Goal: Transaction & Acquisition: Purchase product/service

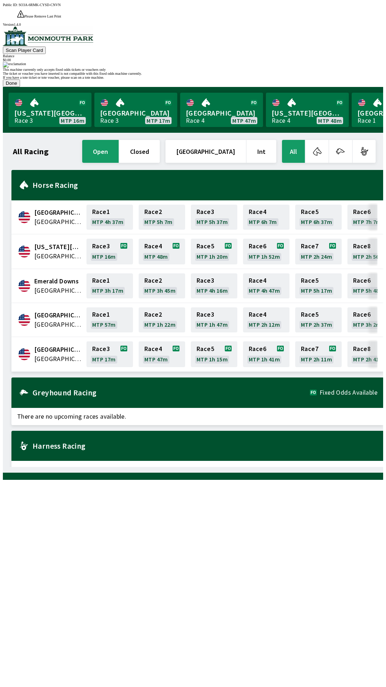
click at [20, 87] on button "Done" at bounding box center [11, 83] width 17 height 8
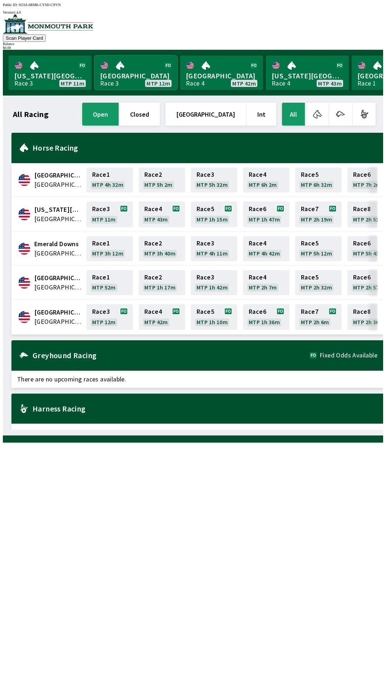
click at [130, 74] on link "Monmouth Park Race 3 MTP 12m" at bounding box center [135, 72] width 83 height 34
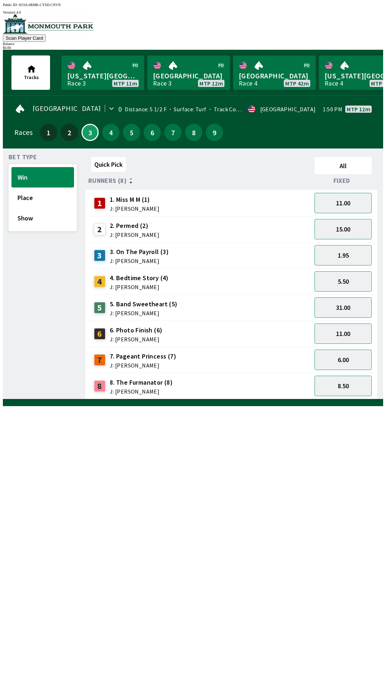
click at [62, 23] on img at bounding box center [48, 23] width 91 height 19
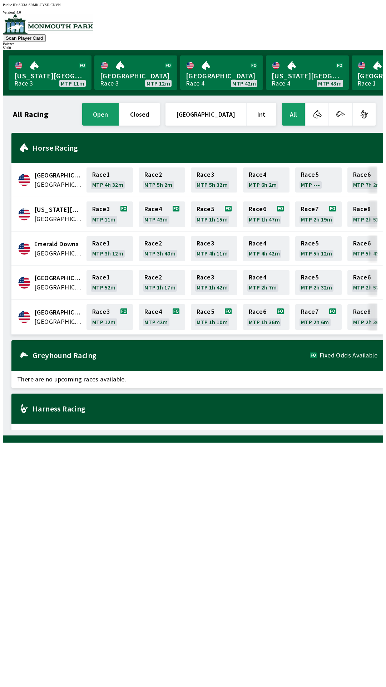
click at [54, 33] on img at bounding box center [48, 23] width 91 height 19
click at [46, 34] on button "Scan Player Card" at bounding box center [24, 38] width 43 height 8
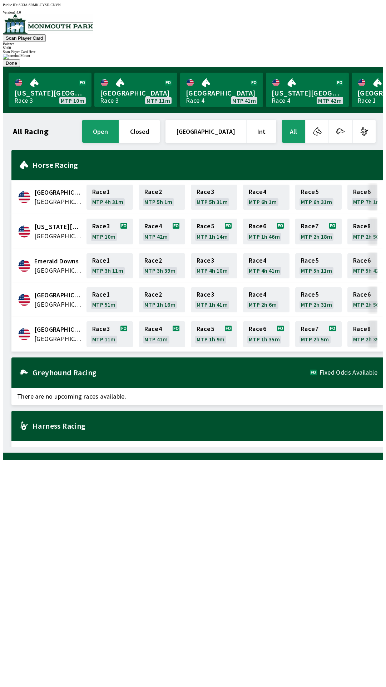
click at [320, 180] on div "Canterbury Park [GEOGRAPHIC_DATA] Race 1 MTP 4h 31m Race 2 MTP 5h 1m Race 3 MTP…" at bounding box center [197, 197] width 372 height 34
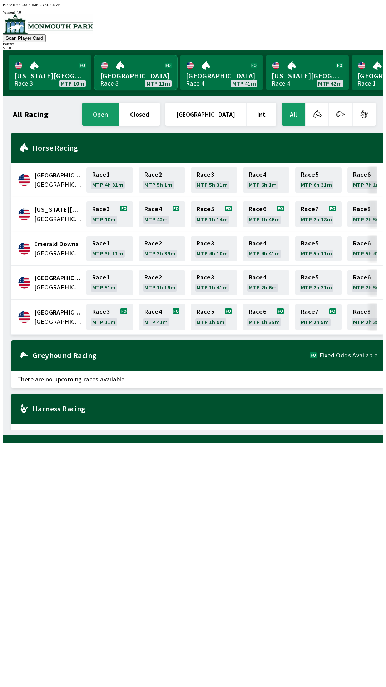
click at [123, 69] on link "[GEOGRAPHIC_DATA] Race 3 MTP 11m" at bounding box center [135, 72] width 83 height 34
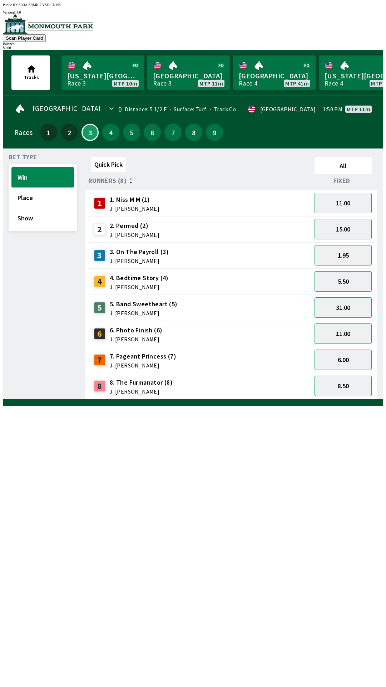
click at [339, 384] on button "8.50" at bounding box center [343, 386] width 57 height 20
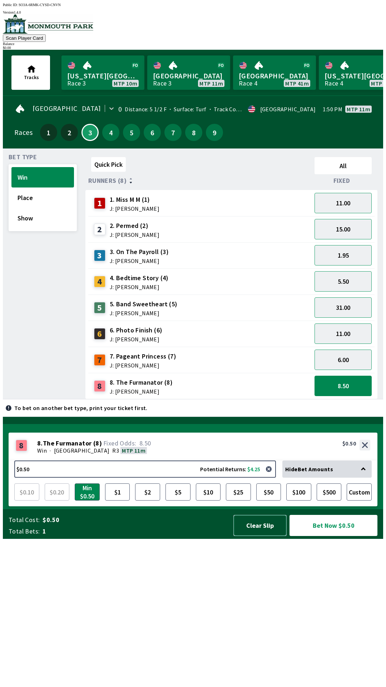
click at [273, 536] on button "Clear Slip" at bounding box center [260, 525] width 53 height 21
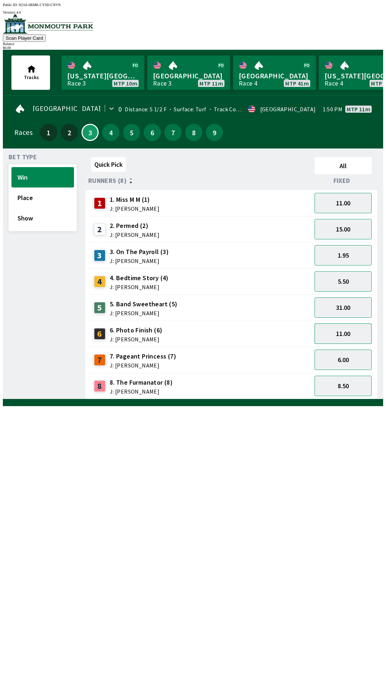
click at [350, 328] on button "11.00" at bounding box center [343, 333] width 57 height 20
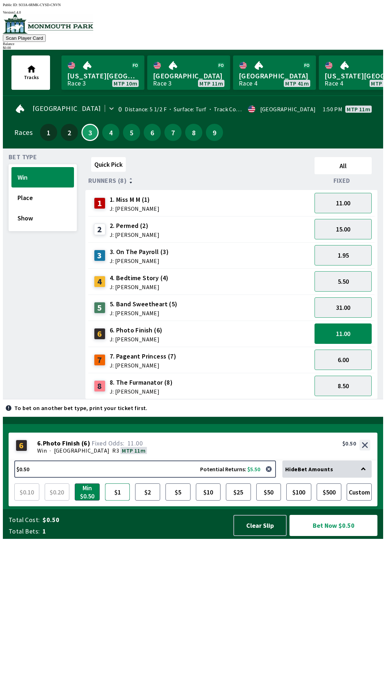
click at [122, 500] on button "$1" at bounding box center [117, 491] width 25 height 17
click at [146, 500] on button "$2" at bounding box center [147, 491] width 25 height 17
click at [352, 306] on button "31.00" at bounding box center [343, 307] width 57 height 20
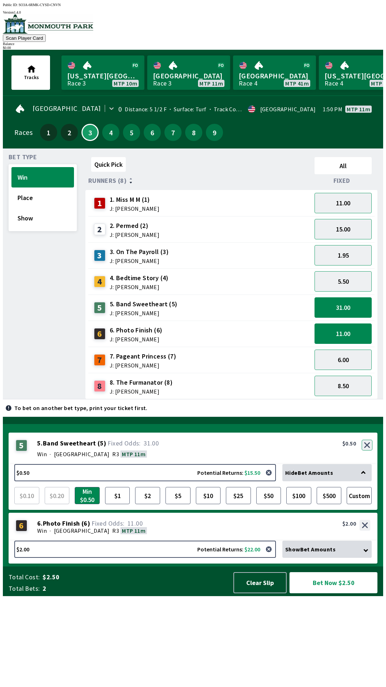
click at [367, 450] on button "button" at bounding box center [367, 445] width 11 height 11
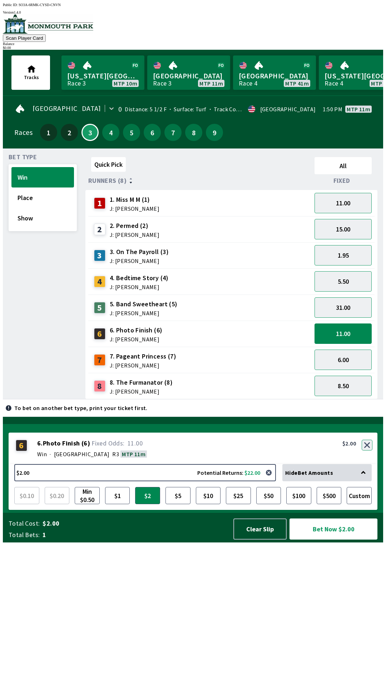
click at [368, 450] on button "button" at bounding box center [367, 445] width 11 height 11
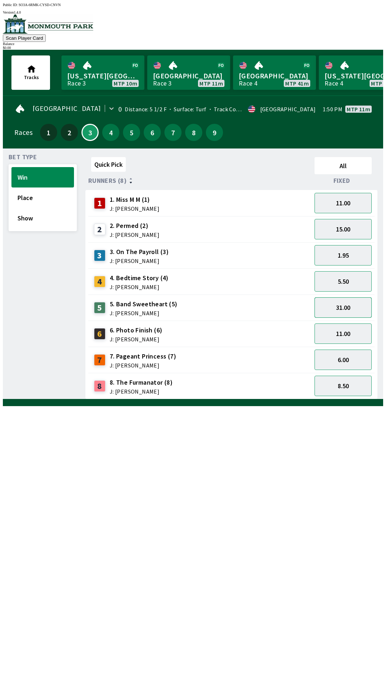
click at [354, 301] on button "31.00" at bounding box center [343, 307] width 57 height 20
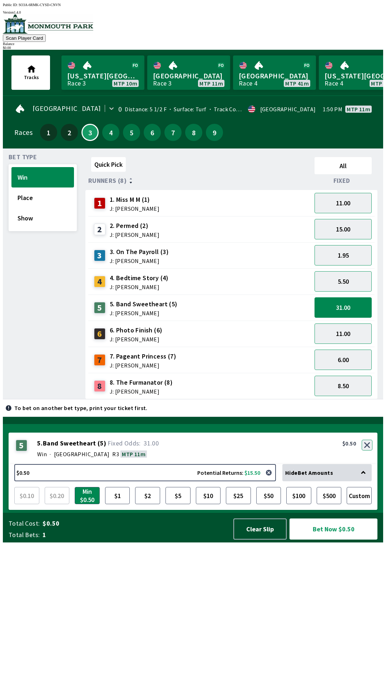
click at [368, 450] on button "button" at bounding box center [367, 445] width 11 height 11
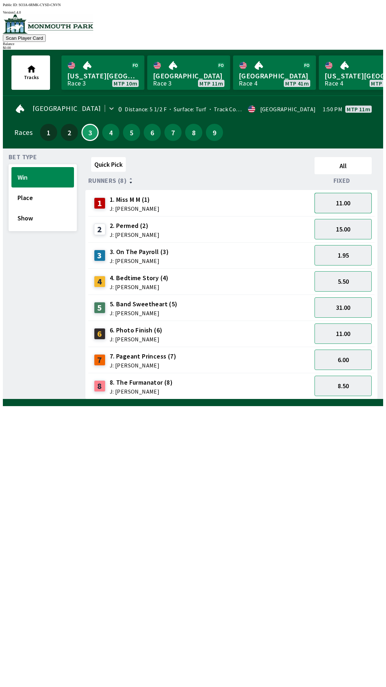
click at [352, 198] on button "11.00" at bounding box center [343, 203] width 57 height 20
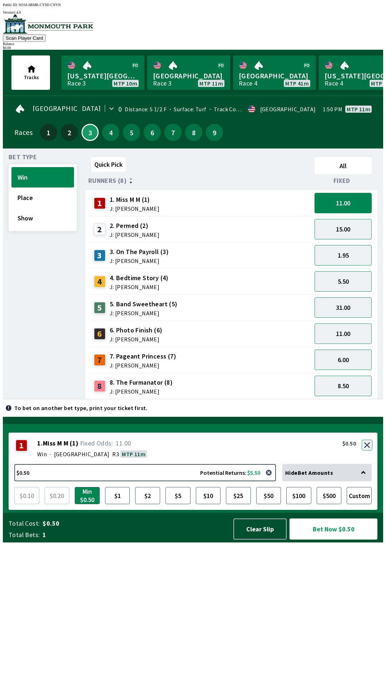
click at [365, 450] on button "button" at bounding box center [367, 445] width 11 height 11
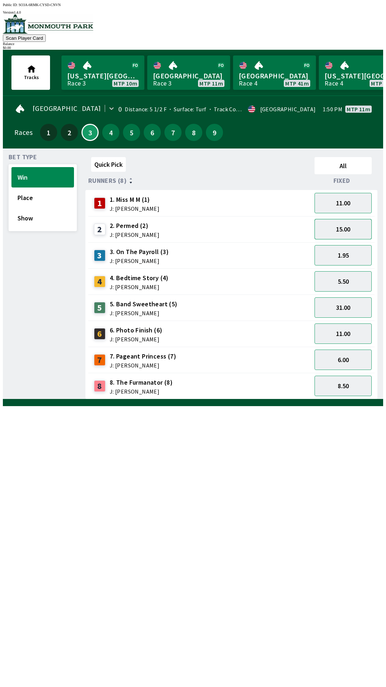
click at [357, 230] on button "15.00" at bounding box center [343, 229] width 57 height 20
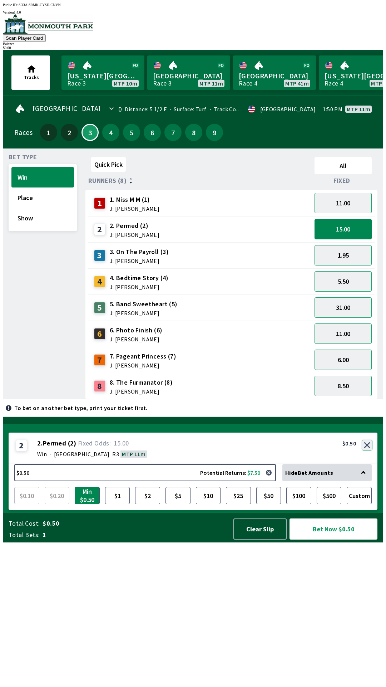
click at [368, 450] on button "button" at bounding box center [367, 445] width 11 height 11
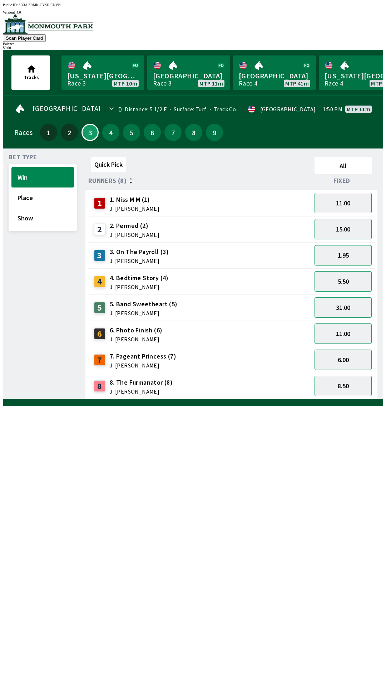
click at [358, 255] on button "1.95" at bounding box center [343, 255] width 57 height 20
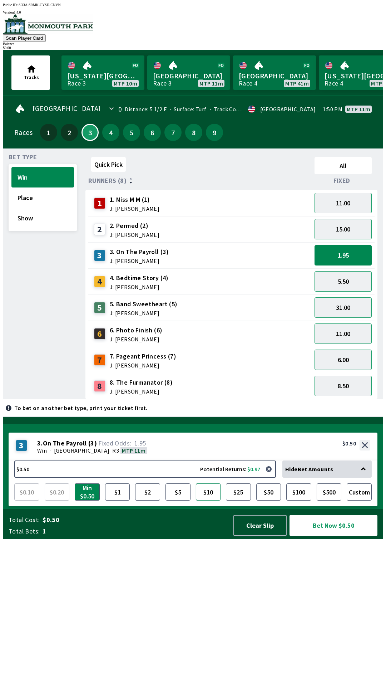
click at [211, 500] on button "$10" at bounding box center [208, 491] width 25 height 17
click at [187, 500] on button "$5" at bounding box center [178, 491] width 25 height 17
click at [211, 500] on button "$10" at bounding box center [208, 491] width 25 height 17
click at [365, 500] on button "Custom" at bounding box center [359, 491] width 25 height 17
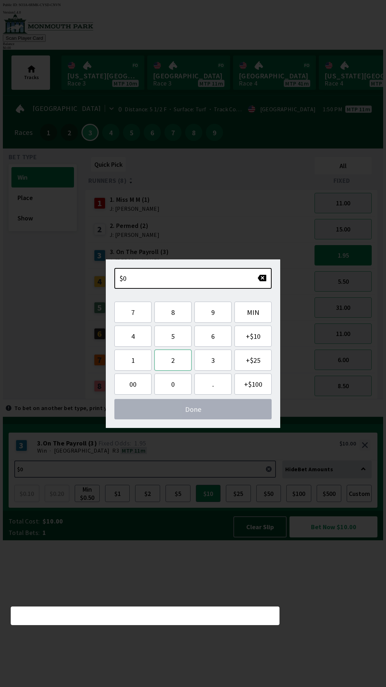
click at [180, 356] on button "2" at bounding box center [173, 360] width 37 height 21
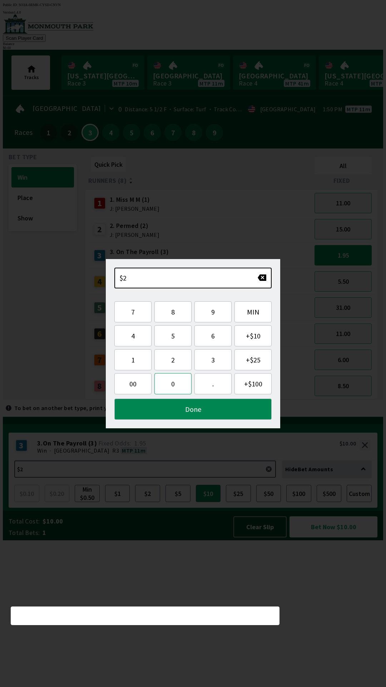
click at [172, 386] on button "0" at bounding box center [173, 383] width 37 height 21
click at [185, 410] on button "Done" at bounding box center [192, 409] width 157 height 21
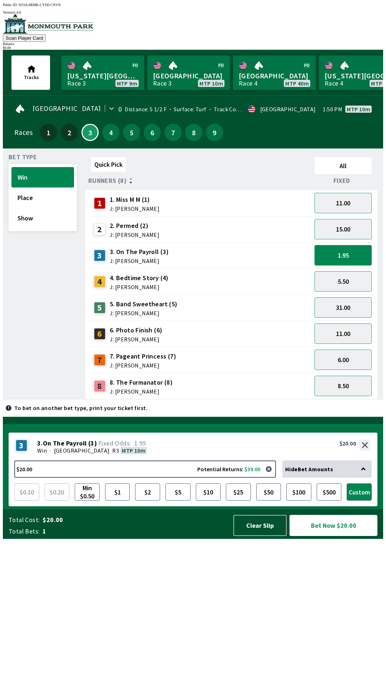
click at [333, 536] on button "Bet Now $20.00" at bounding box center [334, 525] width 88 height 21
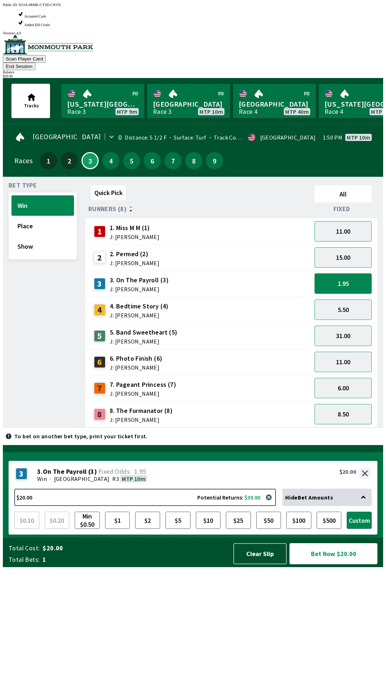
click at [337, 564] on button "Bet Now $20.00" at bounding box center [334, 553] width 88 height 21
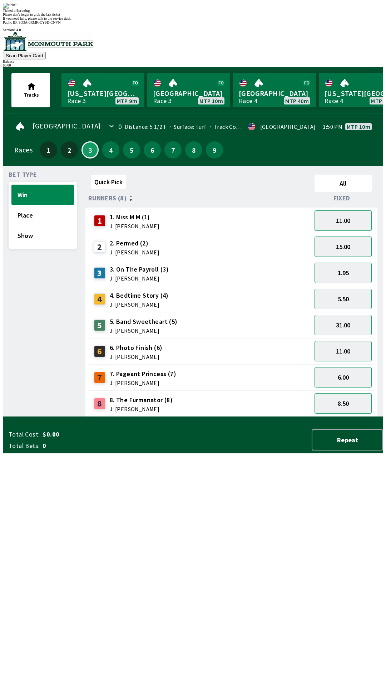
click at [294, 417] on div "Quick Pick All Runners (8) Fixed 1 1. Miss M M (1) J: [PERSON_NAME] 11.00 2 2. …" at bounding box center [235, 294] width 298 height 245
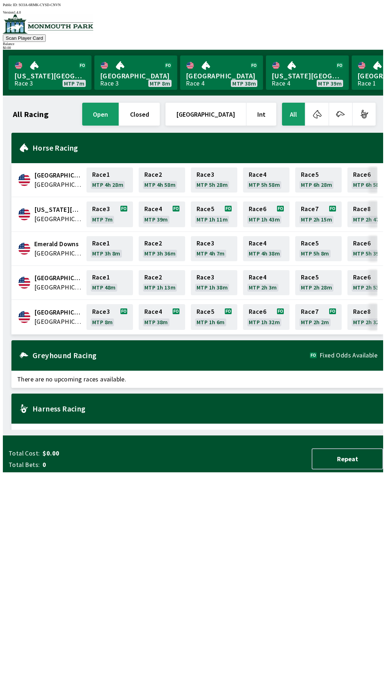
click at [162, 430] on div "All Racing open closed [GEOGRAPHIC_DATA] Int All [GEOGRAPHIC_DATA] [GEOGRAPHIC_…" at bounding box center [196, 265] width 375 height 328
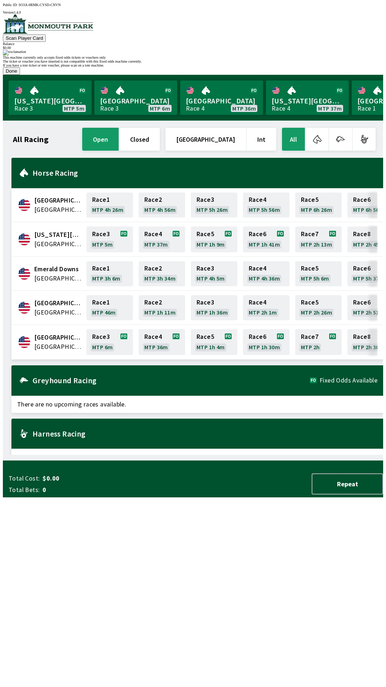
click at [20, 75] on button "Done" at bounding box center [11, 71] width 17 height 8
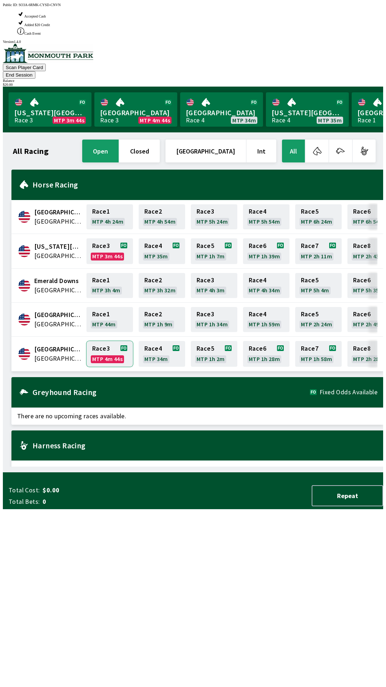
click at [103, 341] on link "Race 3 MTP 4m 44s" at bounding box center [110, 354] width 47 height 26
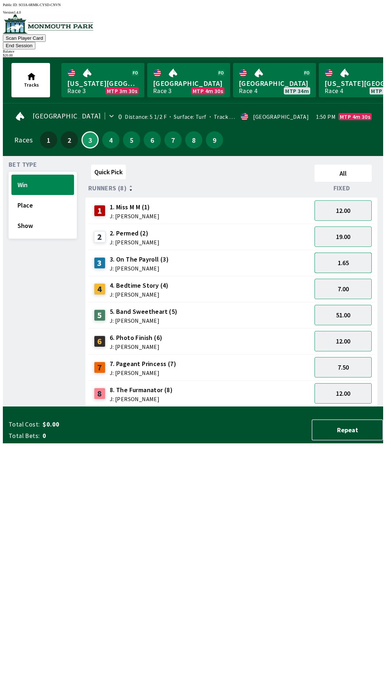
click at [352, 255] on button "1.65" at bounding box center [343, 263] width 57 height 20
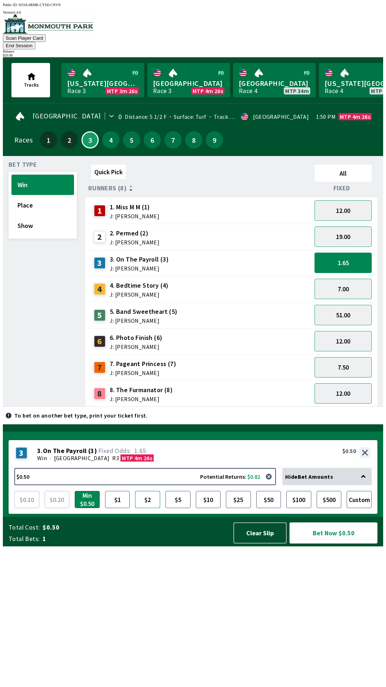
click at [148, 508] on button "$2" at bounding box center [147, 499] width 25 height 17
click at [178, 508] on button "$5" at bounding box center [178, 499] width 25 height 17
click at [349, 357] on button "7.50" at bounding box center [343, 367] width 57 height 20
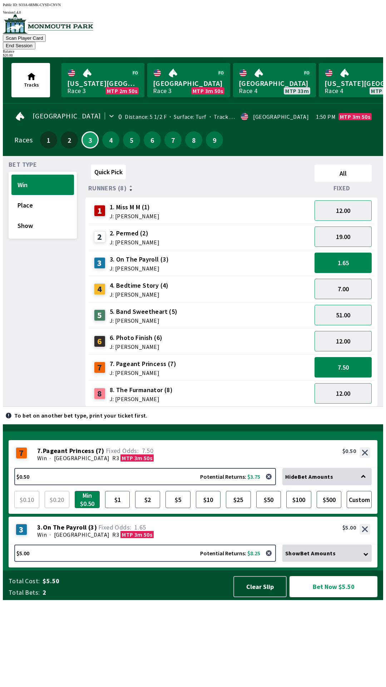
click at [328, 597] on button "Bet Now $5.50" at bounding box center [334, 586] width 88 height 21
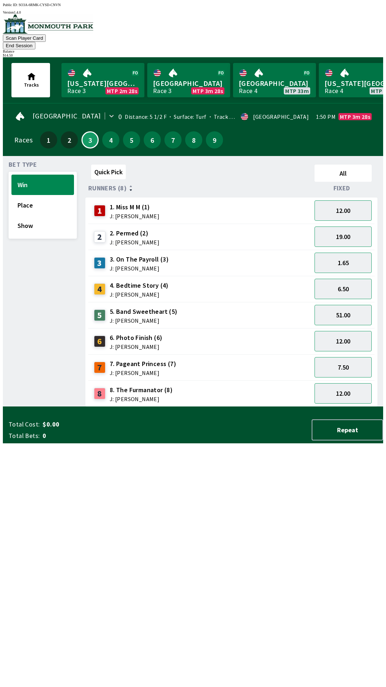
click at [35, 42] on button "End Session" at bounding box center [19, 46] width 33 height 8
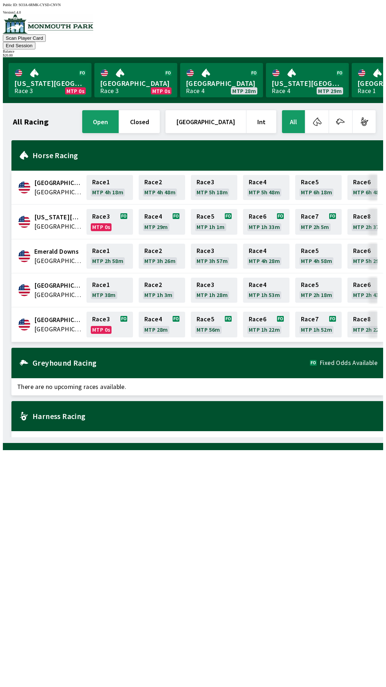
click at [69, 30] on img at bounding box center [48, 23] width 91 height 19
click at [126, 67] on link "Monmouth Park Race 3 MTP 0s" at bounding box center [135, 80] width 83 height 34
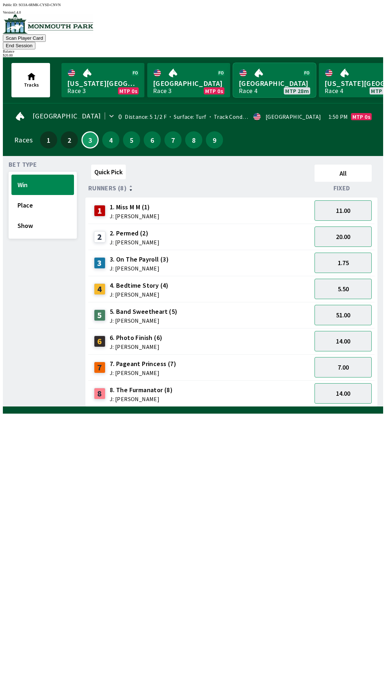
click at [233, 63] on link "[GEOGRAPHIC_DATA] Race 4 MTP 28m" at bounding box center [274, 80] width 83 height 34
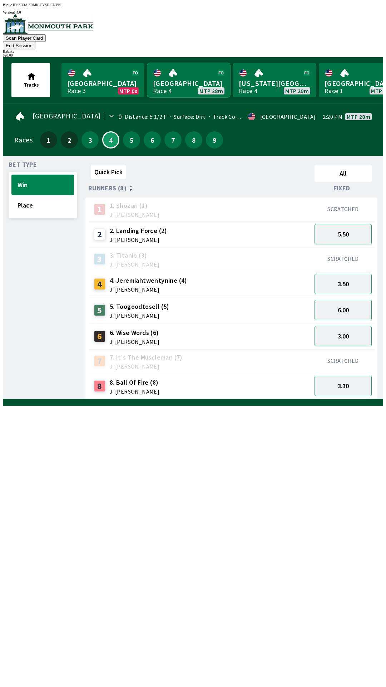
click at [188, 76] on link "[GEOGRAPHIC_DATA] Race 4 MTP 28m" at bounding box center [188, 80] width 83 height 34
click at [182, 75] on link "[GEOGRAPHIC_DATA] Race 4 MTP 28m" at bounding box center [188, 80] width 83 height 34
click at [83, 131] on button "3" at bounding box center [90, 139] width 17 height 17
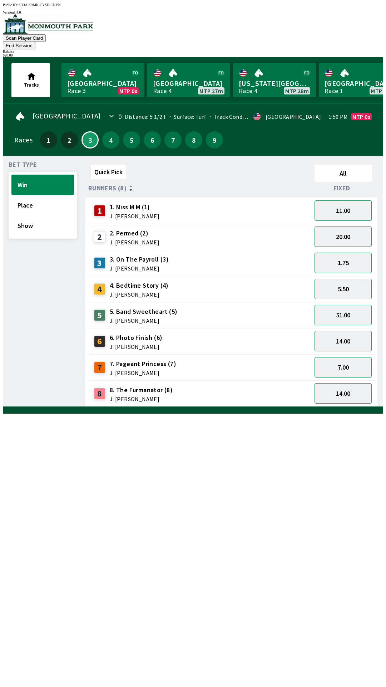
click at [35, 42] on button "End Session" at bounding box center [19, 46] width 33 height 8
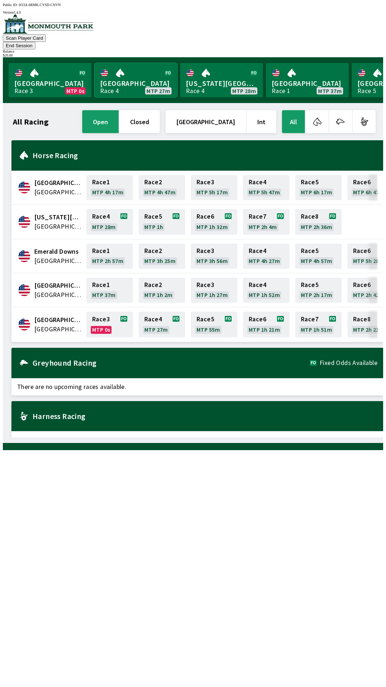
click at [124, 79] on link "[GEOGRAPHIC_DATA] Race 4 MTP 27m" at bounding box center [135, 80] width 83 height 34
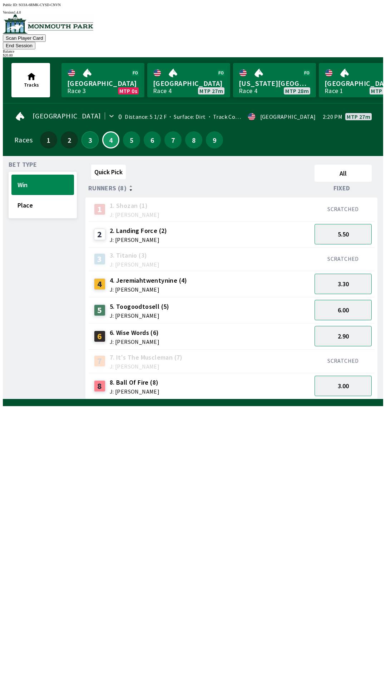
click at [86, 131] on button "3" at bounding box center [90, 139] width 17 height 17
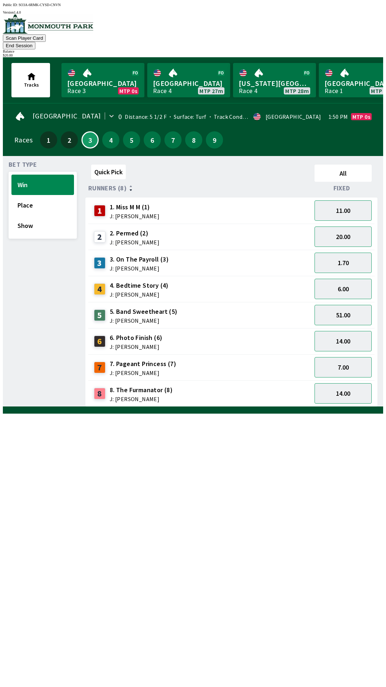
click at [35, 42] on button "End Session" at bounding box center [19, 46] width 33 height 8
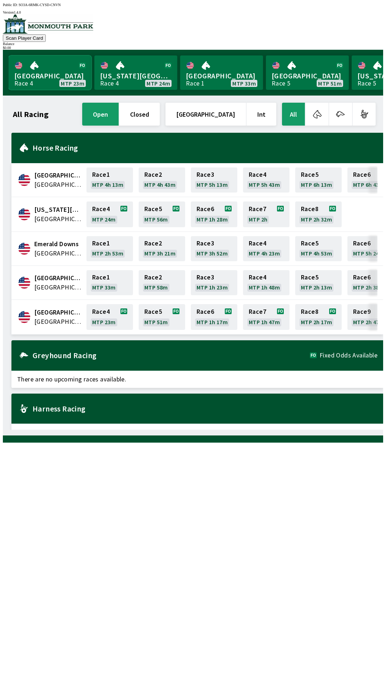
click at [30, 65] on link "[GEOGRAPHIC_DATA] Race 4 MTP 23m" at bounding box center [50, 72] width 83 height 34
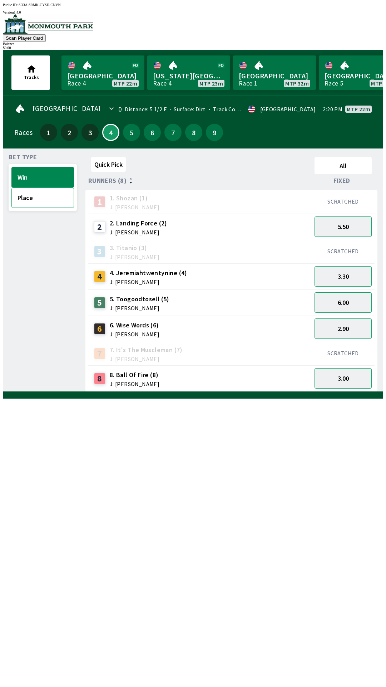
click at [30, 203] on button "Place" at bounding box center [42, 197] width 63 height 20
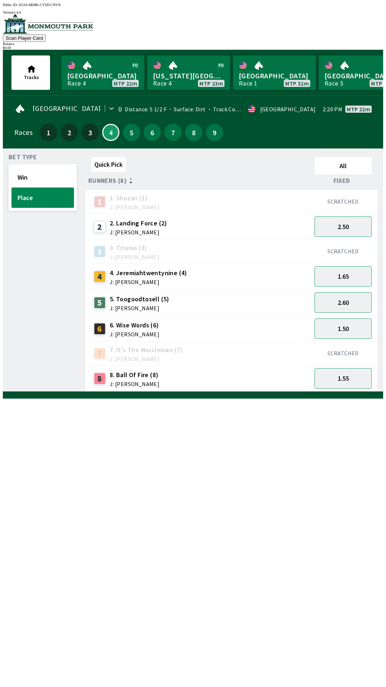
click at [32, 198] on button "Place" at bounding box center [42, 197] width 63 height 20
click at [350, 302] on button "2.60" at bounding box center [343, 302] width 57 height 20
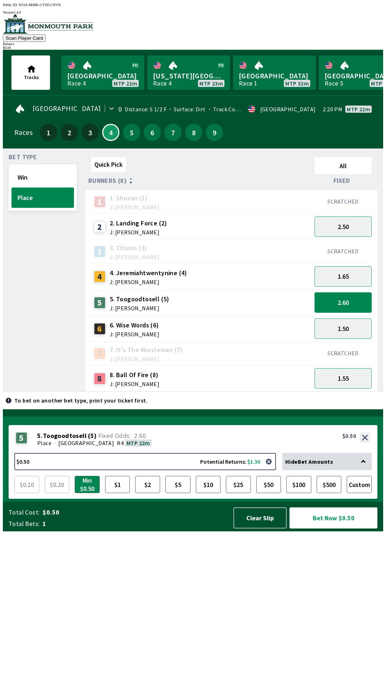
click at [40, 201] on button "Place" at bounding box center [42, 197] width 63 height 20
click at [40, 172] on button "Win" at bounding box center [42, 177] width 63 height 20
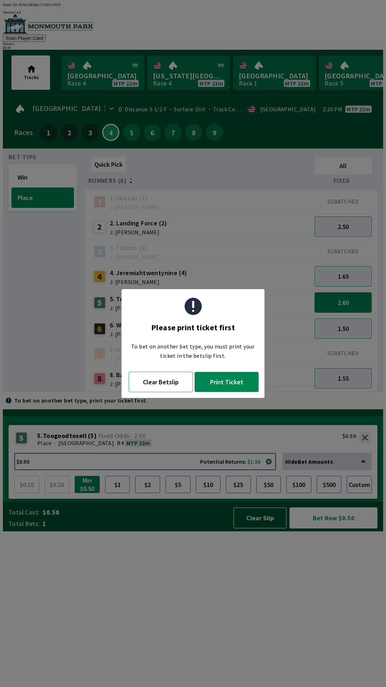
click at [155, 384] on button "Clear Betslip" at bounding box center [161, 382] width 64 height 20
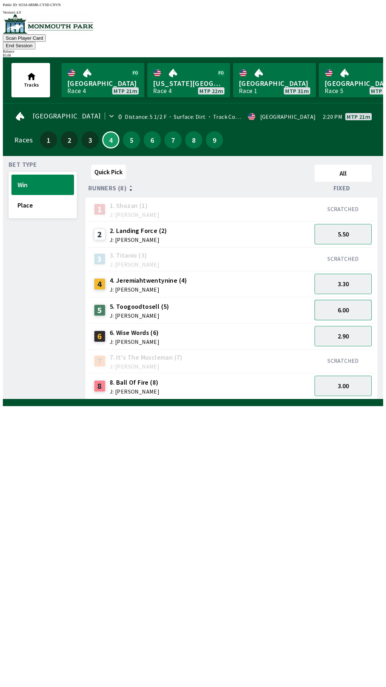
click at [336, 300] on button "6.00" at bounding box center [343, 310] width 57 height 20
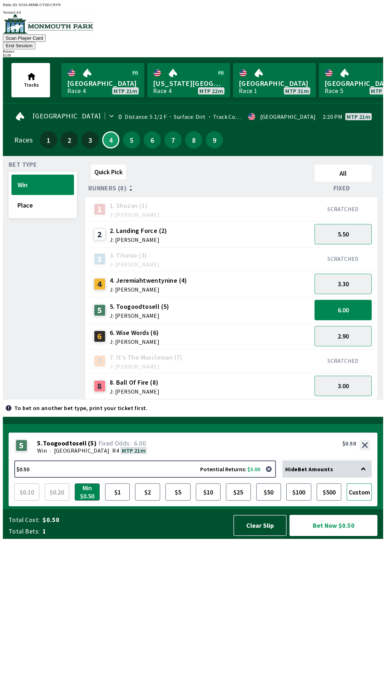
click at [364, 500] on button "Custom" at bounding box center [359, 491] width 25 height 17
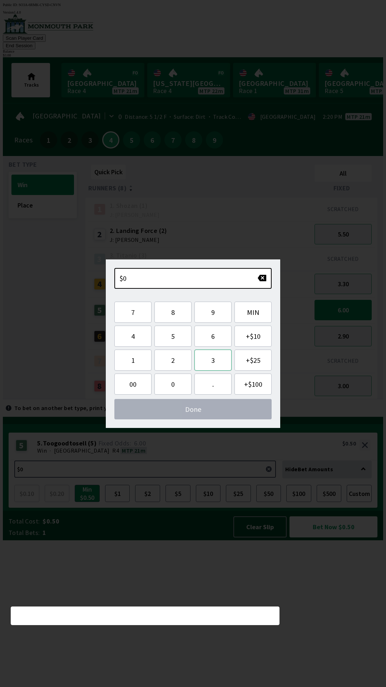
click at [213, 361] on button "3" at bounding box center [213, 360] width 37 height 21
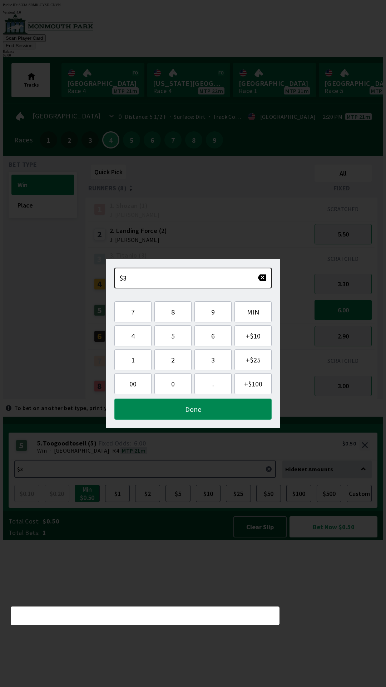
click at [230, 411] on button "Done" at bounding box center [192, 409] width 157 height 21
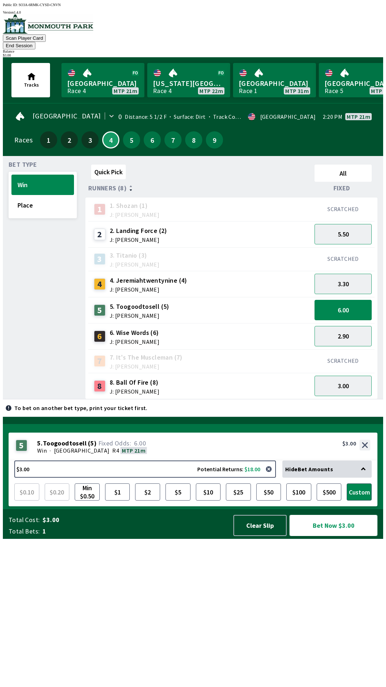
click at [322, 536] on button "Bet Now $3.00" at bounding box center [334, 525] width 88 height 21
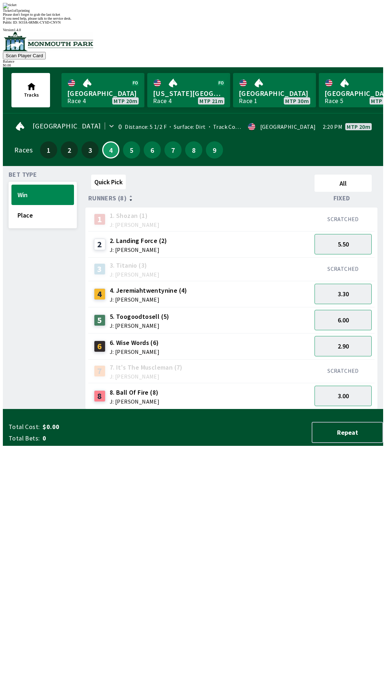
click at [127, 409] on div "Quick Pick All Runners (8) Fixed 1 1. [PERSON_NAME] (1) J: [PERSON_NAME] SCRATC…" at bounding box center [235, 291] width 298 height 238
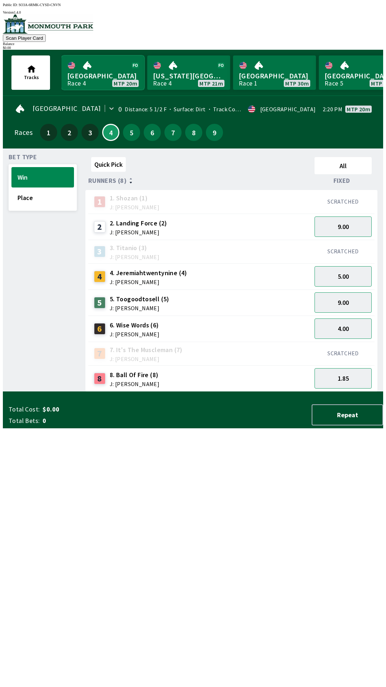
click at [107, 70] on link "[GEOGRAPHIC_DATA] Race 4 MTP 20m" at bounding box center [103, 72] width 83 height 34
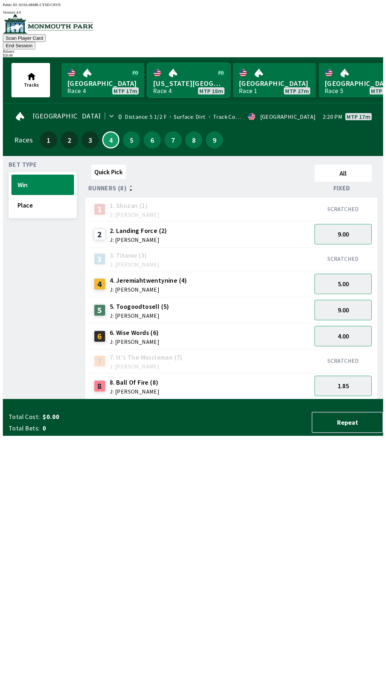
click at [173, 65] on link "[US_STATE] Park Race 4 MTP 18m" at bounding box center [188, 80] width 83 height 34
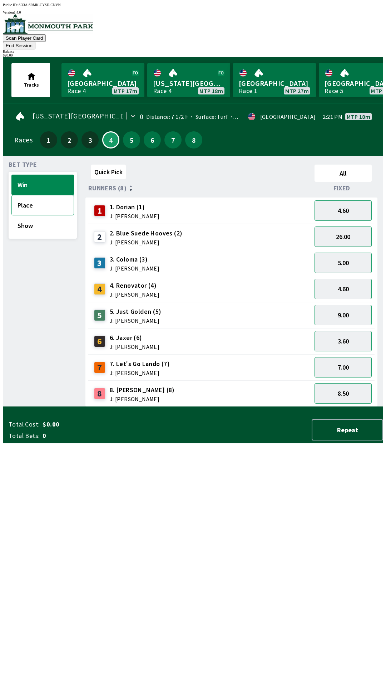
click at [37, 196] on button "Place" at bounding box center [42, 205] width 63 height 20
click at [346, 253] on button "2.60" at bounding box center [343, 263] width 57 height 20
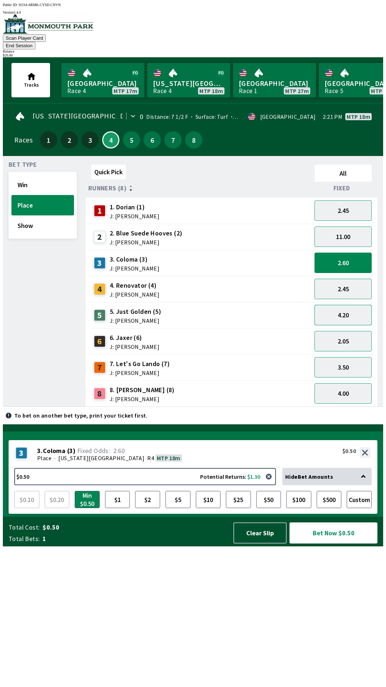
click at [341, 305] on button "4.20" at bounding box center [343, 315] width 57 height 20
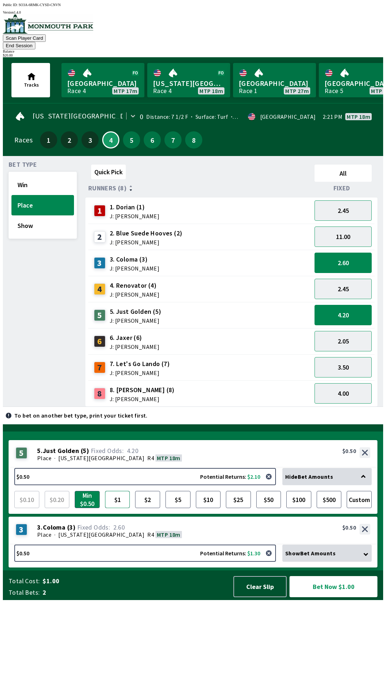
click at [118, 508] on button "$1" at bounding box center [117, 499] width 25 height 17
click at [341, 597] on button "Bet Now $1.50" at bounding box center [334, 586] width 88 height 21
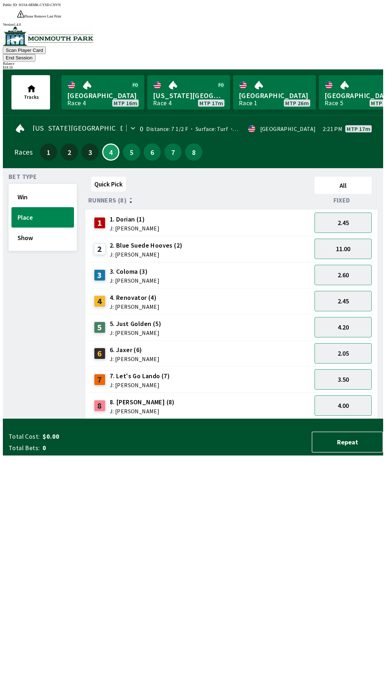
click at [35, 54] on button "End Session" at bounding box center [19, 58] width 33 height 8
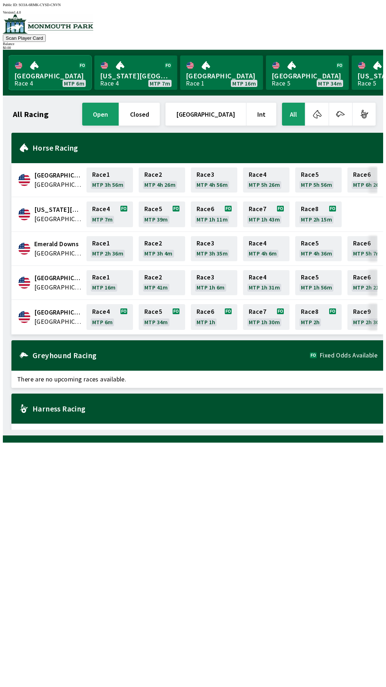
click at [36, 67] on link "[GEOGRAPHIC_DATA] Race 4 MTP 6m" at bounding box center [50, 72] width 83 height 34
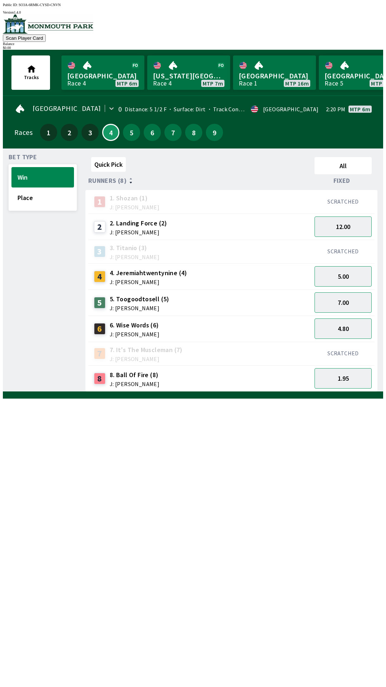
click at [150, 325] on span "6. Wise Words (6)" at bounding box center [135, 325] width 50 height 9
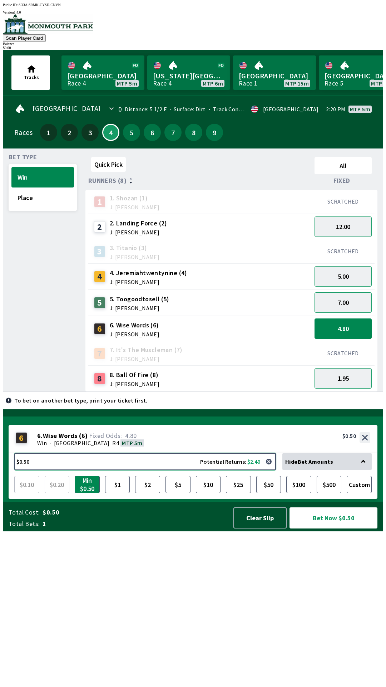
click at [134, 470] on button "$0.50 Potential Returns: $2.40" at bounding box center [145, 461] width 262 height 17
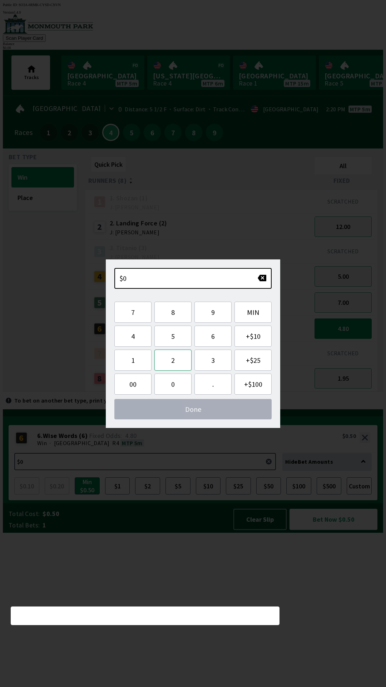
click at [176, 362] on button "2" at bounding box center [173, 360] width 37 height 21
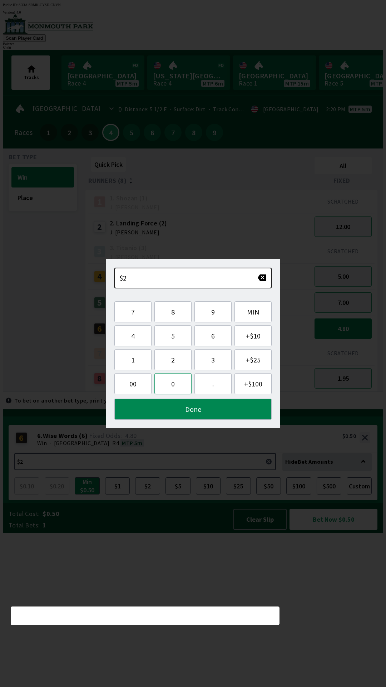
click at [177, 386] on button "0" at bounding box center [173, 383] width 37 height 21
click at [192, 411] on button "Done" at bounding box center [192, 409] width 157 height 21
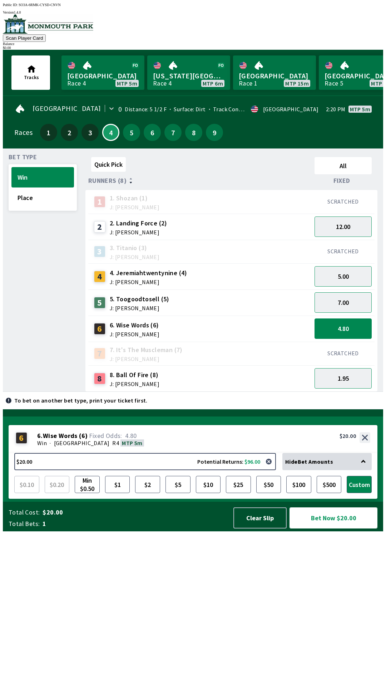
click at [332, 528] on button "Bet Now $20.00" at bounding box center [334, 517] width 88 height 21
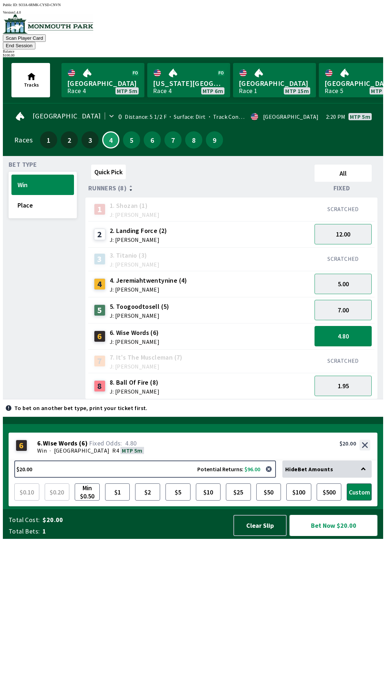
click at [335, 536] on button "Bet Now $20.00" at bounding box center [334, 525] width 88 height 21
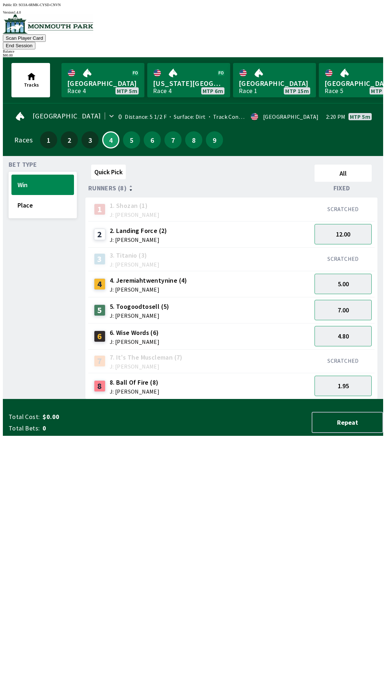
click at [262, 399] on div "Quick Pick All Runners (8) Fixed 1 1. [PERSON_NAME] (1) J: [PERSON_NAME] SCRATC…" at bounding box center [235, 281] width 298 height 238
click at [35, 42] on button "End Session" at bounding box center [19, 46] width 33 height 8
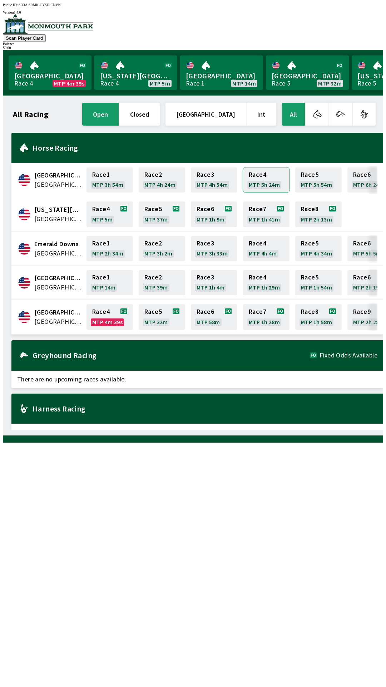
click at [270, 174] on link "Race 4 MTP 5h 24m" at bounding box center [266, 179] width 47 height 25
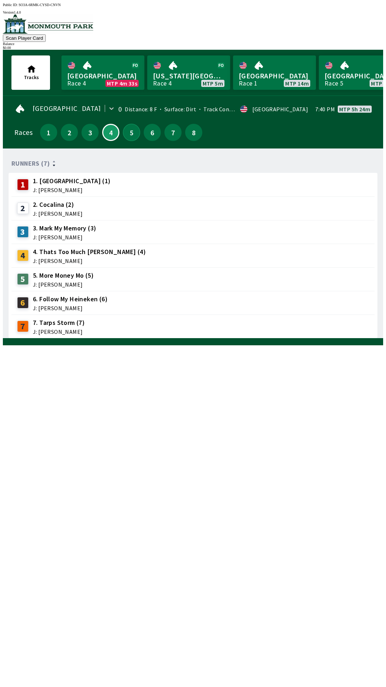
click at [130, 126] on button "5" at bounding box center [131, 132] width 17 height 17
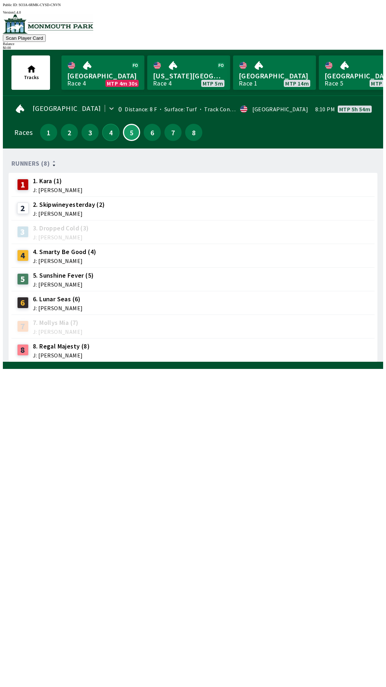
click at [105, 124] on button "4" at bounding box center [110, 132] width 17 height 17
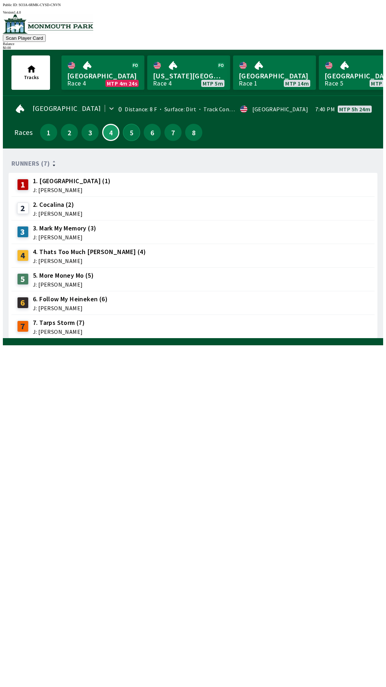
click at [127, 130] on button "5" at bounding box center [131, 132] width 17 height 17
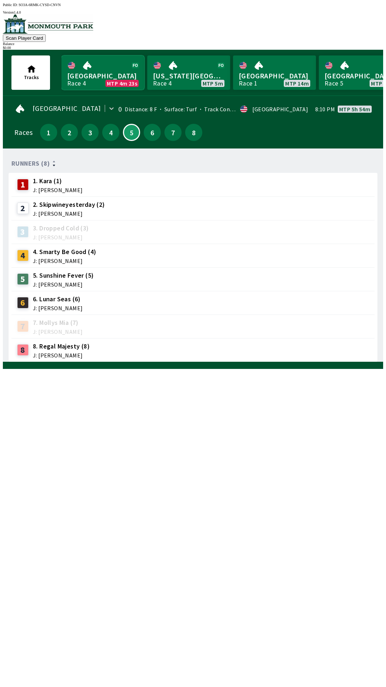
click at [113, 66] on link "Monmouth Park Race 4 MTP 4m 23s" at bounding box center [103, 72] width 83 height 34
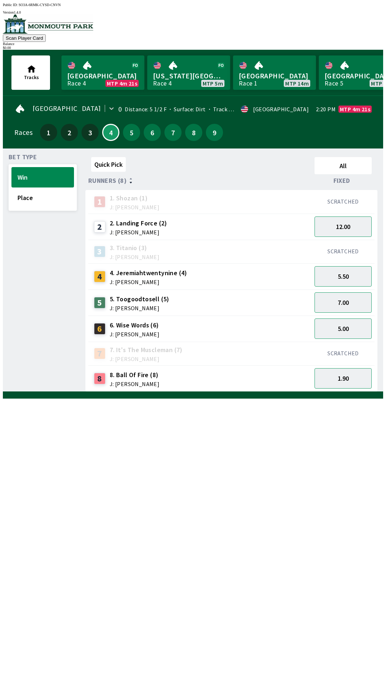
click at [207, 370] on div "8 8. Ball Of Fire (8) J: [PERSON_NAME]" at bounding box center [200, 379] width 218 height 18
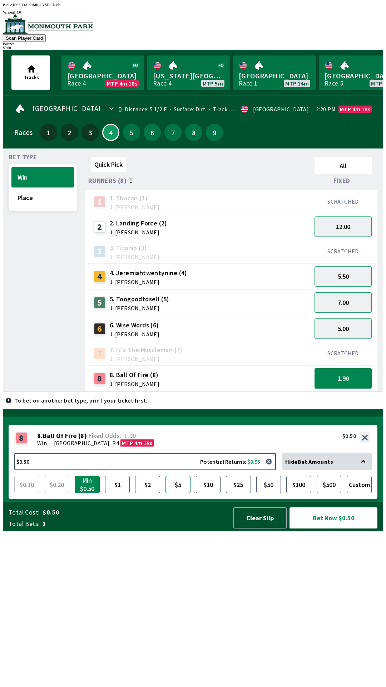
click at [182, 493] on button "$5" at bounding box center [178, 484] width 25 height 17
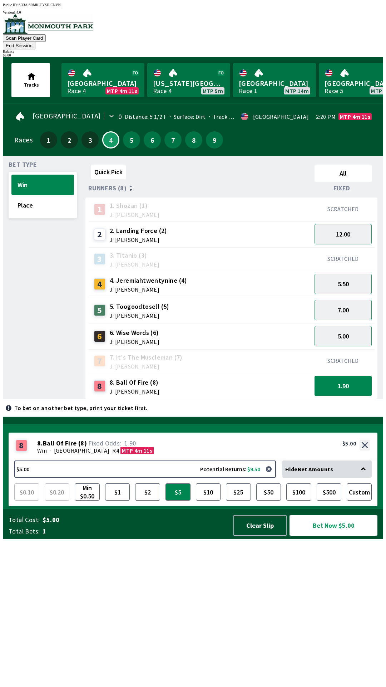
click at [351, 536] on button "Bet Now $5.00" at bounding box center [334, 525] width 88 height 21
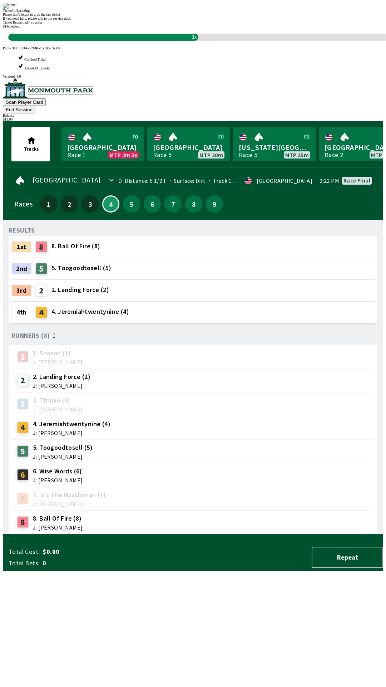
click at [126, 534] on div "RESULTS 1st 8 8. Ball Of Fire (8) 2nd 5 5. Toogoodtosell (5) 3rd 2 2. Landing F…" at bounding box center [196, 380] width 375 height 308
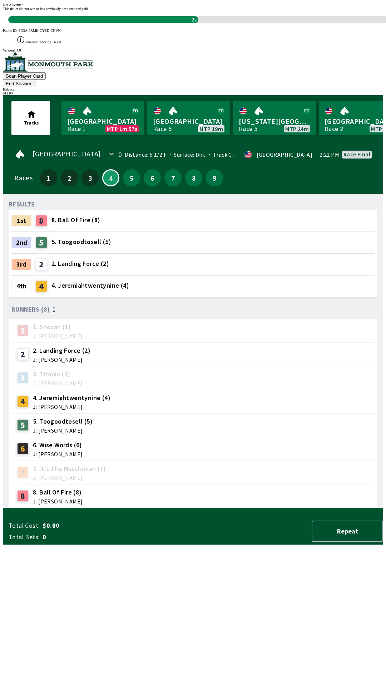
click at [62, 475] on div "RESULTS 1st 8 8. Ball Of Fire (8) 2nd 5 5. Toogoodtosell (5) 3rd 2 2. Landing F…" at bounding box center [196, 354] width 375 height 308
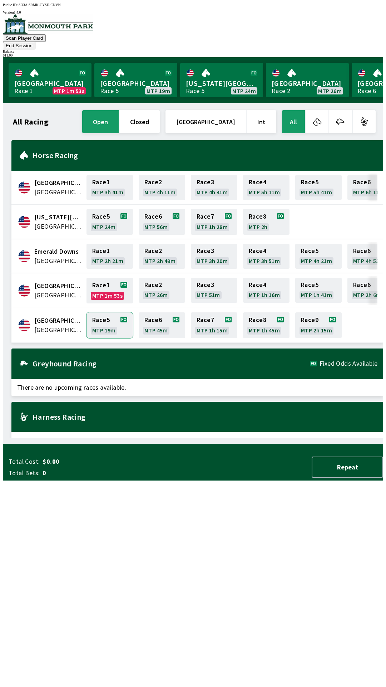
click at [102, 312] on link "Race 5 MTP 19m" at bounding box center [110, 325] width 47 height 26
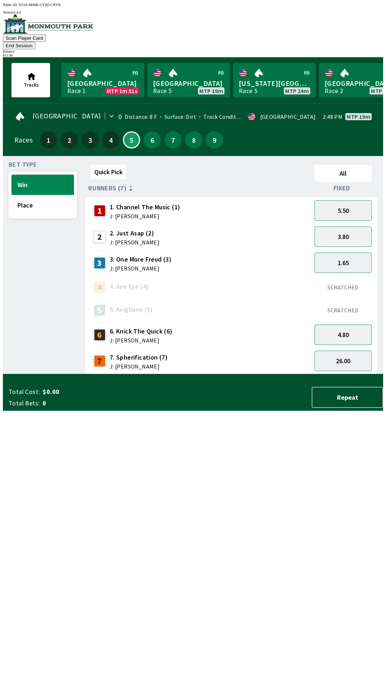
click at [333, 325] on button "4.80" at bounding box center [343, 334] width 57 height 20
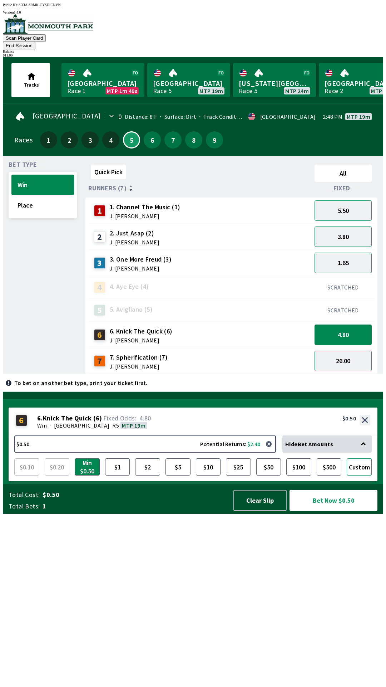
click at [357, 475] on button "Custom" at bounding box center [359, 466] width 25 height 17
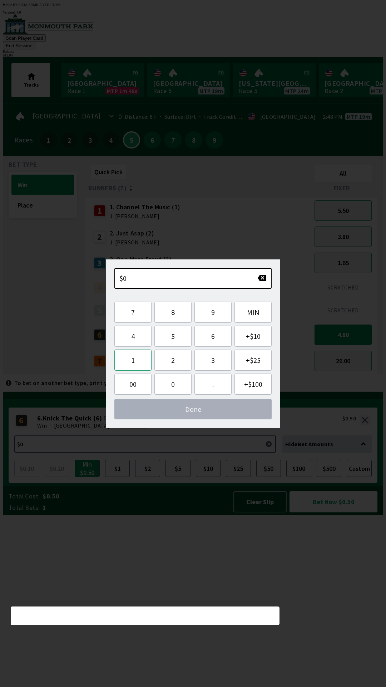
click at [126, 355] on button "1" at bounding box center [132, 360] width 37 height 21
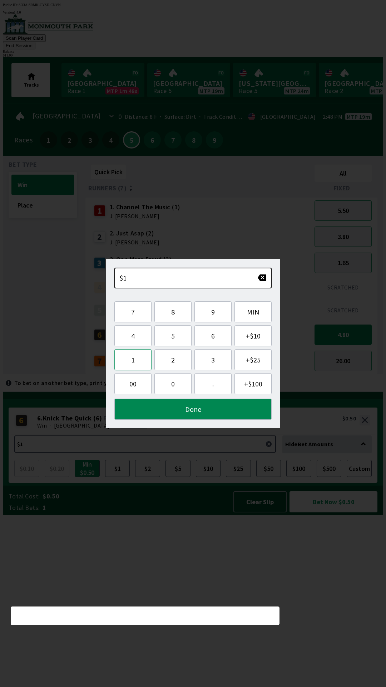
click at [129, 359] on button "1" at bounding box center [132, 359] width 37 height 21
click at [152, 407] on button "Done" at bounding box center [192, 409] width 157 height 21
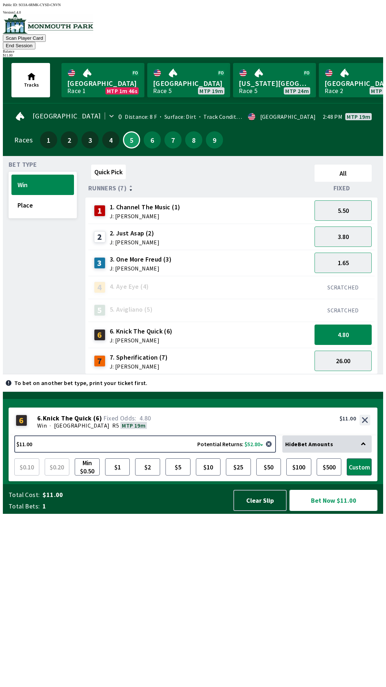
click at [313, 511] on button "Bet Now $11.00" at bounding box center [334, 500] width 88 height 21
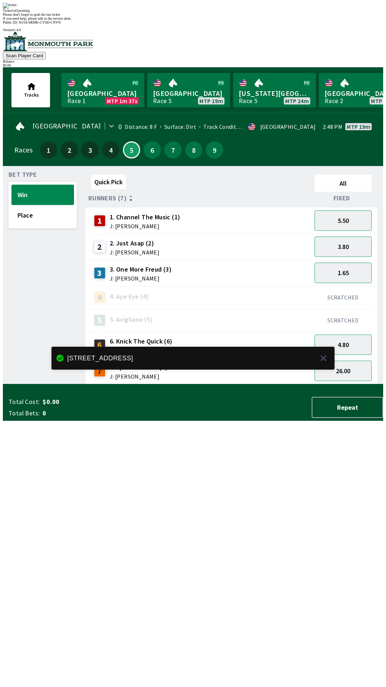
click at [39, 384] on div "Bet Type Win Place" at bounding box center [43, 278] width 68 height 213
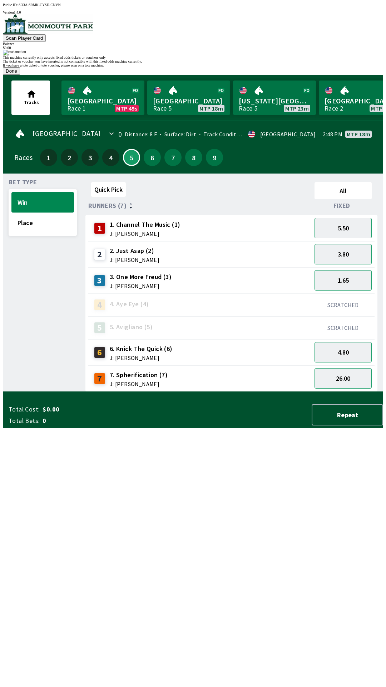
click at [20, 75] on button "Done" at bounding box center [11, 71] width 17 height 8
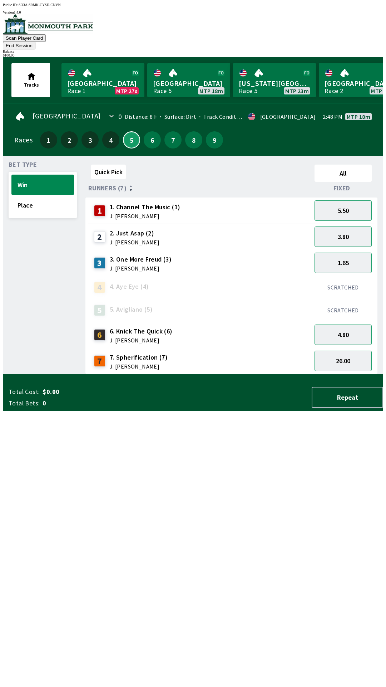
click at [131, 131] on button "5" at bounding box center [131, 139] width 17 height 17
click at [114, 165] on button "Quick Pick" at bounding box center [108, 172] width 35 height 15
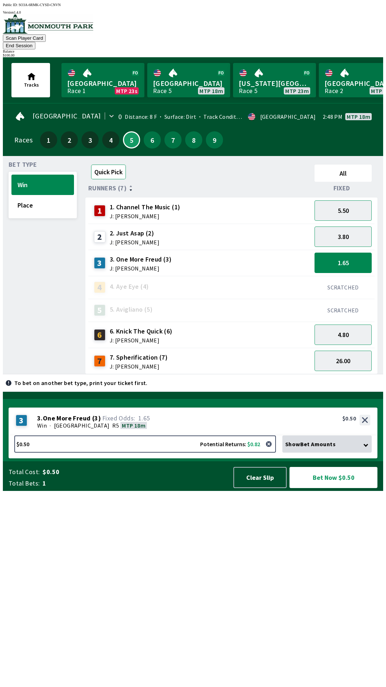
click at [116, 165] on button "Quick Pick" at bounding box center [108, 172] width 35 height 15
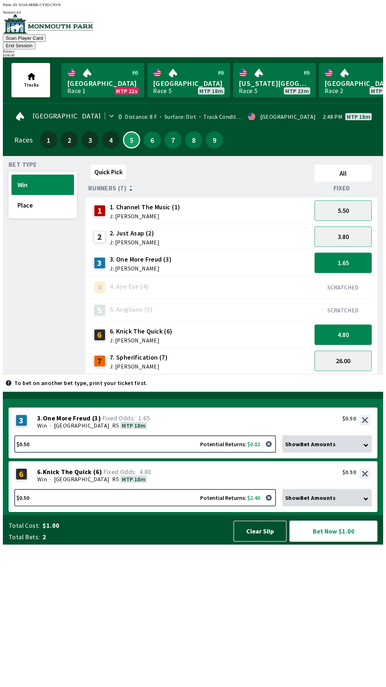
click at [338, 276] on div "SCRATCHED" at bounding box center [343, 287] width 63 height 23
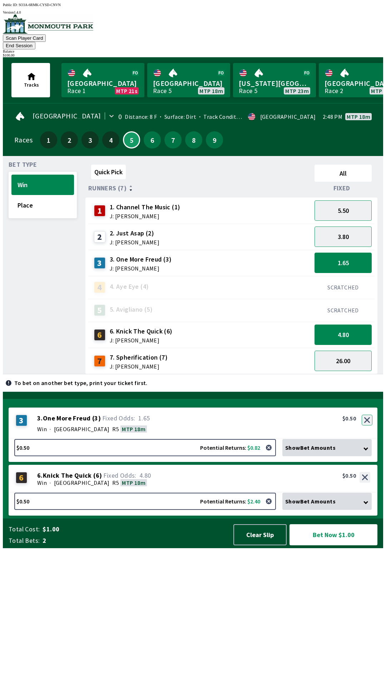
click at [368, 425] on button "button" at bounding box center [367, 420] width 11 height 11
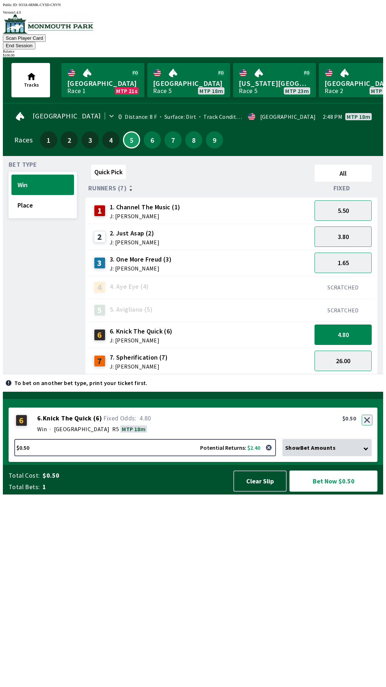
click at [368, 425] on button "button" at bounding box center [367, 420] width 11 height 11
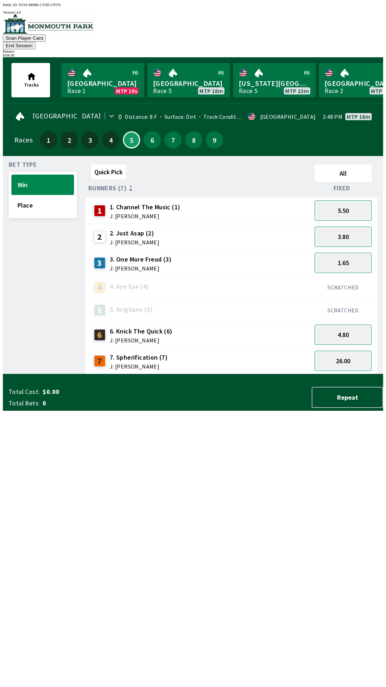
click at [322, 130] on div "Races 1 2 3 4 5 6 7 8 9" at bounding box center [193, 140] width 358 height 21
click at [152, 131] on button "6" at bounding box center [152, 139] width 17 height 17
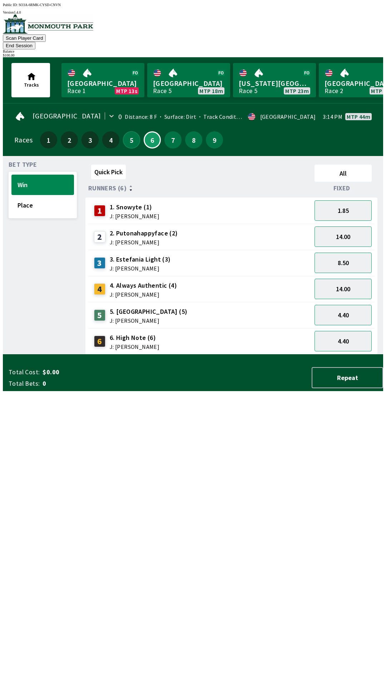
click at [128, 131] on button "5" at bounding box center [131, 139] width 17 height 17
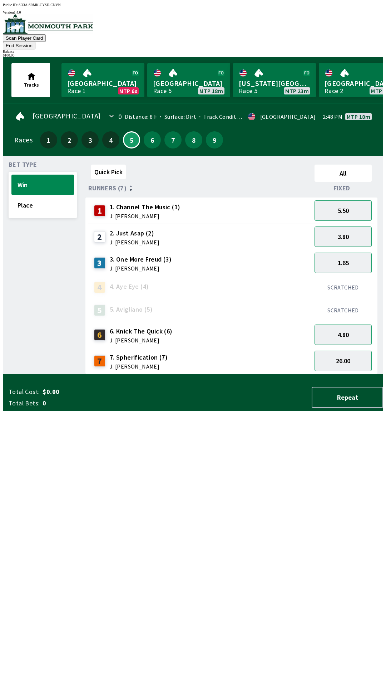
click at [35, 42] on button "End Session" at bounding box center [19, 46] width 33 height 8
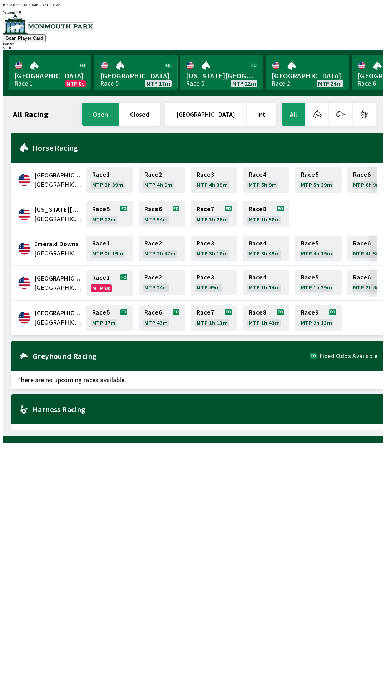
click at [113, 78] on link "[GEOGRAPHIC_DATA] Race 5 MTP 17m" at bounding box center [135, 72] width 83 height 34
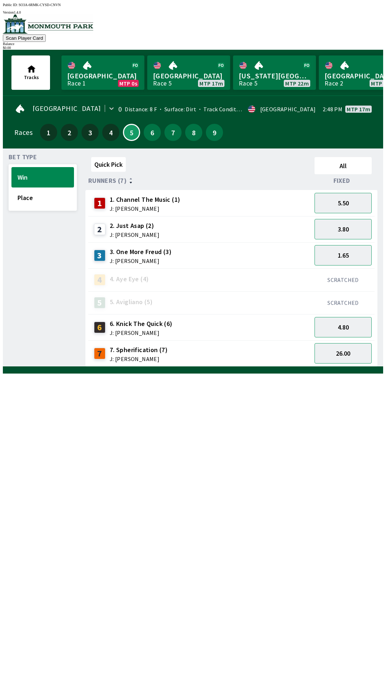
click at [118, 206] on span "J: [PERSON_NAME]" at bounding box center [145, 209] width 71 height 6
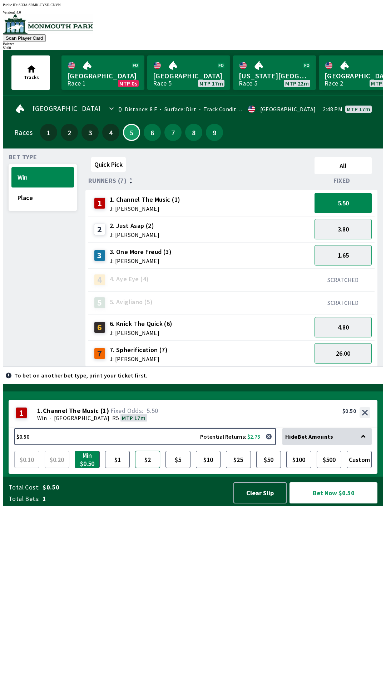
click at [145, 468] on button "$2" at bounding box center [147, 459] width 25 height 17
click at [332, 503] on button "Bet Now $2.00" at bounding box center [334, 492] width 88 height 21
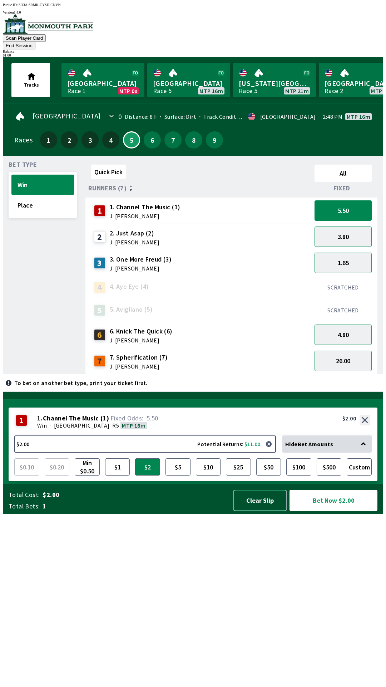
click at [261, 511] on button "Clear Slip" at bounding box center [260, 500] width 53 height 21
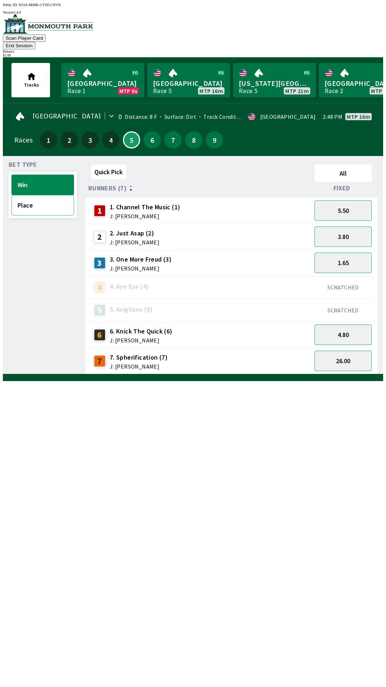
click at [26, 195] on button "Place" at bounding box center [42, 205] width 63 height 20
click at [335, 203] on button "2.35" at bounding box center [343, 210] width 57 height 20
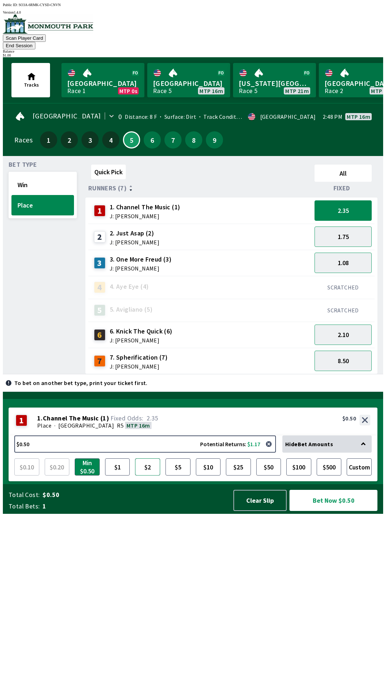
click at [139, 475] on button "$2" at bounding box center [147, 466] width 25 height 17
click at [321, 511] on button "Bet Now $2.00" at bounding box center [334, 500] width 88 height 21
click at [338, 511] on button "Bet Now $2.00" at bounding box center [334, 500] width 88 height 21
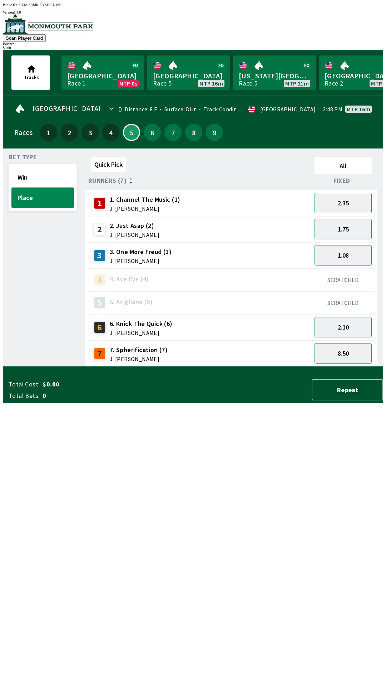
click at [145, 367] on div "Quick Pick All Runners (7) Fixed 1 1. Channel The Music (1) J: [PERSON_NAME] 2.…" at bounding box center [235, 260] width 298 height 213
click at [338, 326] on button "2.10" at bounding box center [343, 327] width 57 height 20
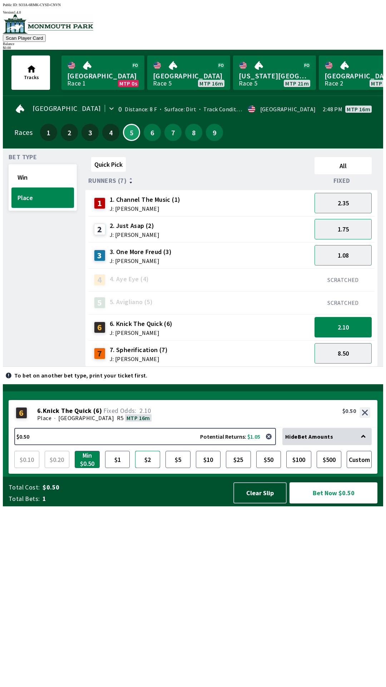
click at [145, 468] on button "$2" at bounding box center [147, 459] width 25 height 17
click at [333, 503] on button "Bet Now $2.00" at bounding box center [334, 492] width 88 height 21
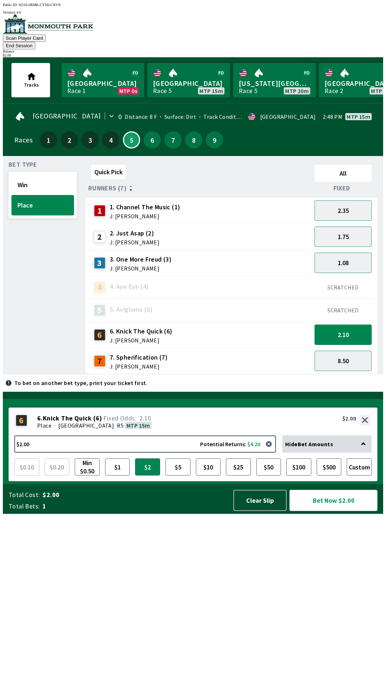
click at [329, 511] on button "Bet Now $2.00" at bounding box center [334, 500] width 88 height 21
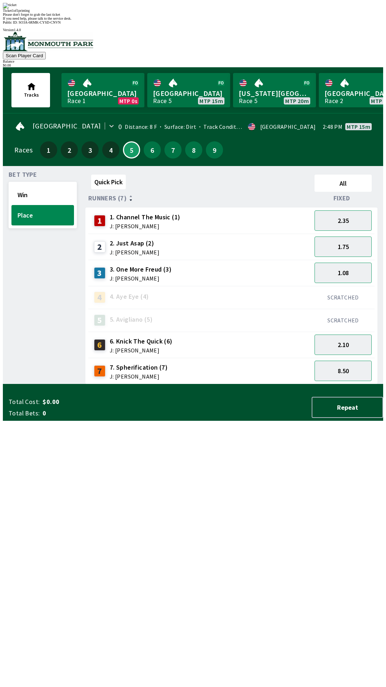
click at [98, 20] on div "Ticket 1 of 1 printing Please don't forget to grab the last ticket If you need …" at bounding box center [193, 12] width 381 height 18
click at [253, 384] on div "Quick Pick All Runners (7) Fixed 1 1. Channel The Music (1) J: [PERSON_NAME] 2.…" at bounding box center [235, 278] width 298 height 213
click at [228, 384] on div "Quick Pick All Runners (7) Fixed 1 1. Channel The Music (1) J: [PERSON_NAME] 2.…" at bounding box center [235, 278] width 298 height 213
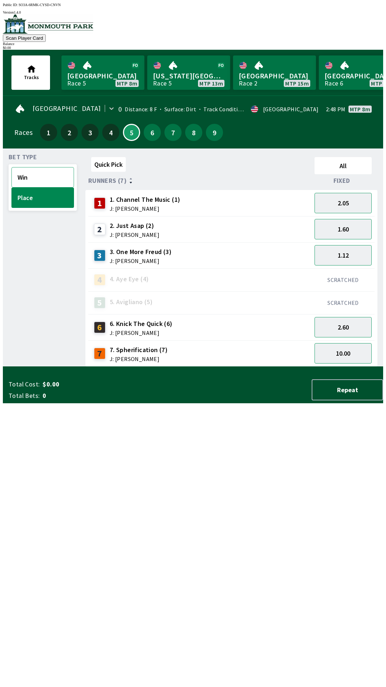
click at [15, 179] on button "Win" at bounding box center [42, 177] width 63 height 20
click at [73, 75] on link "[GEOGRAPHIC_DATA] Race 5 MTP 8m" at bounding box center [103, 72] width 83 height 34
click at [358, 253] on button "1.85" at bounding box center [343, 255] width 57 height 20
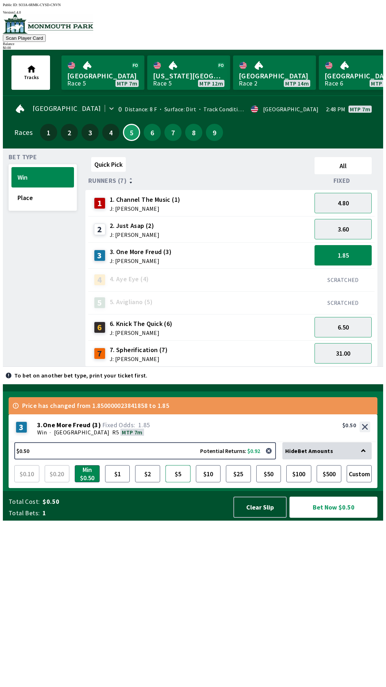
click at [179, 482] on button "$5" at bounding box center [178, 473] width 25 height 17
click at [41, 202] on button "Place" at bounding box center [42, 197] width 63 height 20
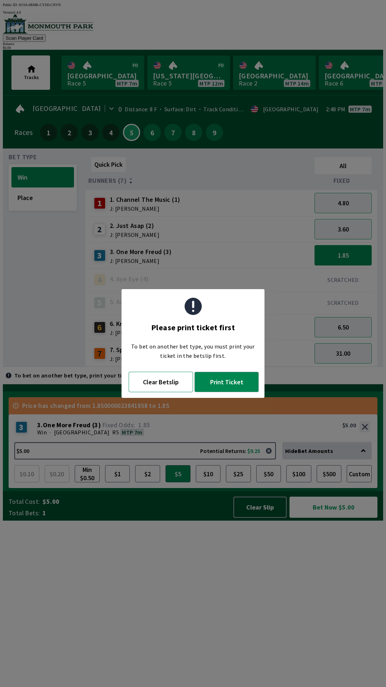
click at [152, 383] on button "Clear Betslip" at bounding box center [161, 382] width 64 height 20
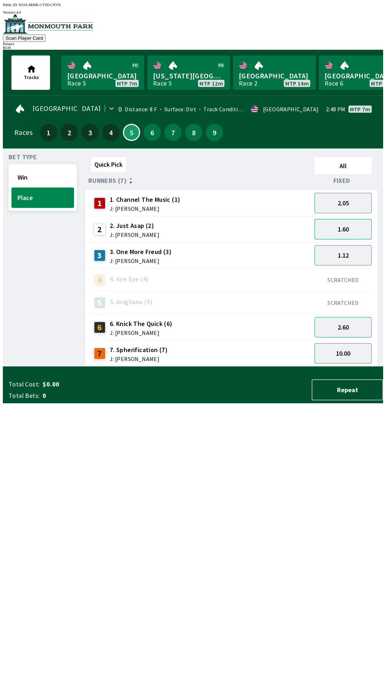
click at [360, 221] on button "1.60" at bounding box center [343, 229] width 57 height 20
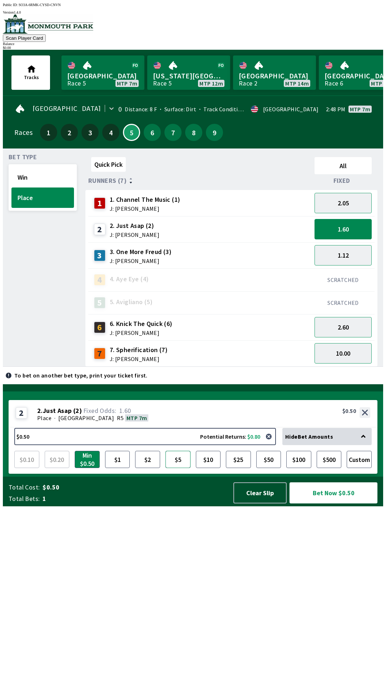
click at [176, 468] on button "$5" at bounding box center [178, 459] width 25 height 17
click at [44, 172] on button "Win" at bounding box center [42, 177] width 63 height 20
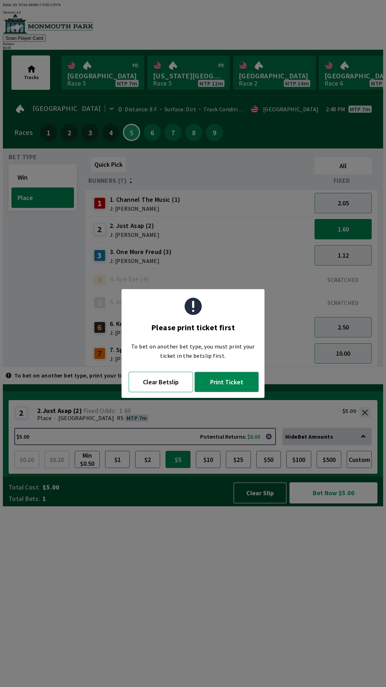
click at [160, 384] on button "Clear Betslip" at bounding box center [161, 382] width 64 height 20
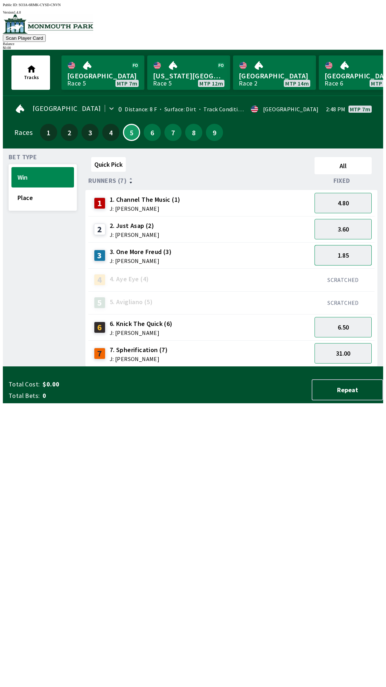
click at [332, 257] on button "1.85" at bounding box center [343, 255] width 57 height 20
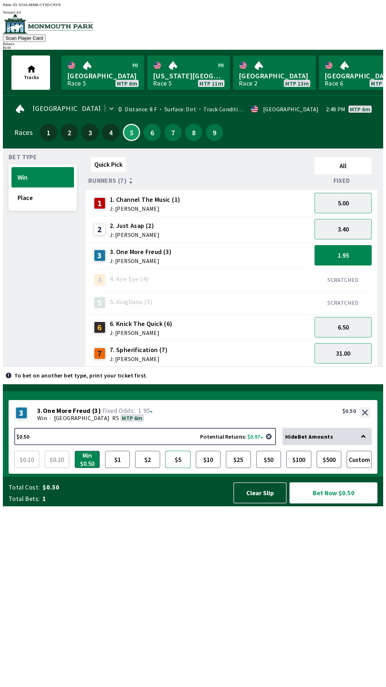
click at [178, 468] on button "$5" at bounding box center [178, 459] width 25 height 17
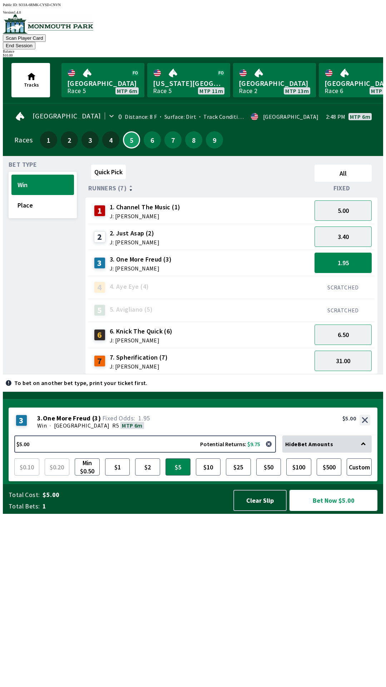
click at [323, 511] on button "Bet Now $5.00" at bounding box center [334, 500] width 88 height 21
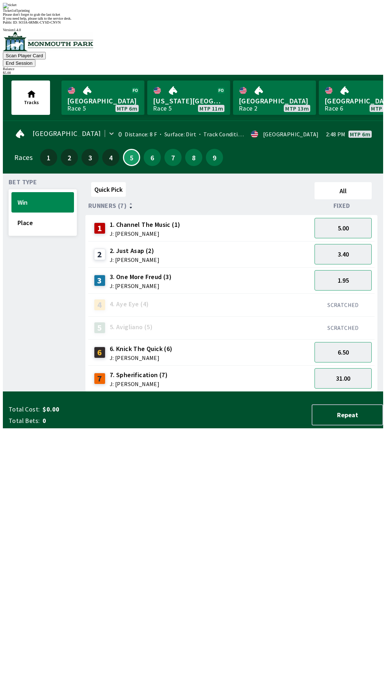
click at [316, 392] on div "Quick Pick All Runners (7) Fixed 1 1. Channel The Music (1) J: [PERSON_NAME] 5.…" at bounding box center [235, 285] width 298 height 213
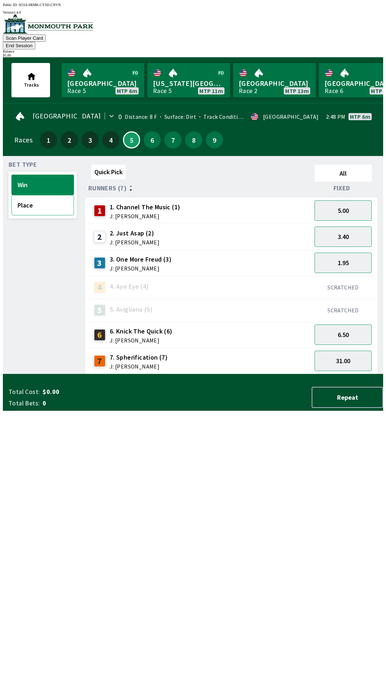
click at [40, 197] on button "Place" at bounding box center [42, 205] width 63 height 20
click at [331, 229] on button "1.55" at bounding box center [343, 236] width 57 height 20
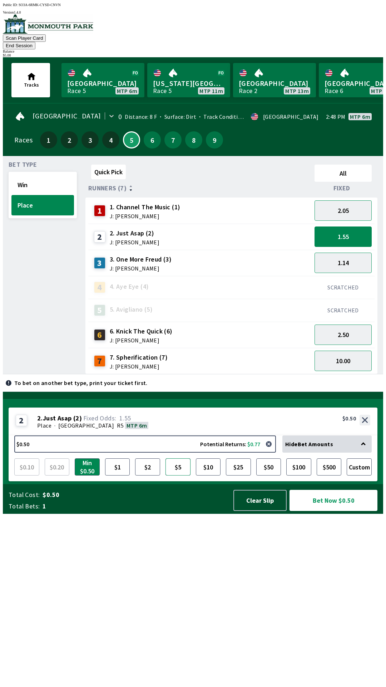
click at [181, 475] on button "$5" at bounding box center [178, 466] width 25 height 17
click at [340, 511] on button "Bet Now $5.00" at bounding box center [334, 500] width 88 height 21
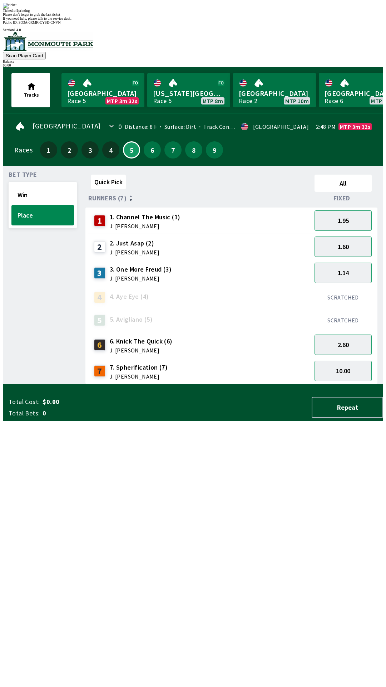
click at [139, 20] on div "Ticket 1 of 1 printing Please don't forget to grab the last ticket If you need …" at bounding box center [193, 12] width 381 height 18
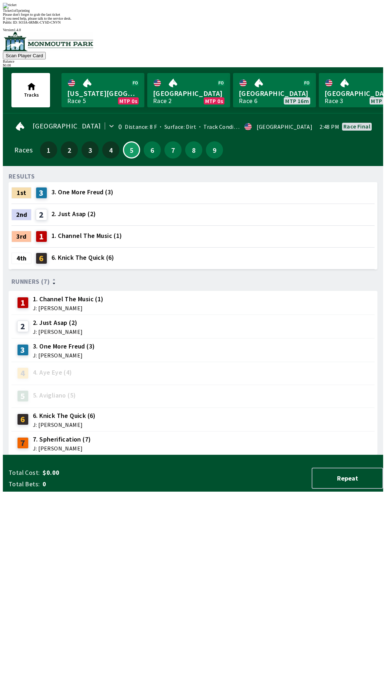
click at [278, 455] on div "RESULTS 1st 3 3. One More Freud (3) 2nd 2 2. Just Asap (2) 3rd 1 1. Channel The…" at bounding box center [196, 313] width 375 height 283
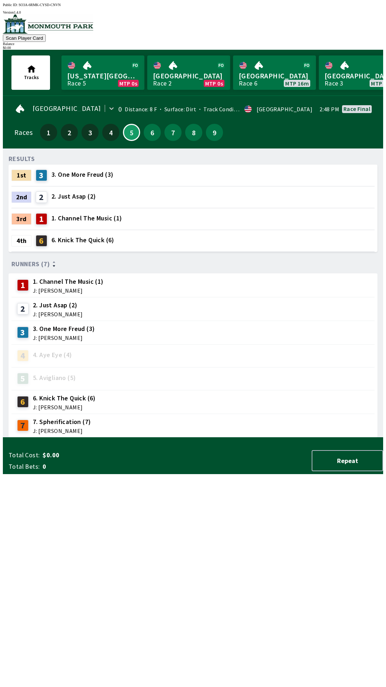
click at [278, 438] on div "RESULTS 1st 3 3. One More Freud (3) 2nd 2 2. Just Asap (2) 3rd 1 1. Channel The…" at bounding box center [196, 295] width 375 height 283
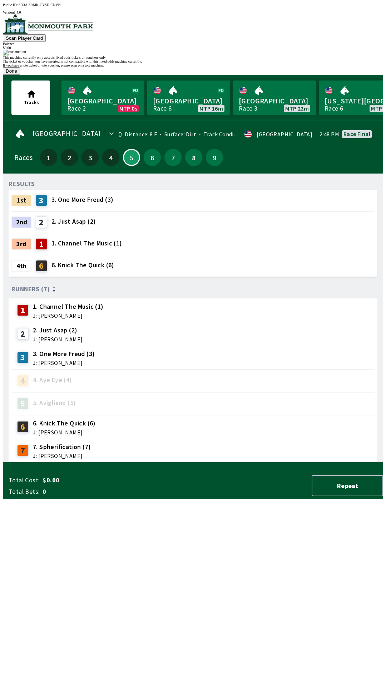
click at [20, 75] on button "Done" at bounding box center [11, 71] width 17 height 8
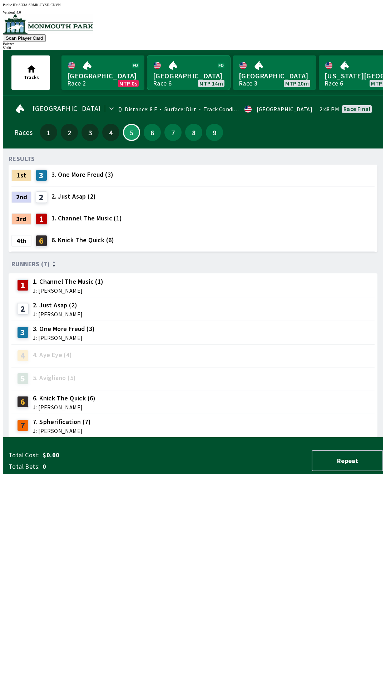
click at [181, 74] on link "[GEOGRAPHIC_DATA] Race 6 MTP 14m" at bounding box center [188, 72] width 83 height 34
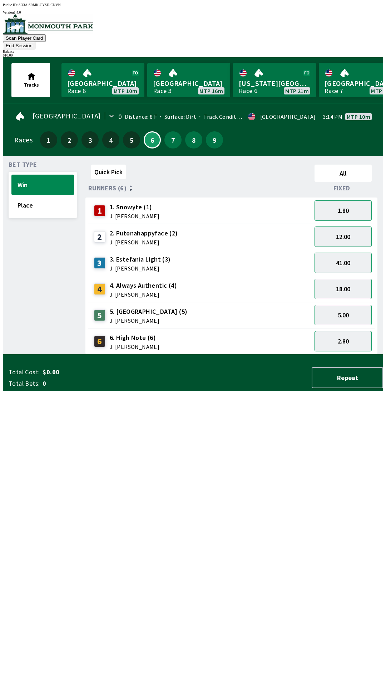
click at [341, 334] on button "2.80" at bounding box center [343, 341] width 57 height 20
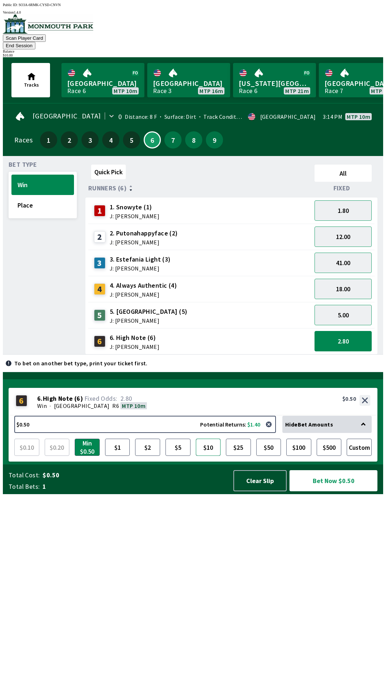
click at [207, 456] on button "$10" at bounding box center [208, 447] width 25 height 17
click at [334, 491] on button "Bet Now $10.00" at bounding box center [334, 480] width 88 height 21
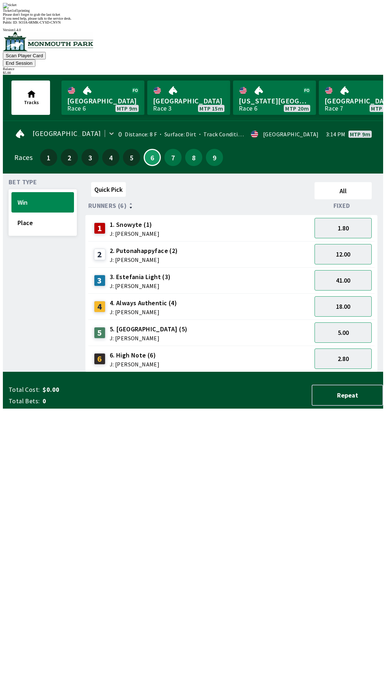
click at [231, 372] on div "Quick Pick All Runners (6) Fixed 1 1. Snowyte (1) J: [PERSON_NAME] 1.80 2 2. Pu…" at bounding box center [235, 275] width 298 height 193
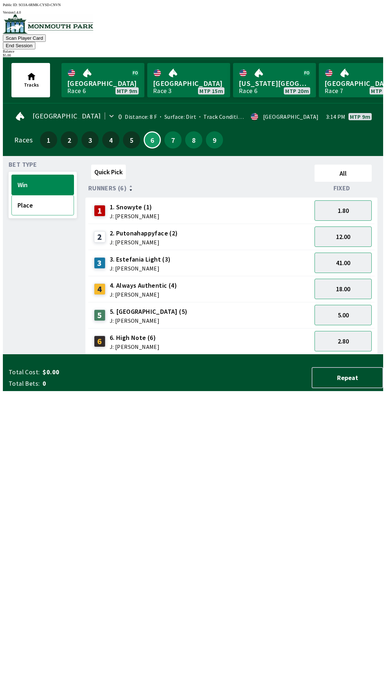
click at [38, 200] on button "Place" at bounding box center [42, 205] width 63 height 20
click at [138, 344] on span "J: [PERSON_NAME]" at bounding box center [135, 347] width 50 height 6
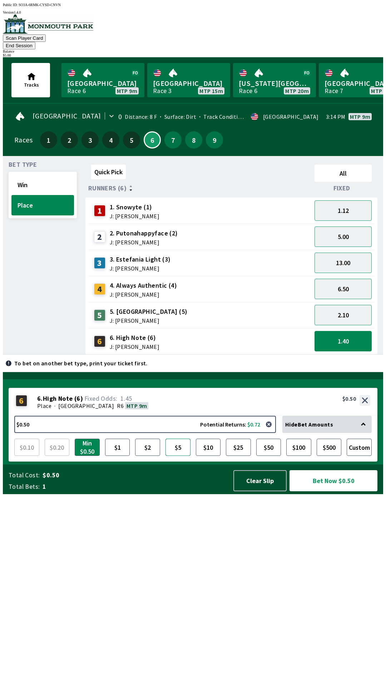
click at [173, 456] on button "$5" at bounding box center [178, 447] width 25 height 17
click at [332, 491] on button "Bet Now $5.00" at bounding box center [334, 480] width 88 height 21
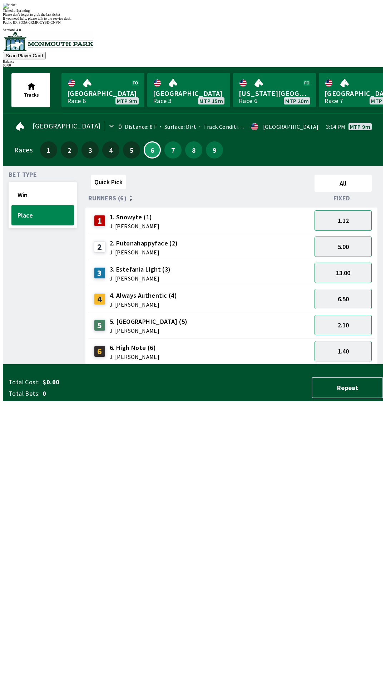
click at [194, 365] on div "Quick Pick All Runners (6) Fixed 1 1. Snowyte (1) J: [PERSON_NAME] 1.12 2 2. Pu…" at bounding box center [235, 268] width 298 height 193
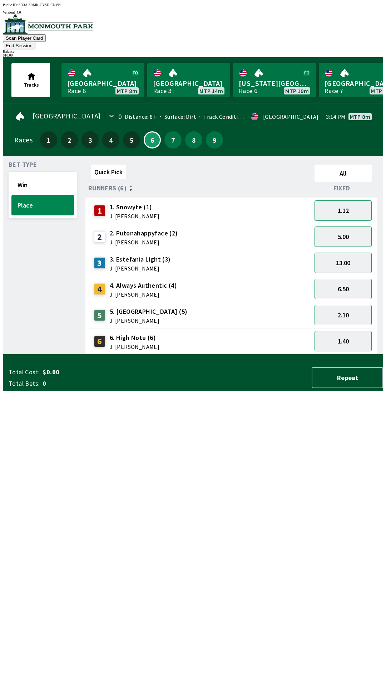
click at [146, 224] on div "2 2. Putonahappyface (2) J: [PERSON_NAME]" at bounding box center [200, 237] width 224 height 26
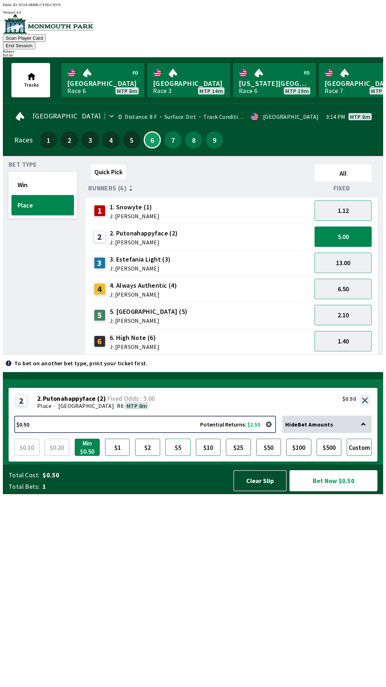
click at [177, 456] on button "$5" at bounding box center [178, 447] width 25 height 17
click at [180, 308] on div "5 5. [GEOGRAPHIC_DATA] (5) J: [PERSON_NAME]" at bounding box center [200, 315] width 218 height 18
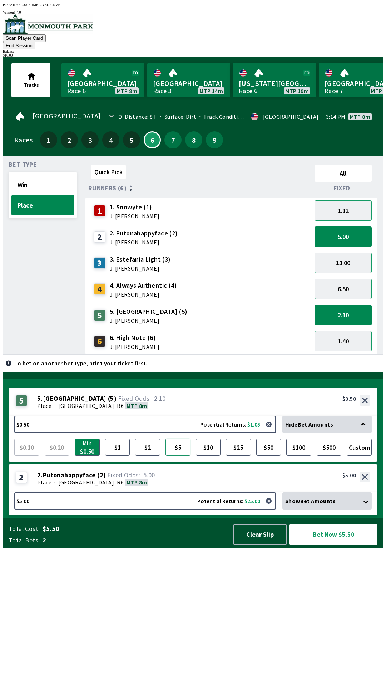
click at [182, 456] on button "$5" at bounding box center [178, 447] width 25 height 17
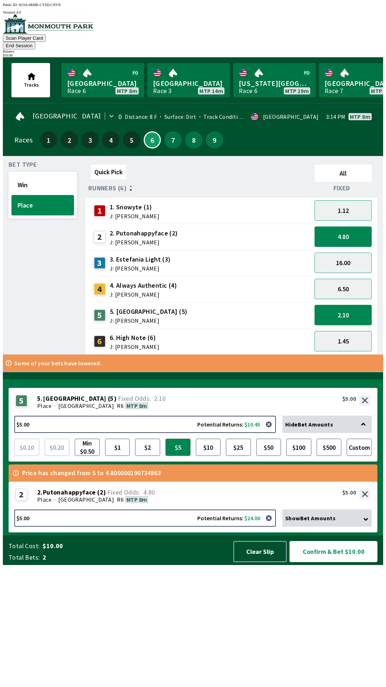
click at [328, 562] on button "Confirm & Bet $10.00" at bounding box center [334, 551] width 88 height 21
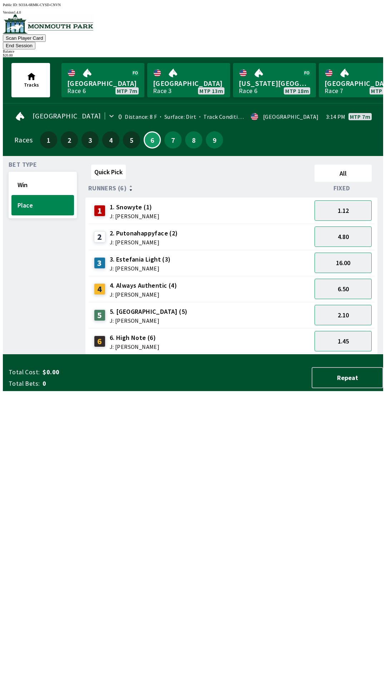
click at [35, 42] on button "End Session" at bounding box center [19, 46] width 33 height 8
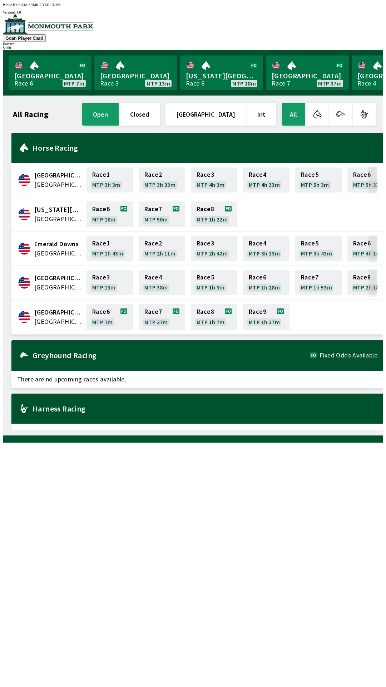
click at [53, 317] on span "[GEOGRAPHIC_DATA]" at bounding box center [58, 321] width 48 height 9
click at [60, 318] on span "[GEOGRAPHIC_DATA]" at bounding box center [58, 321] width 48 height 9
click at [54, 317] on span "[GEOGRAPHIC_DATA]" at bounding box center [58, 321] width 48 height 9
click at [49, 64] on link "[GEOGRAPHIC_DATA] Race 6 MTP 7m" at bounding box center [50, 72] width 83 height 34
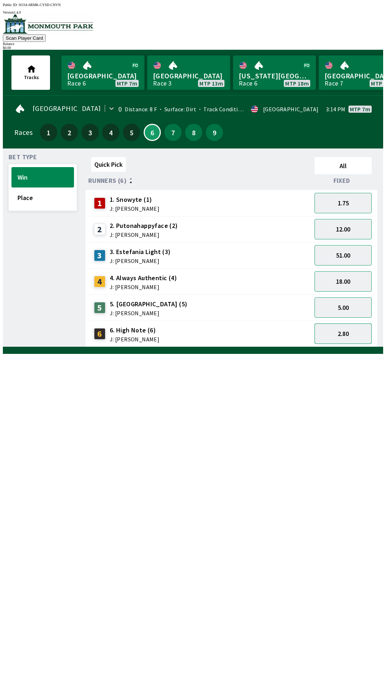
click at [352, 335] on button "2.80" at bounding box center [343, 333] width 57 height 20
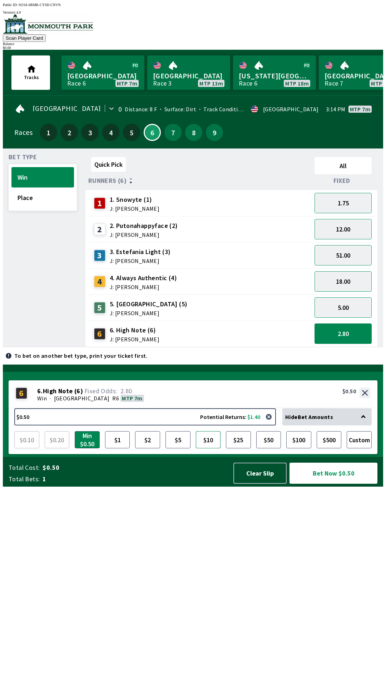
click at [212, 448] on button "$10" at bounding box center [208, 439] width 25 height 17
click at [352, 329] on button "2.80" at bounding box center [343, 333] width 57 height 20
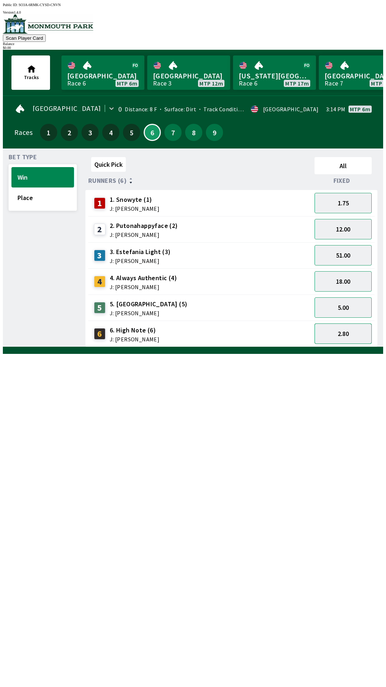
click at [352, 326] on button "2.80" at bounding box center [343, 333] width 57 height 20
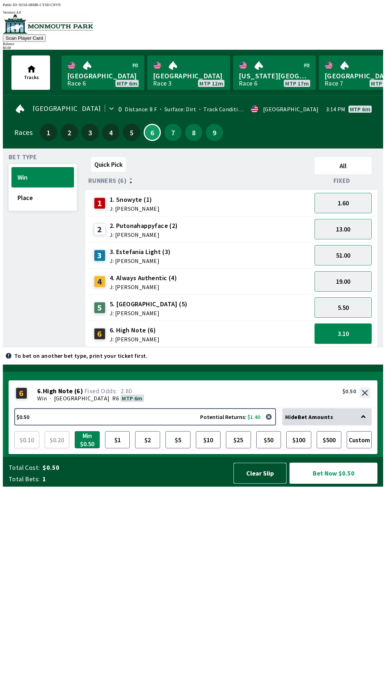
click at [269, 484] on button "Clear Slip" at bounding box center [260, 473] width 53 height 21
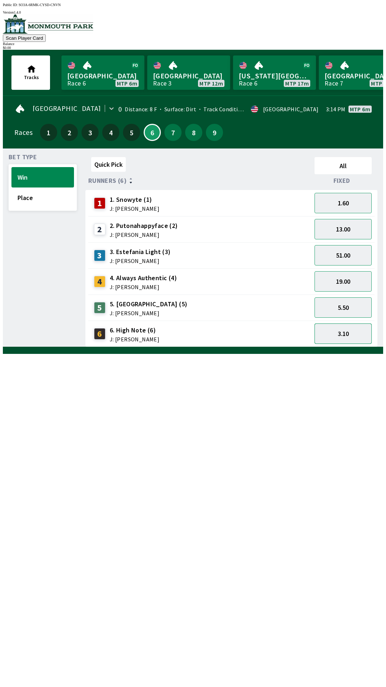
click at [350, 331] on button "3.10" at bounding box center [343, 333] width 57 height 20
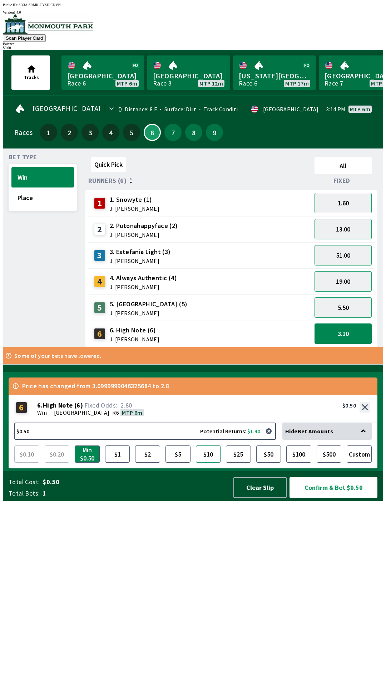
click at [213, 463] on button "$10" at bounding box center [208, 453] width 25 height 17
click at [354, 331] on button "3.10" at bounding box center [343, 333] width 57 height 20
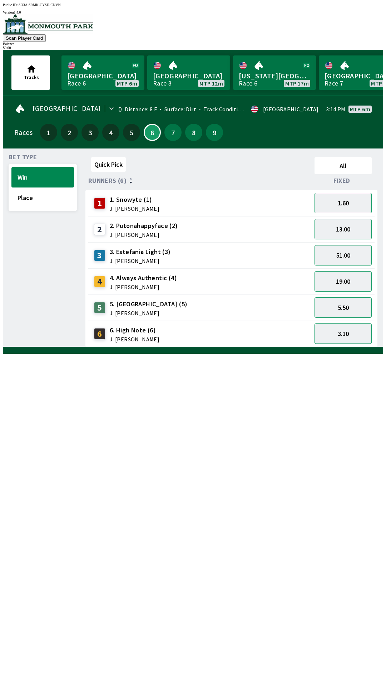
click at [360, 329] on button "3.10" at bounding box center [343, 333] width 57 height 20
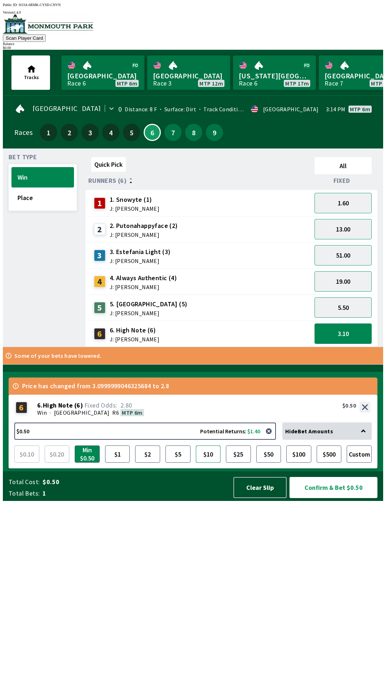
click at [212, 463] on button "$10" at bounding box center [208, 453] width 25 height 17
click at [353, 498] on button "Confirm & Bet $10.00" at bounding box center [334, 487] width 88 height 21
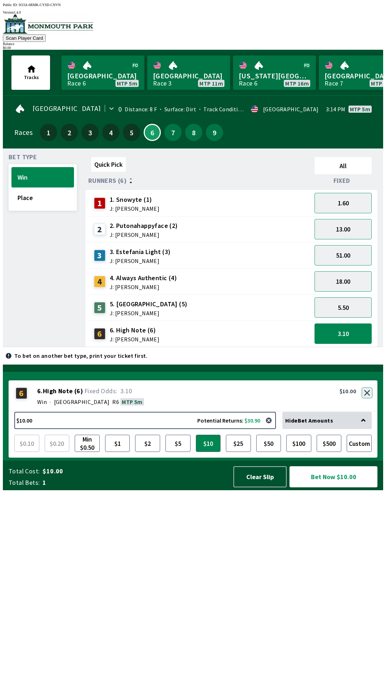
click at [367, 398] on button "button" at bounding box center [367, 392] width 11 height 11
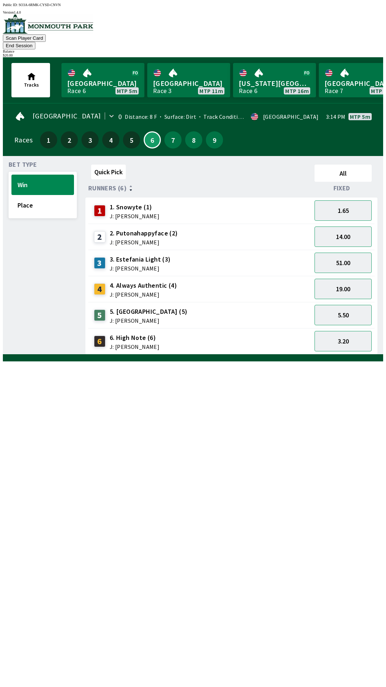
click at [136, 333] on span "6. High Note (6)" at bounding box center [135, 337] width 50 height 9
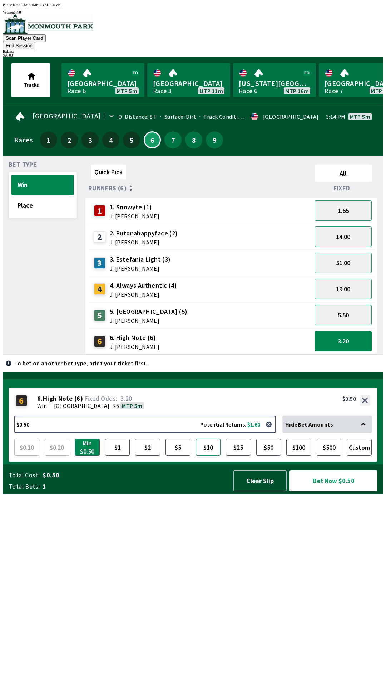
click at [213, 456] on button "$10" at bounding box center [208, 447] width 25 height 17
click at [346, 491] on button "Bet Now $10.00" at bounding box center [334, 480] width 88 height 21
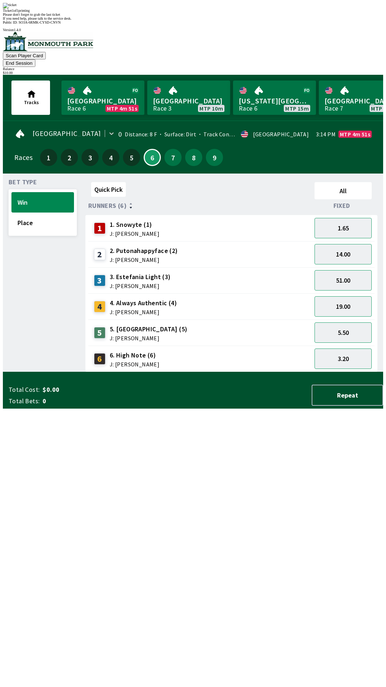
click at [282, 20] on div "Ticket 1 of 1 printing Please don't forget to grab the last ticket If you need …" at bounding box center [193, 12] width 381 height 18
click at [231, 20] on div "Ticket 1 of 1 printing Please don't forget to grab the last ticket If you need …" at bounding box center [193, 12] width 381 height 18
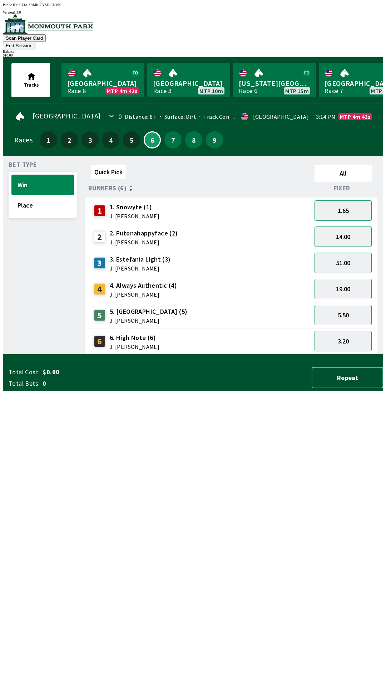
click at [349, 388] on button "Repeat" at bounding box center [348, 377] width 72 height 21
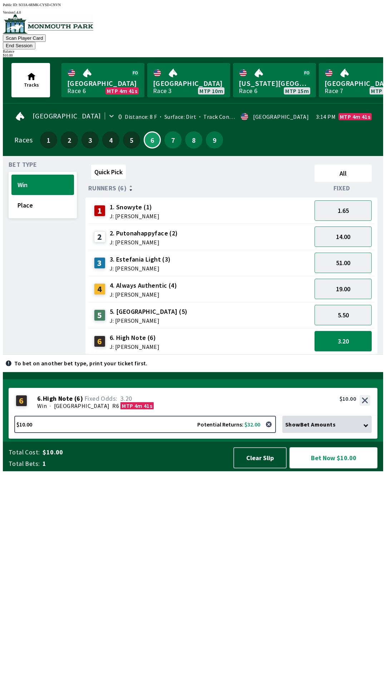
click at [348, 468] on button "Bet Now $10.00" at bounding box center [334, 457] width 88 height 21
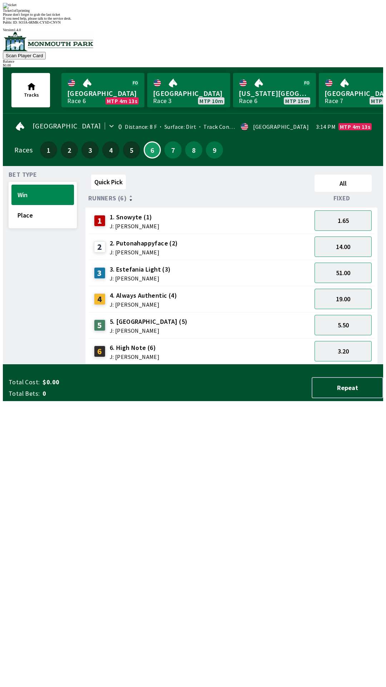
click at [206, 365] on div "Quick Pick All Runners (6) Fixed 1 1. Snowyte (1) J: [PERSON_NAME] 1.65 2 2. Pu…" at bounding box center [235, 268] width 298 height 193
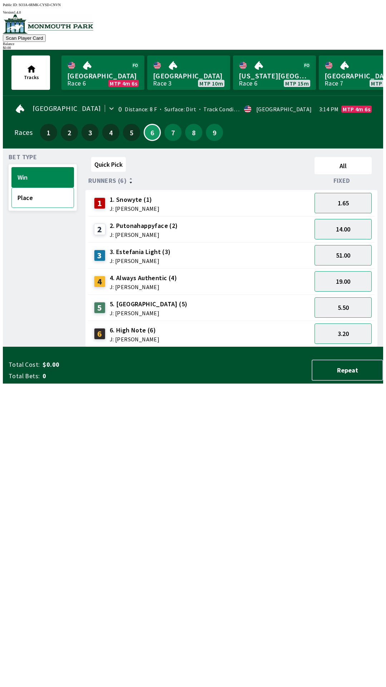
click at [53, 200] on button "Place" at bounding box center [42, 197] width 63 height 20
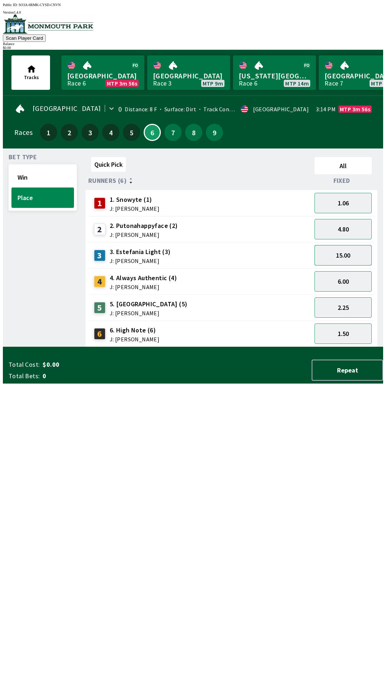
click at [355, 252] on button "15.00" at bounding box center [343, 255] width 57 height 20
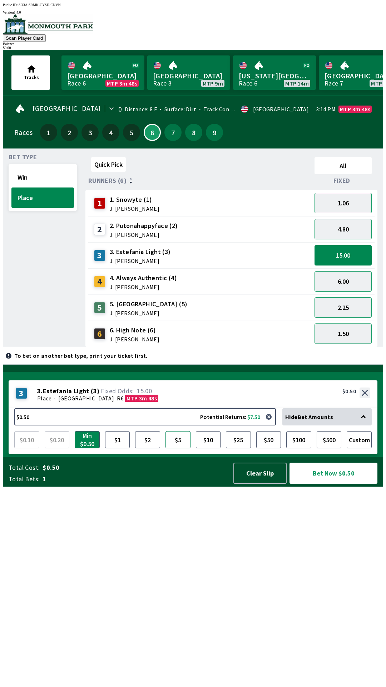
click at [178, 448] on button "$5" at bounding box center [178, 439] width 25 height 17
click at [19, 171] on button "Win" at bounding box center [42, 177] width 63 height 20
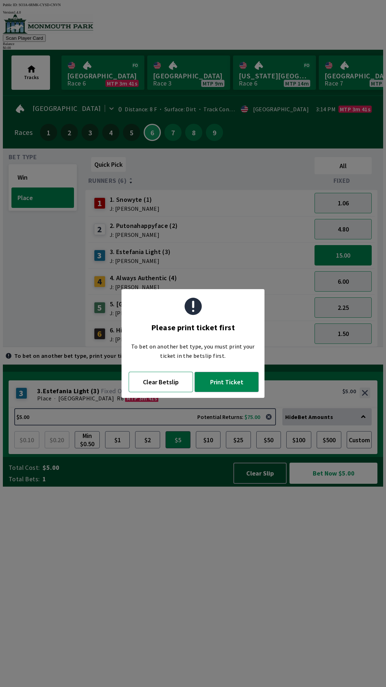
click at [138, 385] on button "Clear Betslip" at bounding box center [161, 382] width 64 height 20
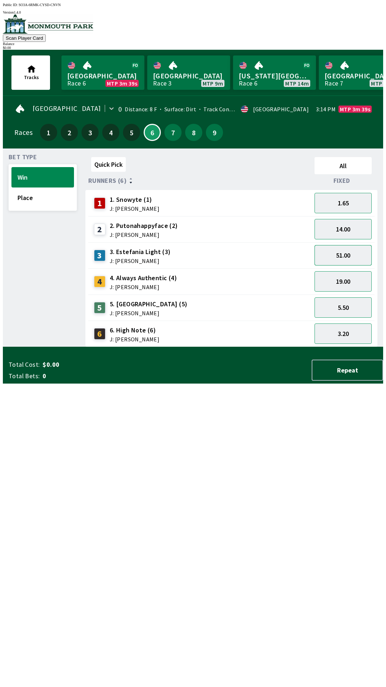
click at [340, 254] on button "51.00" at bounding box center [343, 255] width 57 height 20
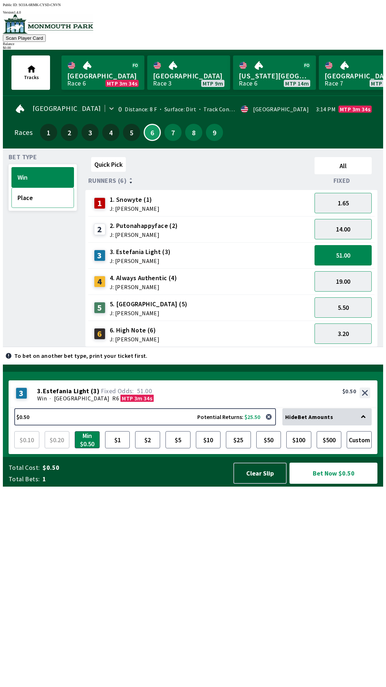
click at [19, 194] on button "Place" at bounding box center [42, 197] width 63 height 20
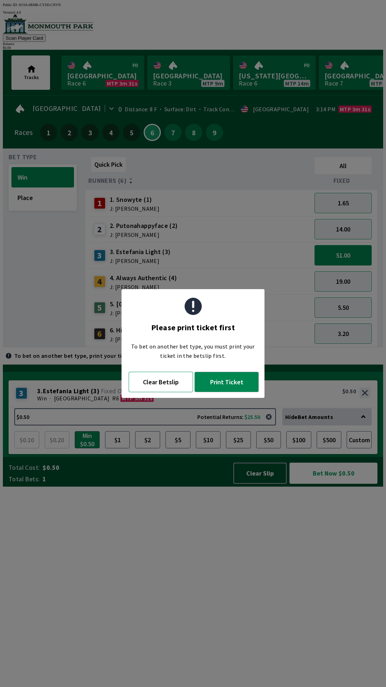
click at [169, 383] on button "Clear Betslip" at bounding box center [161, 382] width 64 height 20
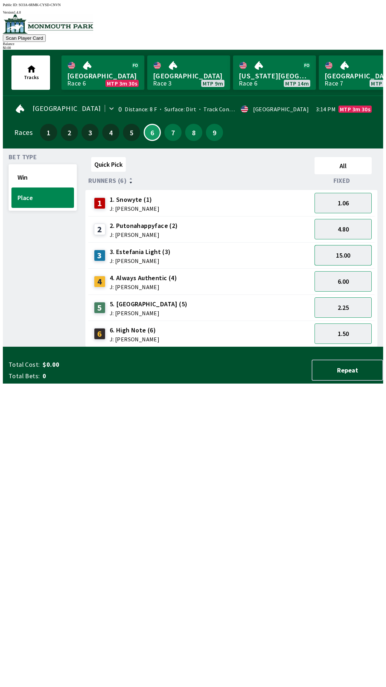
click at [351, 255] on button "15.00" at bounding box center [343, 255] width 57 height 20
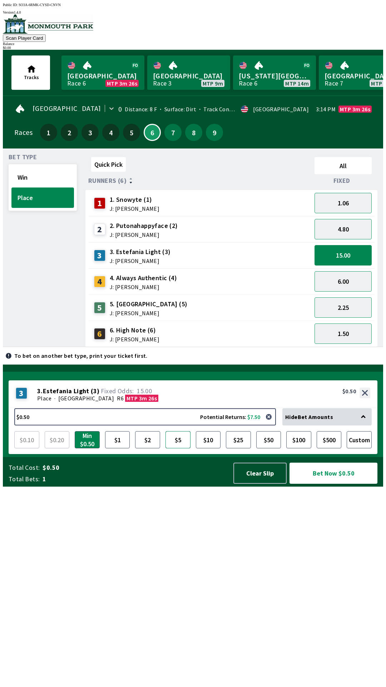
click at [182, 448] on button "$5" at bounding box center [178, 439] width 25 height 17
click at [329, 484] on button "Bet Now $5.00" at bounding box center [334, 473] width 88 height 21
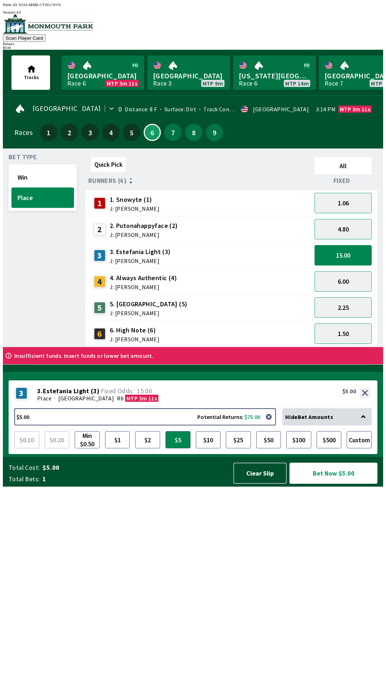
click at [339, 484] on button "Bet Now $5.00" at bounding box center [334, 473] width 88 height 21
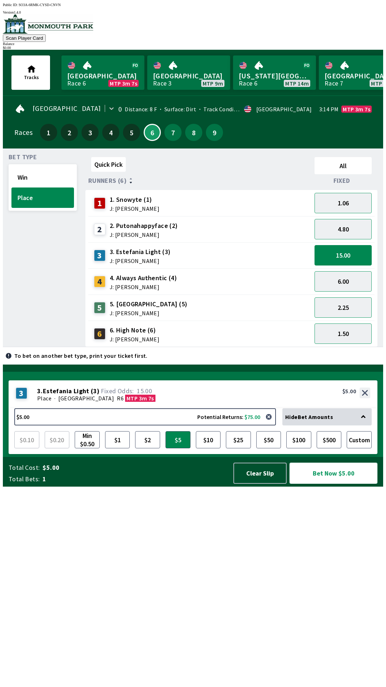
click at [341, 484] on button "Bet Now $5.00" at bounding box center [334, 473] width 88 height 21
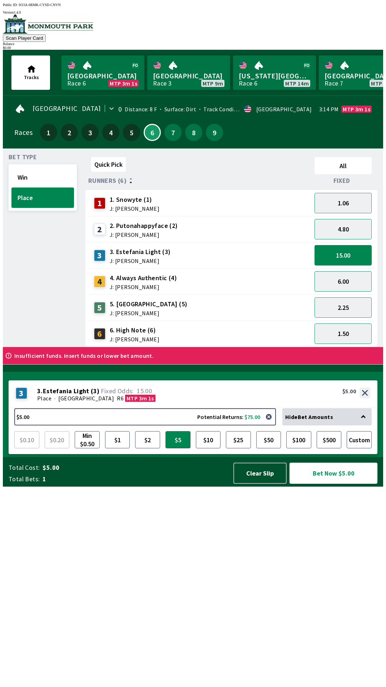
click at [333, 484] on button "Bet Now $5.00" at bounding box center [334, 473] width 88 height 21
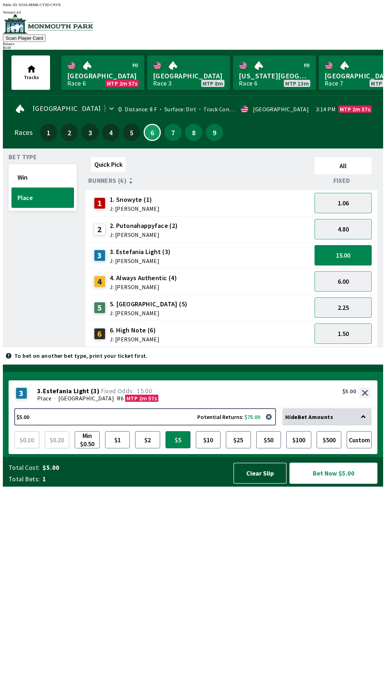
click at [340, 484] on button "Bet Now $5.00" at bounding box center [334, 473] width 88 height 21
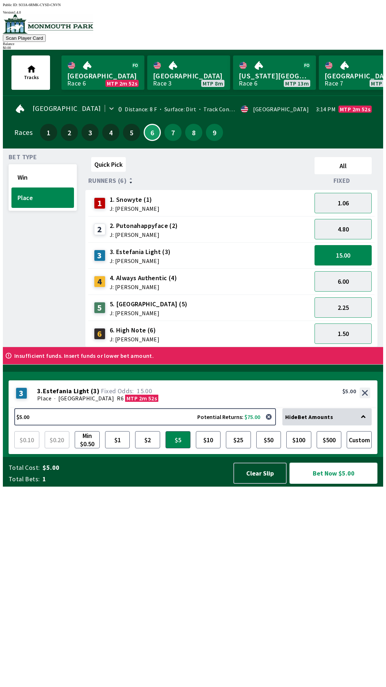
click at [338, 484] on button "Bet Now $5.00" at bounding box center [334, 473] width 88 height 21
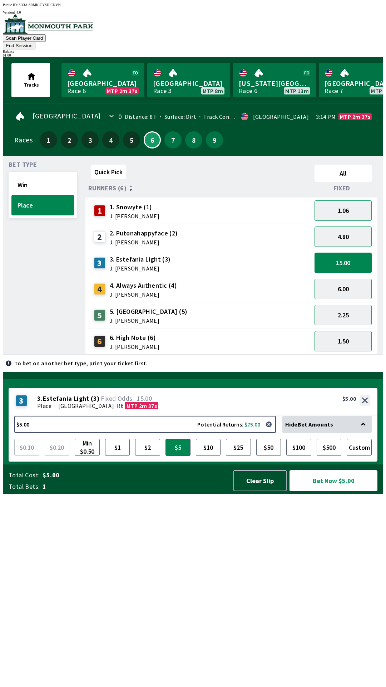
click at [348, 491] on button "Bet Now $5.00" at bounding box center [334, 480] width 88 height 21
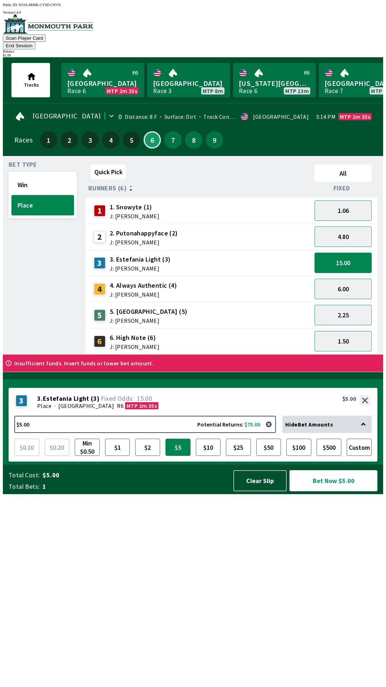
click at [333, 491] on button "Bet Now $5.00" at bounding box center [334, 480] width 88 height 21
click at [325, 491] on button "Bet Now $5.00" at bounding box center [334, 480] width 88 height 21
click at [327, 491] on button "Bet Now $5.00" at bounding box center [334, 480] width 88 height 21
click at [329, 491] on button "Bet Now $5.00" at bounding box center [334, 480] width 88 height 21
click at [331, 491] on button "Bet Now $5.00" at bounding box center [334, 480] width 88 height 21
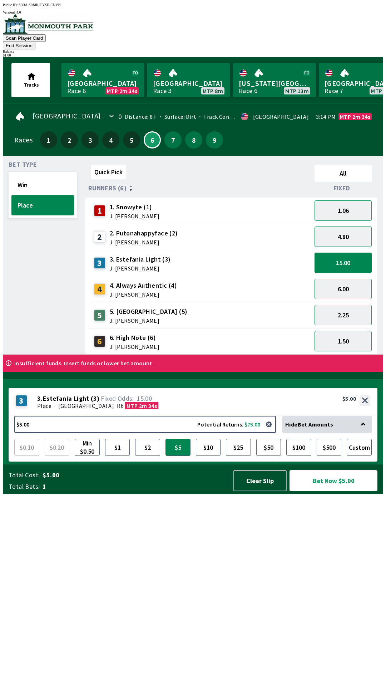
click at [330, 491] on button "Bet Now $5.00" at bounding box center [334, 480] width 88 height 21
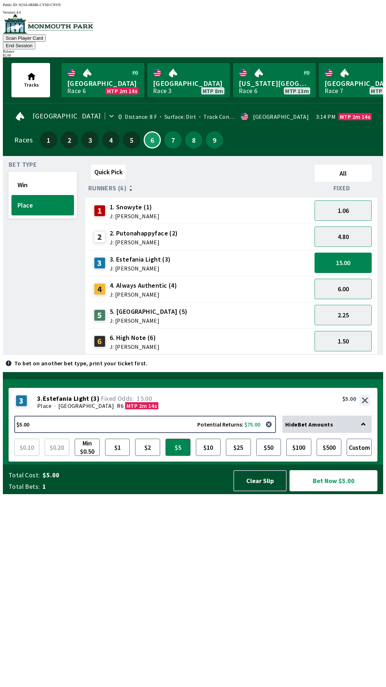
click at [337, 491] on button "Bet Now $5.00" at bounding box center [334, 480] width 88 height 21
click at [348, 491] on button "Bet Now $5.00" at bounding box center [334, 480] width 88 height 21
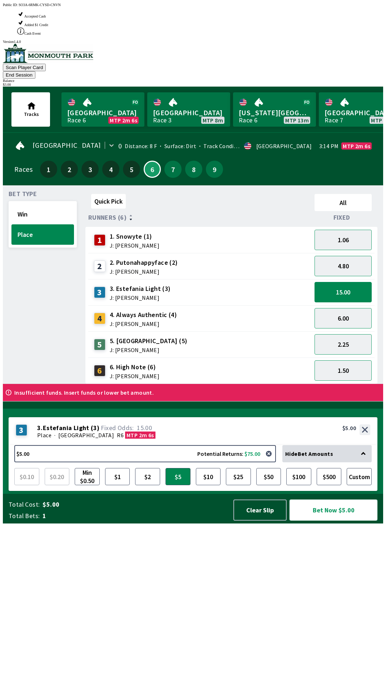
click at [344, 521] on button "Bet Now $5.00" at bounding box center [334, 509] width 88 height 21
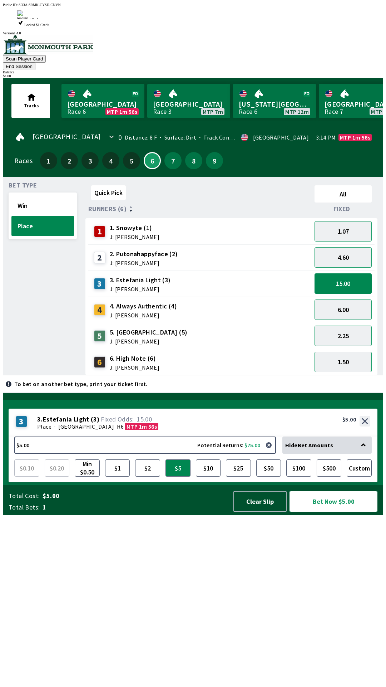
click at [343, 512] on button "Bet Now $5.00" at bounding box center [334, 501] width 88 height 21
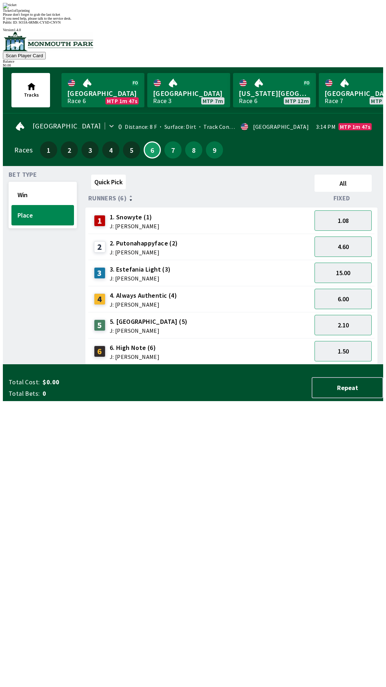
click at [271, 365] on div "Quick Pick All Runners (6) Fixed 1 1. Snowyte (1) J: [PERSON_NAME] 1.08 2 2. Pu…" at bounding box center [235, 268] width 298 height 193
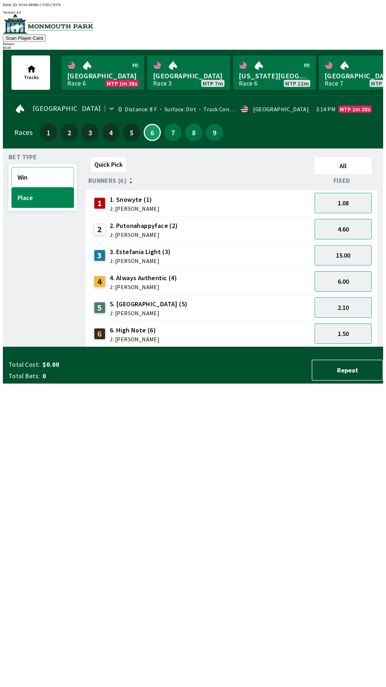
click at [28, 177] on button "Win" at bounding box center [42, 177] width 63 height 20
click at [29, 196] on button "Place" at bounding box center [42, 197] width 63 height 20
click at [3, 324] on div "Bet Type Win Place Quick Pick All Runners (6) Fixed 1 1. Snowyte (1) J: [PERSON…" at bounding box center [193, 247] width 381 height 199
click at [279, 299] on div "5 5. [GEOGRAPHIC_DATA] (5) J: [PERSON_NAME]" at bounding box center [200, 308] width 218 height 18
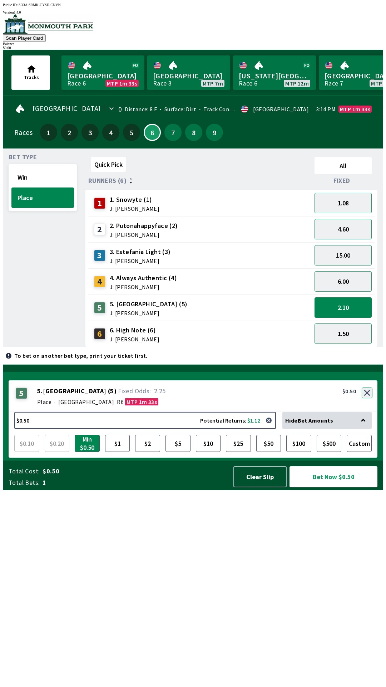
click at [368, 398] on button "button" at bounding box center [367, 392] width 11 height 11
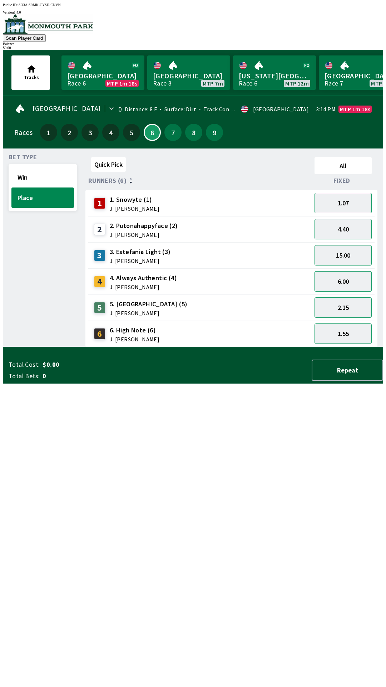
click at [339, 281] on button "6.00" at bounding box center [343, 281] width 57 height 20
click at [341, 275] on button "6.00" at bounding box center [343, 281] width 57 height 20
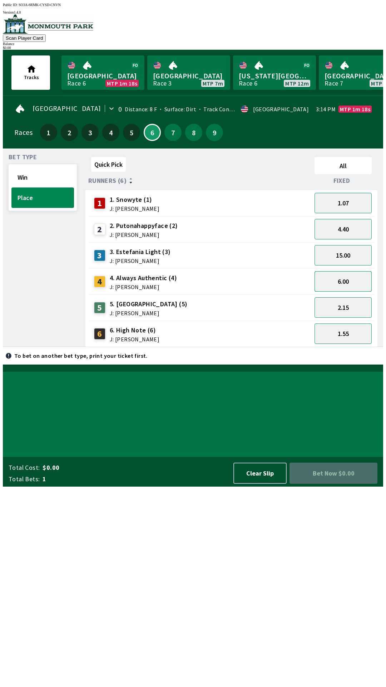
click at [353, 280] on button "6.00" at bounding box center [343, 281] width 57 height 20
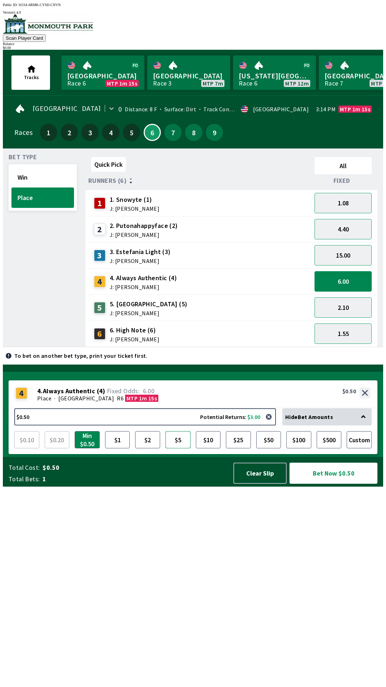
click at [170, 448] on button "$5" at bounding box center [178, 439] width 25 height 17
click at [341, 484] on button "Bet Now $5.00" at bounding box center [334, 473] width 88 height 21
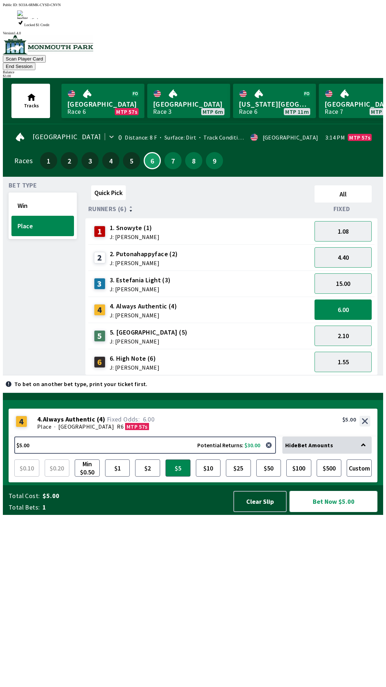
click at [334, 512] on button "Bet Now $5.00" at bounding box center [334, 501] width 88 height 21
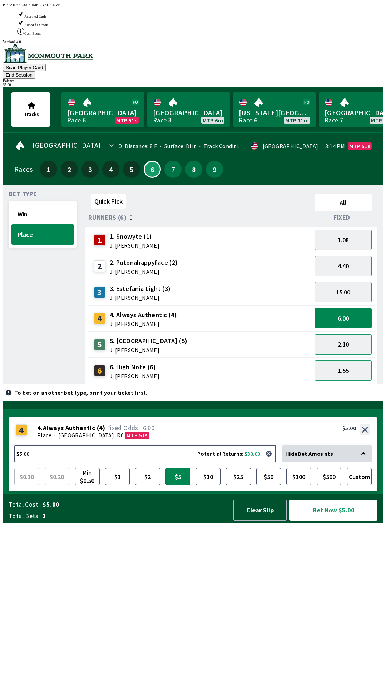
click at [353, 521] on button "Bet Now $5.00" at bounding box center [334, 509] width 88 height 21
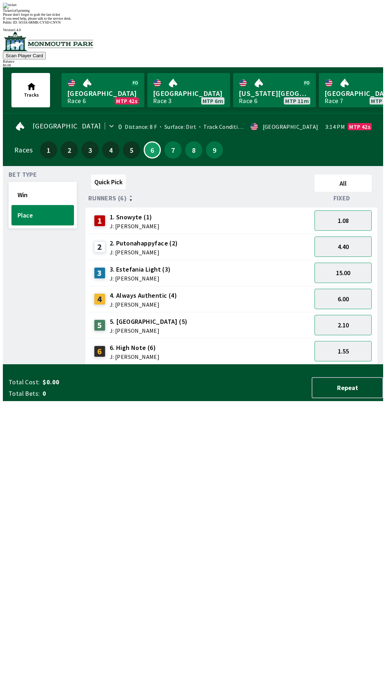
click at [287, 365] on div "Quick Pick All Runners (6) Fixed 1 1. Snowyte (1) J: [PERSON_NAME] 1.08 2 2. Pu…" at bounding box center [235, 268] width 298 height 193
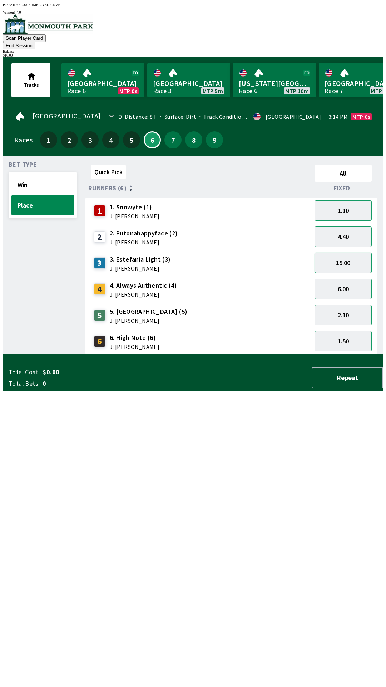
click at [348, 253] on button "15.00" at bounding box center [343, 263] width 57 height 20
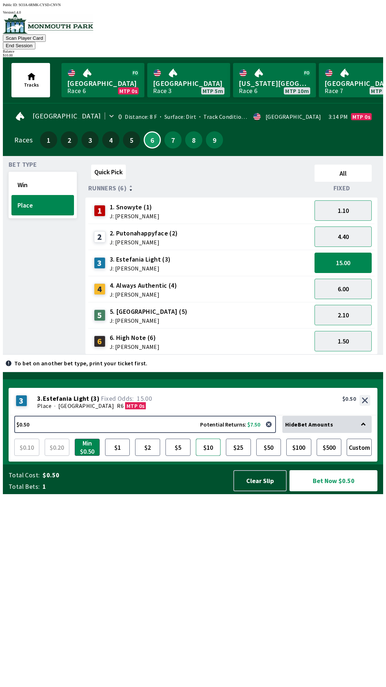
click at [210, 456] on button "$10" at bounding box center [208, 447] width 25 height 17
click at [332, 491] on button "Bet Now $10.00" at bounding box center [334, 480] width 88 height 21
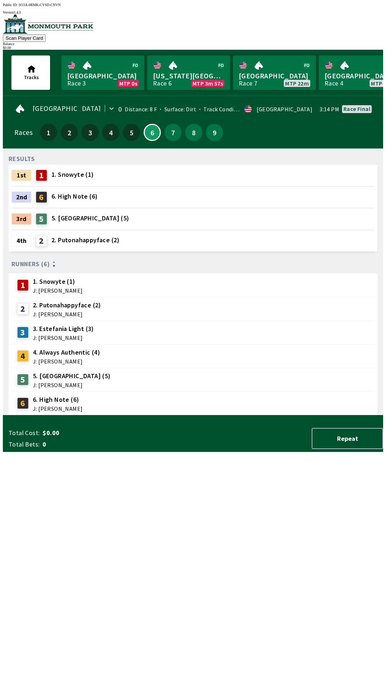
click at [232, 415] on div "RESULTS 1st 1 1. Snowyte (1) 2nd 6 6. High Note (6) 3rd 5 5. [GEOGRAPHIC_DATA] …" at bounding box center [196, 284] width 375 height 261
click at [220, 415] on div "RESULTS 1st 1 1. Snowyte (1) 2nd 6 6. High Note (6) 3rd 5 5. [GEOGRAPHIC_DATA] …" at bounding box center [196, 284] width 375 height 261
click at [197, 415] on div "RESULTS 1st 1 1. Snowyte (1) 2nd 6 6. High Note (6) 3rd 5 5. [GEOGRAPHIC_DATA] …" at bounding box center [196, 284] width 375 height 261
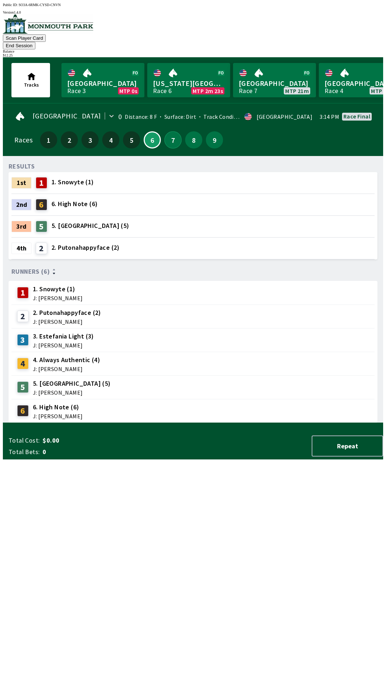
click at [170, 131] on button "7" at bounding box center [173, 139] width 17 height 17
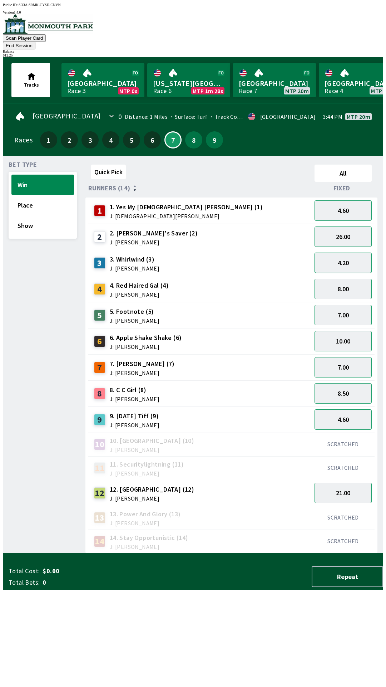
click at [346, 253] on button "4.20" at bounding box center [343, 263] width 57 height 20
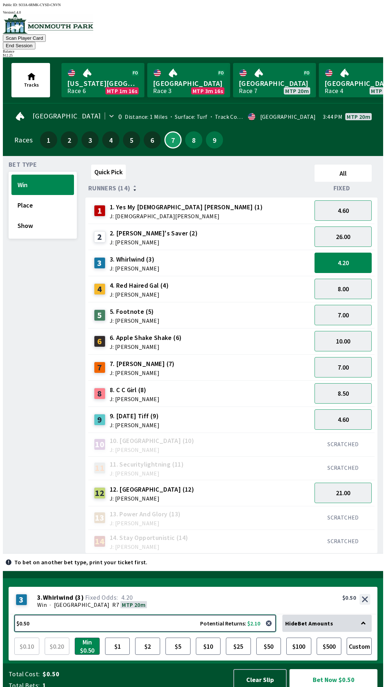
click at [155, 615] on button "$0.50 Potential Returns: $2.10" at bounding box center [145, 623] width 262 height 17
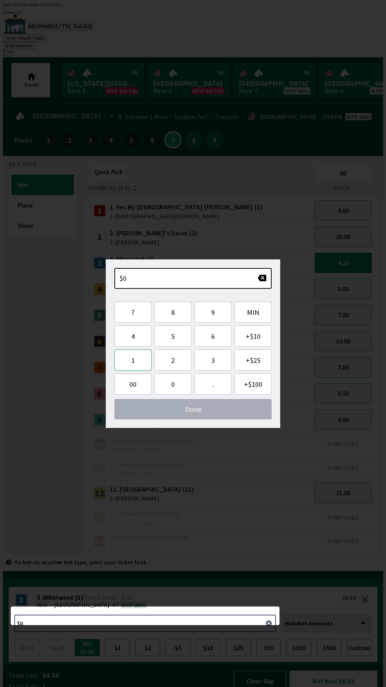
click at [135, 362] on button "1" at bounding box center [132, 360] width 37 height 21
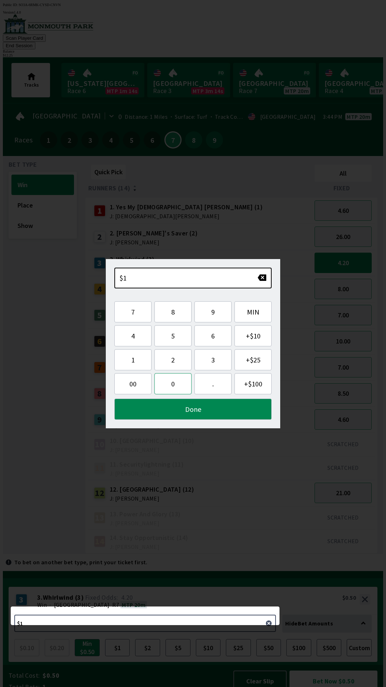
click at [171, 387] on button "0" at bounding box center [173, 383] width 37 height 21
click at [211, 387] on button "." at bounding box center [213, 383] width 37 height 21
click at [175, 360] on button "2" at bounding box center [173, 359] width 37 height 21
click at [175, 339] on button "5" at bounding box center [173, 335] width 37 height 21
click at [196, 411] on button "Done" at bounding box center [192, 409] width 157 height 21
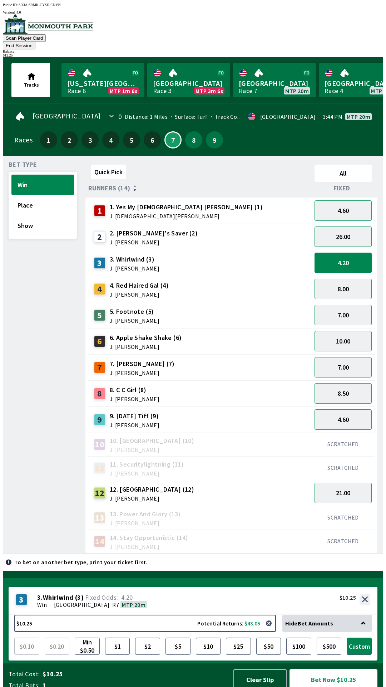
click at [324, 673] on button "Bet Now $10.25" at bounding box center [334, 679] width 88 height 21
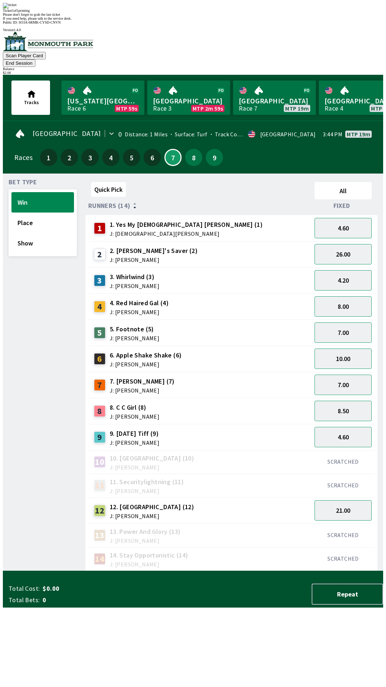
click at [264, 571] on div "Quick Pick All Runners (14) Fixed 1 1. Yes My [DEMOGRAPHIC_DATA] [PERSON_NAME] …" at bounding box center [235, 375] width 298 height 392
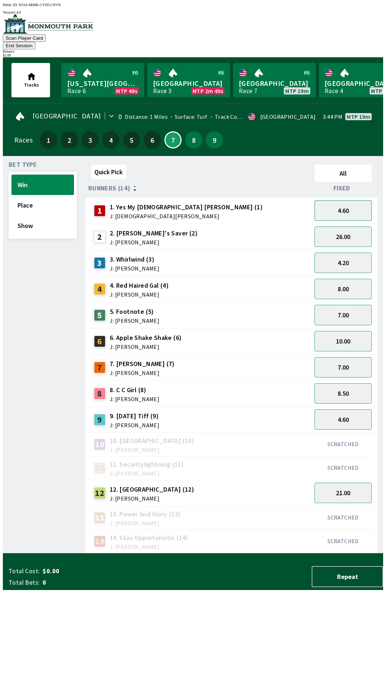
click at [338, 201] on button "4.60" at bounding box center [343, 210] width 57 height 20
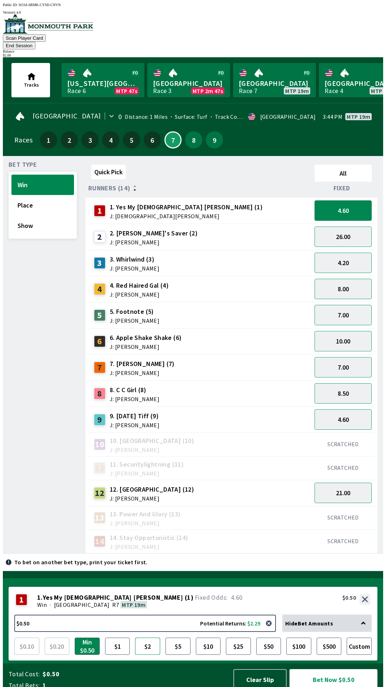
click at [152, 644] on button "$2" at bounding box center [147, 646] width 25 height 17
click at [338, 674] on button "Bet Now $2.00" at bounding box center [334, 679] width 88 height 21
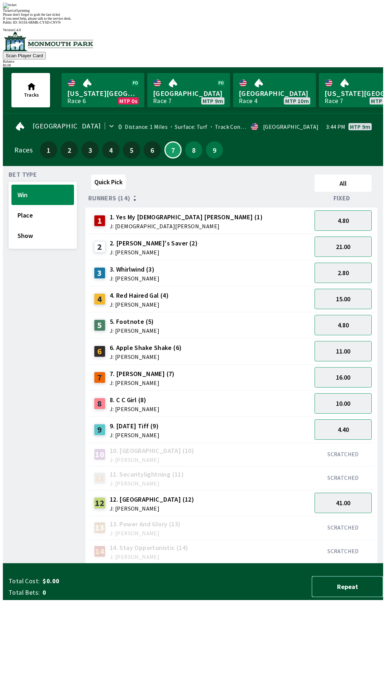
click at [344, 597] on button "Repeat" at bounding box center [348, 586] width 72 height 21
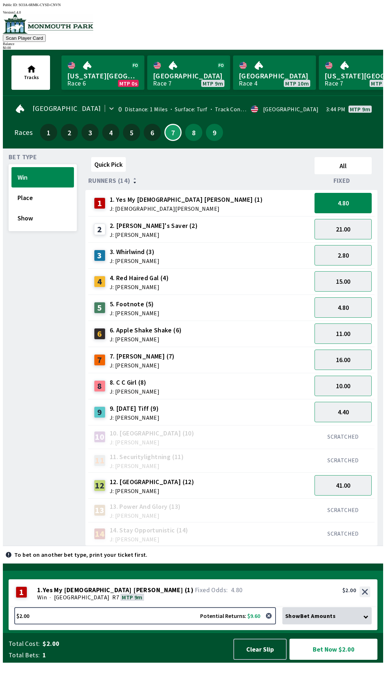
click at [55, 179] on button "Win" at bounding box center [42, 177] width 63 height 20
click at [53, 187] on button "Place" at bounding box center [42, 197] width 63 height 20
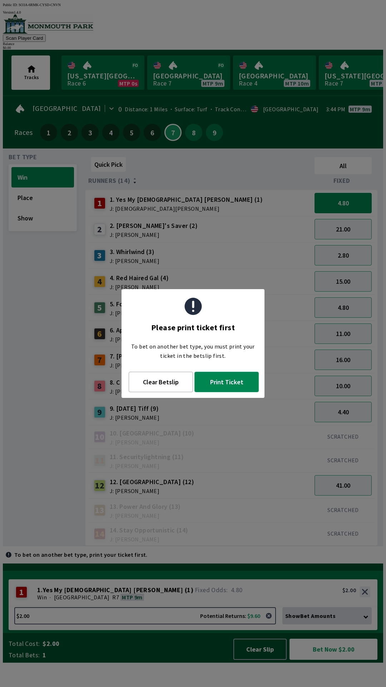
click at [235, 382] on button "Print Ticket" at bounding box center [227, 382] width 64 height 20
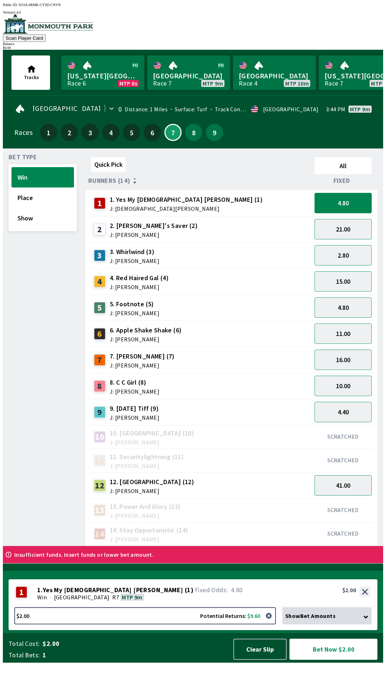
click at [61, 180] on button "Win" at bounding box center [42, 177] width 63 height 20
click at [52, 176] on button "Win" at bounding box center [42, 177] width 63 height 20
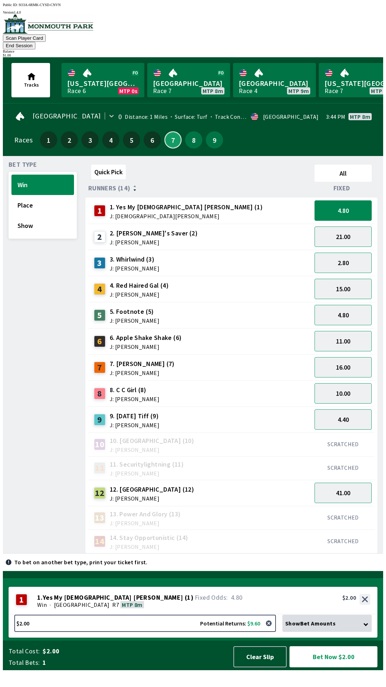
click at [168, 134] on button "7" at bounding box center [173, 139] width 17 height 17
click at [355, 409] on button "4.40" at bounding box center [343, 419] width 57 height 20
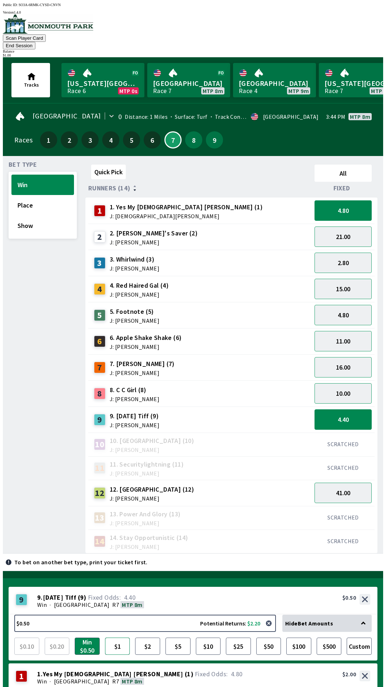
click at [115, 638] on button "$1" at bounding box center [117, 646] width 25 height 17
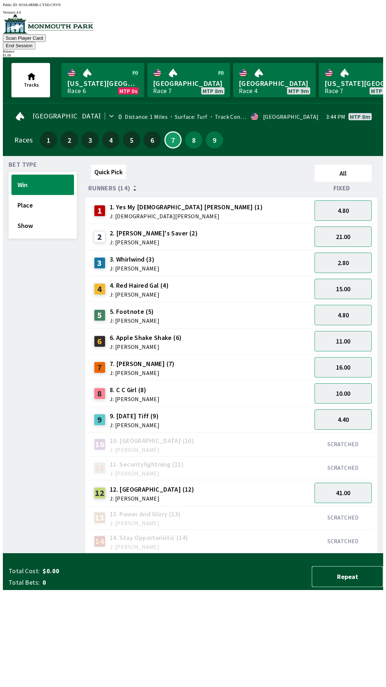
click at [341, 587] on button "Repeat" at bounding box center [348, 576] width 72 height 21
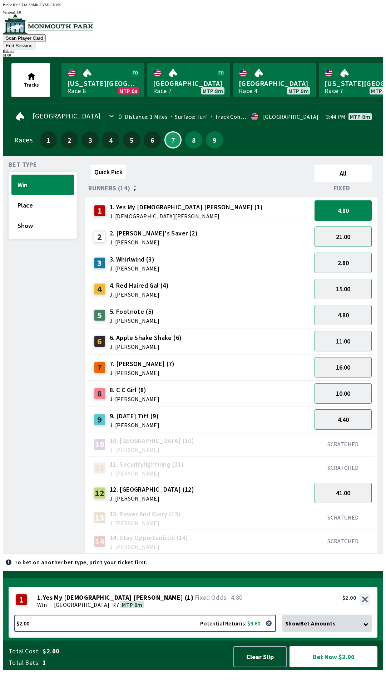
click at [306, 627] on span "Show Bet Amounts" at bounding box center [310, 623] width 50 height 7
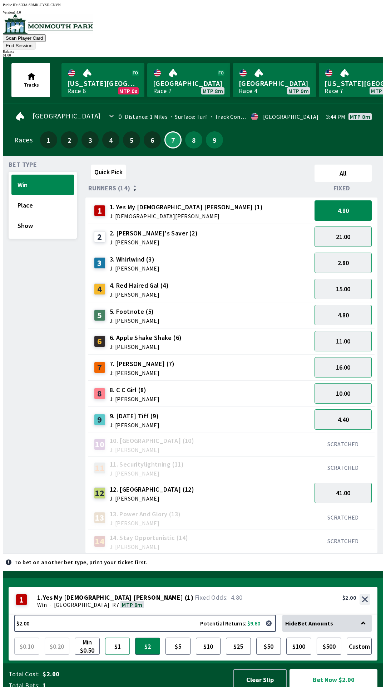
click at [123, 638] on button "$1" at bounding box center [117, 646] width 25 height 17
click at [268, 669] on button "Clear Slip" at bounding box center [260, 679] width 53 height 21
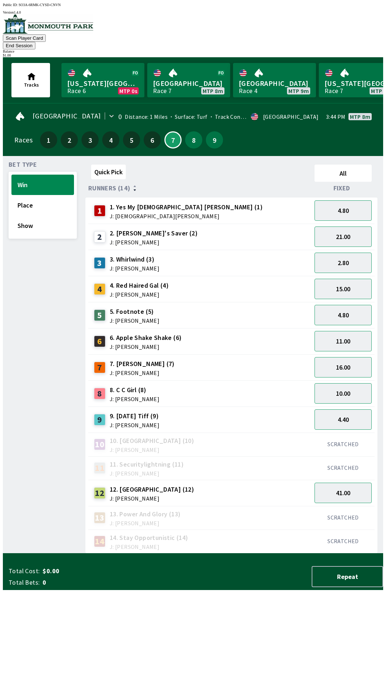
click at [150, 422] on span "J: [PERSON_NAME]" at bounding box center [135, 425] width 50 height 6
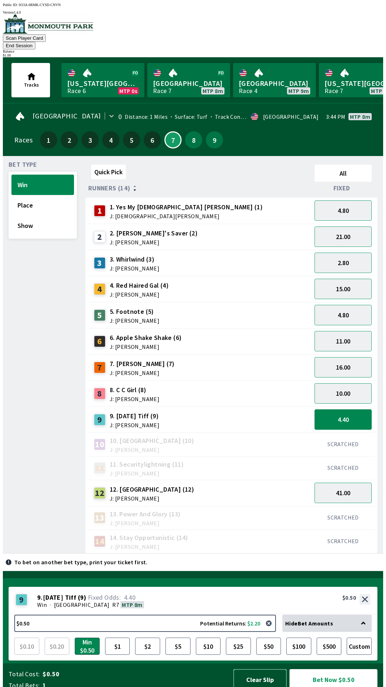
click at [273, 673] on button "Clear Slip" at bounding box center [260, 679] width 53 height 21
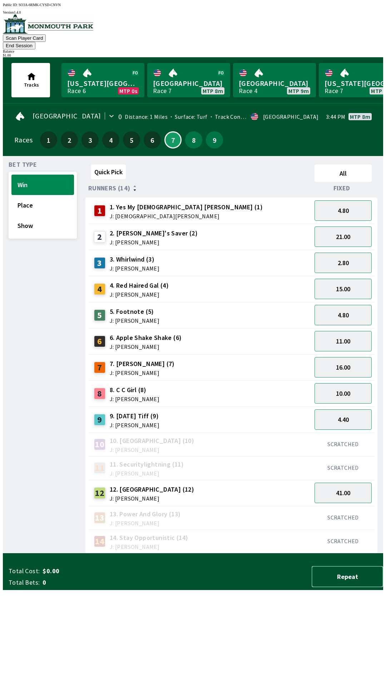
click at [358, 587] on button "Repeat" at bounding box center [348, 576] width 72 height 21
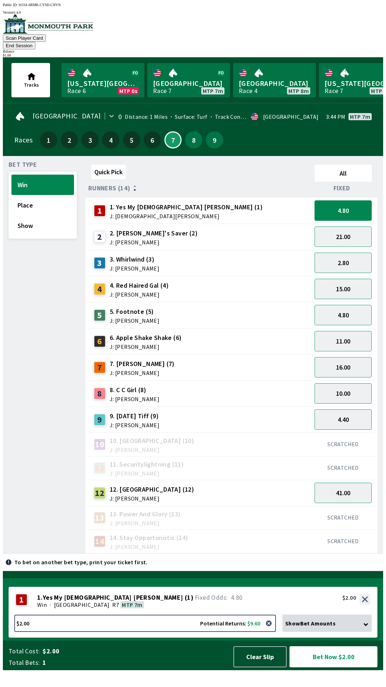
click at [72, 608] on span "[GEOGRAPHIC_DATA]" at bounding box center [82, 604] width 56 height 7
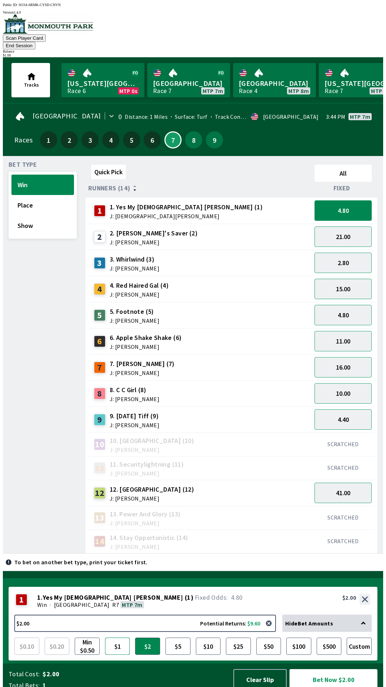
click at [122, 639] on button "$1" at bounding box center [117, 646] width 25 height 17
click at [35, 671] on span "Total Cost:" at bounding box center [24, 674] width 31 height 9
click at [355, 674] on button "Bet Now $1.00" at bounding box center [334, 679] width 88 height 21
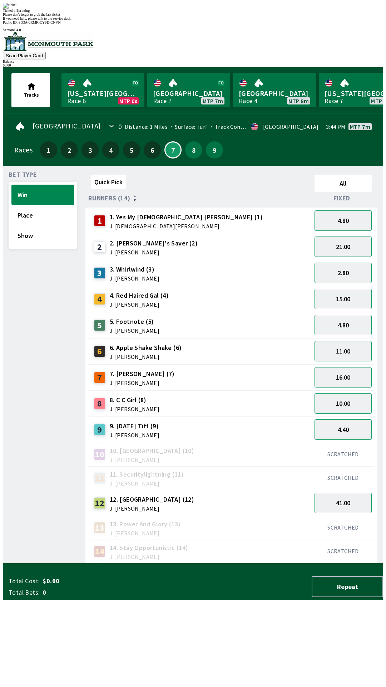
click at [230, 494] on div "12 12. D'oro Road (12) J: [PERSON_NAME]" at bounding box center [200, 503] width 218 height 18
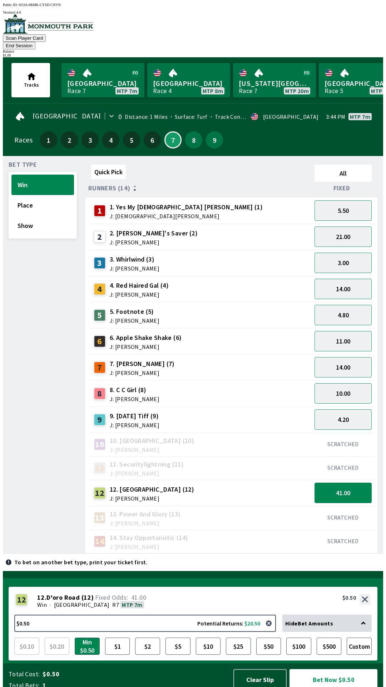
click at [164, 281] on span "4. Red Haired Gal (4)" at bounding box center [139, 285] width 59 height 9
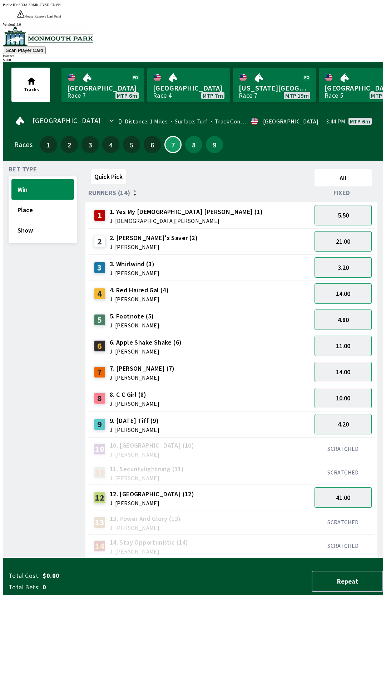
click at [182, 311] on div "5 5. Footnote (5) J: [PERSON_NAME]" at bounding box center [200, 320] width 218 height 18
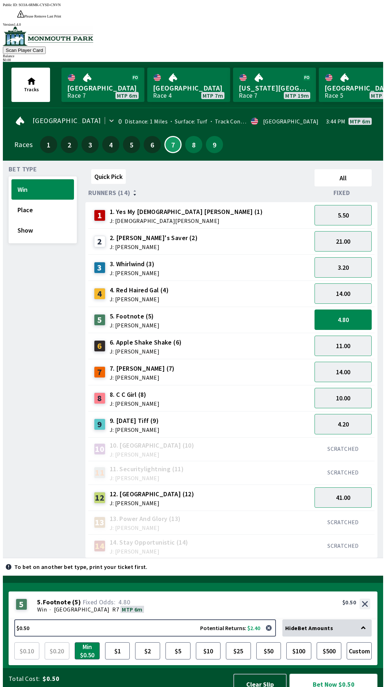
click at [331, 674] on button "Bet Now $0.50" at bounding box center [334, 684] width 88 height 21
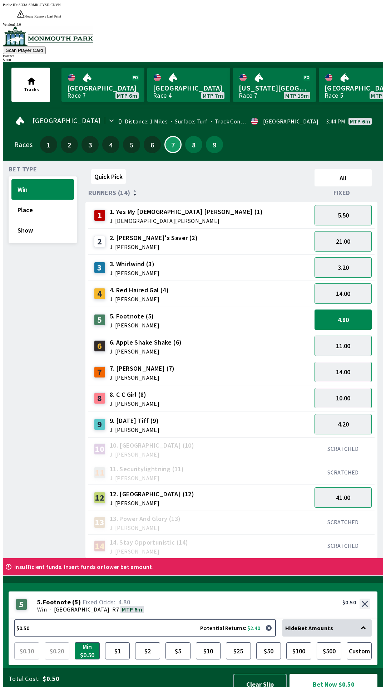
click at [259, 674] on button "Clear Slip" at bounding box center [260, 684] width 53 height 21
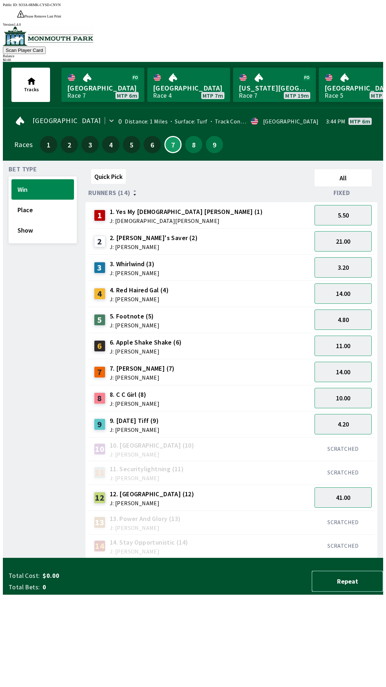
click at [340, 592] on button "Repeat" at bounding box center [348, 581] width 72 height 21
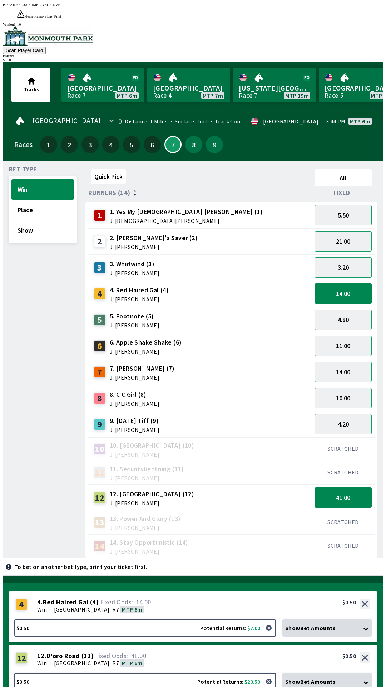
click at [320, 678] on span "Show Bet Amounts" at bounding box center [310, 681] width 50 height 7
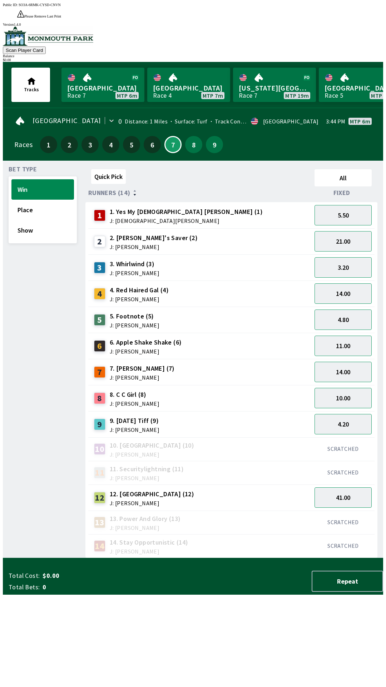
click at [263, 592] on div "Total Cost: $0.00 Total Bets: 0 Repeat" at bounding box center [196, 581] width 375 height 21
click at [351, 592] on button "Repeat" at bounding box center [348, 581] width 72 height 21
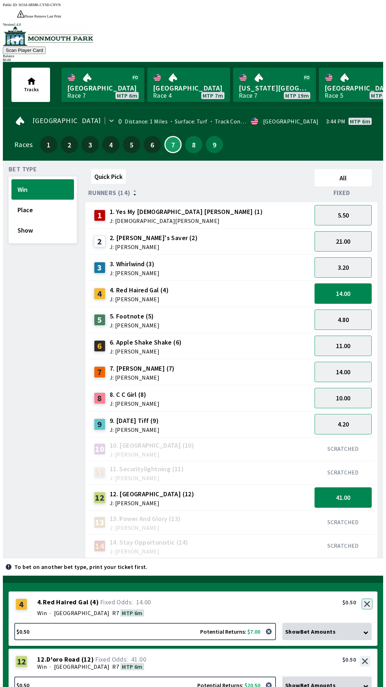
click at [368, 599] on button "button" at bounding box center [367, 604] width 11 height 11
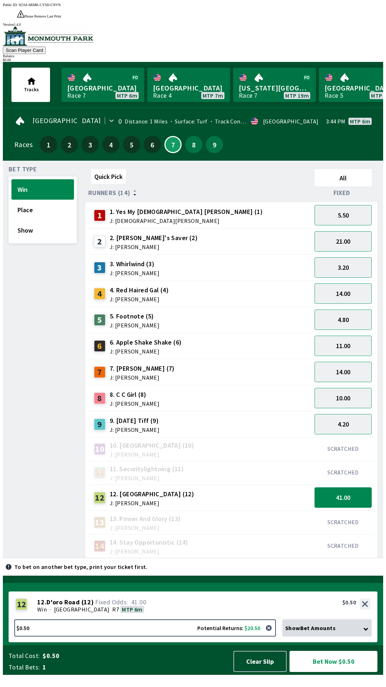
click at [311, 636] on div "Show Bet Amounts" at bounding box center [327, 627] width 89 height 17
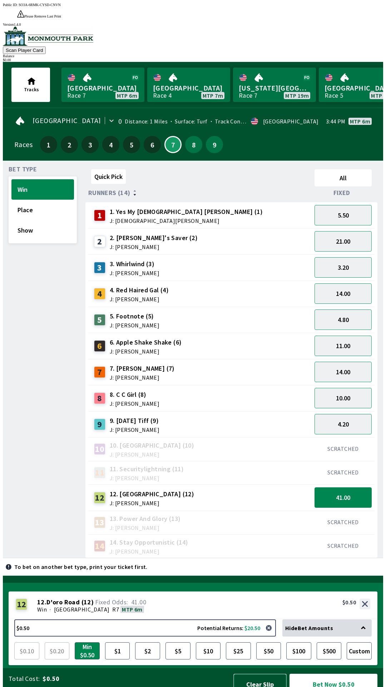
click at [265, 675] on button "Clear Slip" at bounding box center [260, 684] width 53 height 21
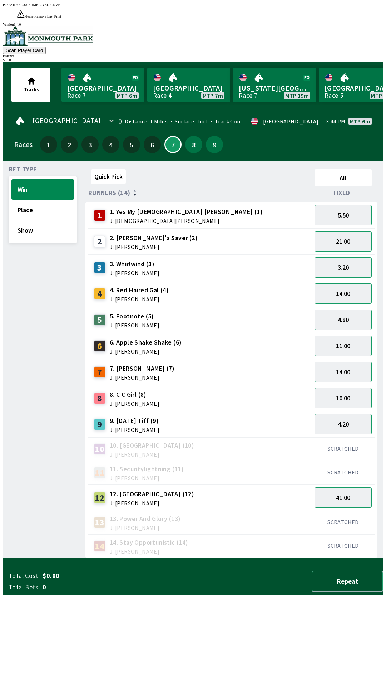
click at [352, 592] on button "Repeat" at bounding box center [348, 581] width 72 height 21
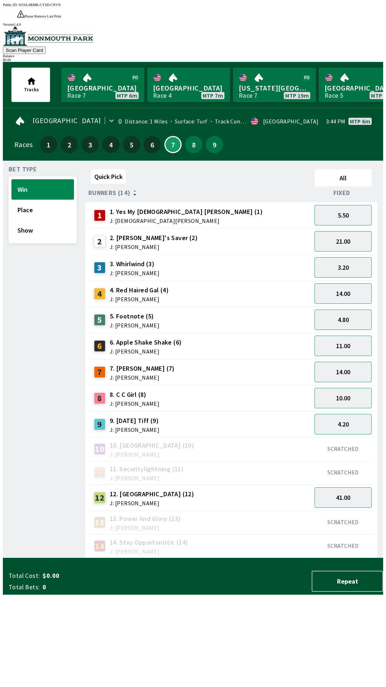
click at [31, 580] on span "Total Cost:" at bounding box center [24, 575] width 31 height 9
click at [234, 340] on div "6 6. Apple Shake Shake (6) J: [PERSON_NAME]" at bounding box center [200, 346] width 224 height 26
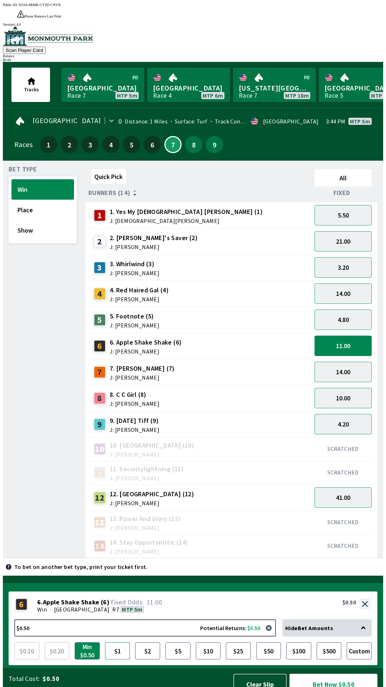
click at [124, 642] on button "$1" at bounding box center [117, 650] width 25 height 17
click at [92, 646] on button "Min $0.50" at bounding box center [87, 650] width 25 height 17
click at [114, 642] on button "$1" at bounding box center [117, 650] width 25 height 17
click at [179, 489] on div "12 12. D'oro Road (12) J: [PERSON_NAME]" at bounding box center [200, 498] width 218 height 18
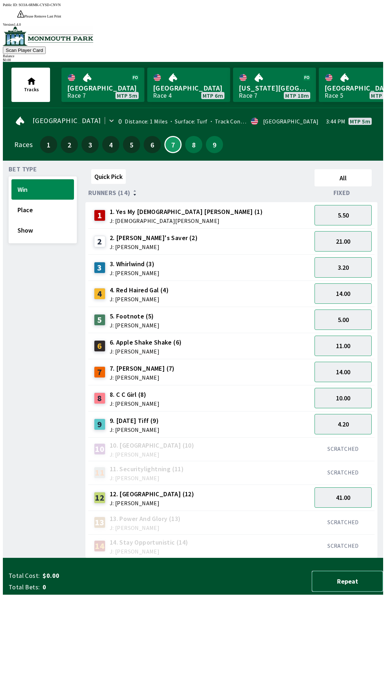
click at [335, 592] on button "Repeat" at bounding box center [348, 581] width 72 height 21
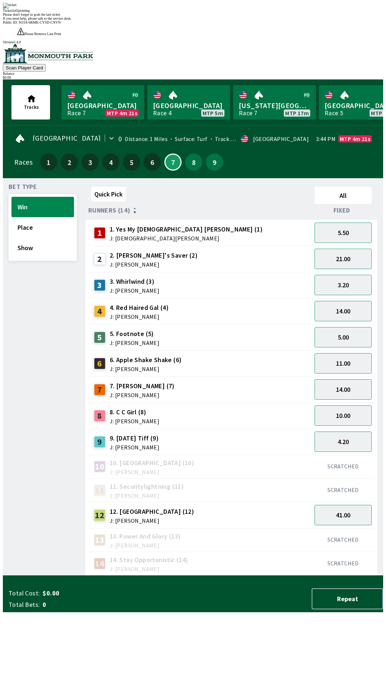
click at [244, 576] on div "Quick Pick All Runners (14) Fixed 1 1. Yes My [DEMOGRAPHIC_DATA] [PERSON_NAME] …" at bounding box center [235, 380] width 298 height 392
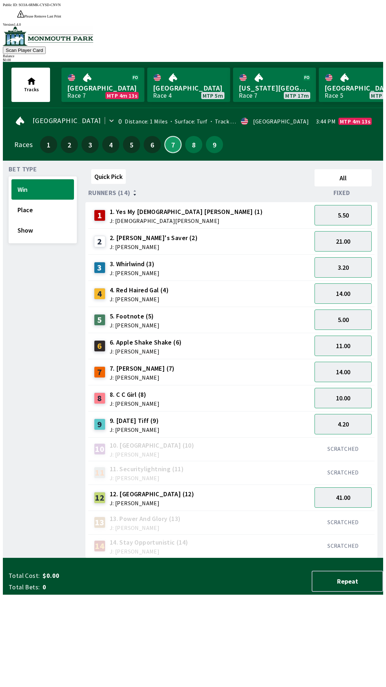
click at [170, 136] on button "7" at bounding box center [173, 144] width 17 height 17
click at [142, 427] on span "J: [PERSON_NAME]" at bounding box center [135, 430] width 50 height 6
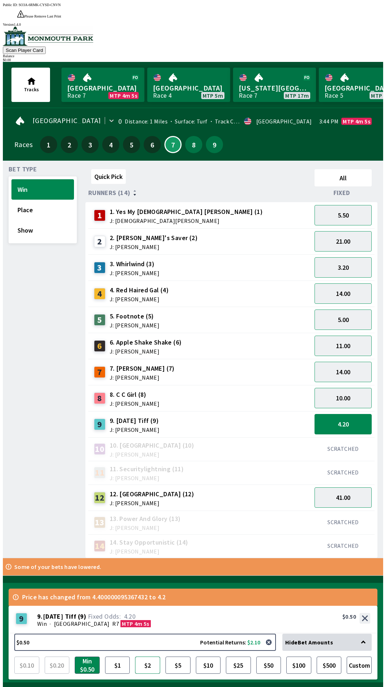
click at [148, 656] on button "$2" at bounding box center [147, 664] width 25 height 17
click at [339, 687] on button "Confirm & Bet $2.00" at bounding box center [334, 698] width 88 height 21
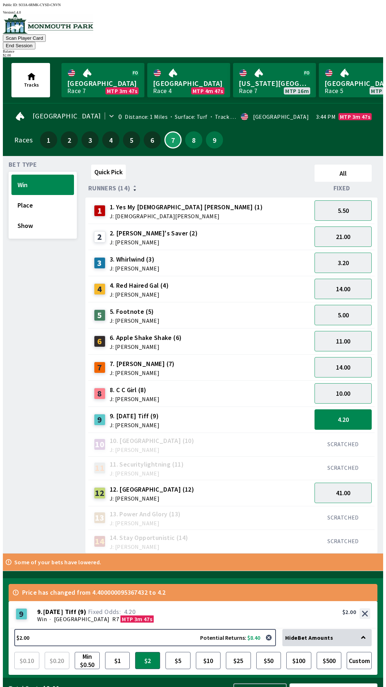
click at [335, 683] on button "Confirm & Bet $2.00" at bounding box center [334, 693] width 88 height 21
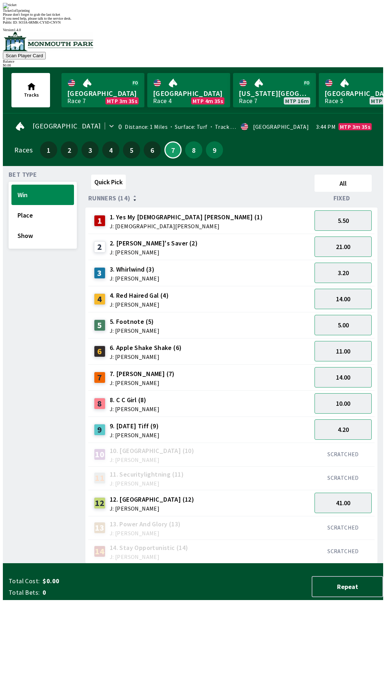
click at [219, 539] on div "14 14. Stay Opportunistic (14) J: [PERSON_NAME]" at bounding box center [200, 551] width 224 height 24
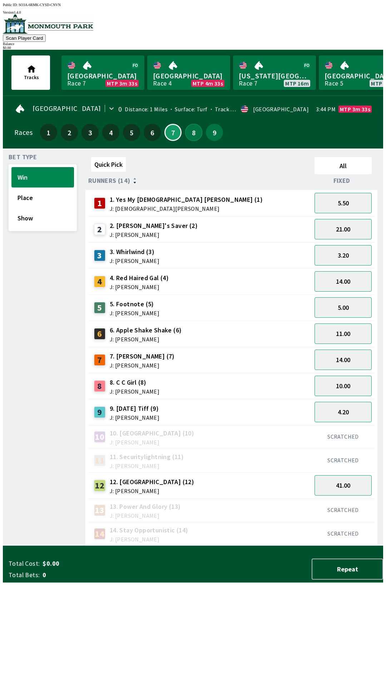
click at [191, 132] on button "8" at bounding box center [193, 132] width 17 height 17
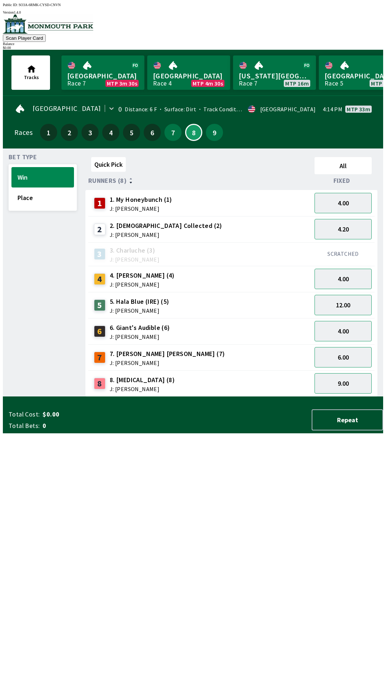
click at [164, 334] on span "J: [PERSON_NAME]" at bounding box center [140, 337] width 60 height 6
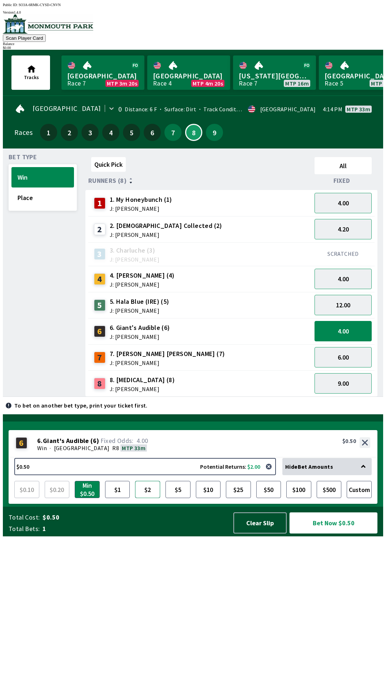
click at [153, 498] on button "$2" at bounding box center [147, 489] width 25 height 17
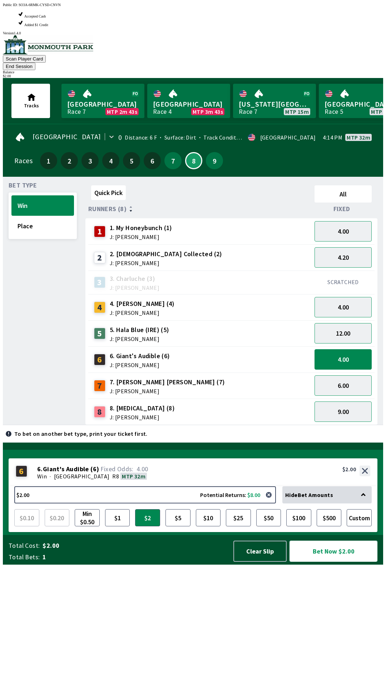
click at [334, 562] on button "Bet Now $2.00" at bounding box center [334, 551] width 88 height 21
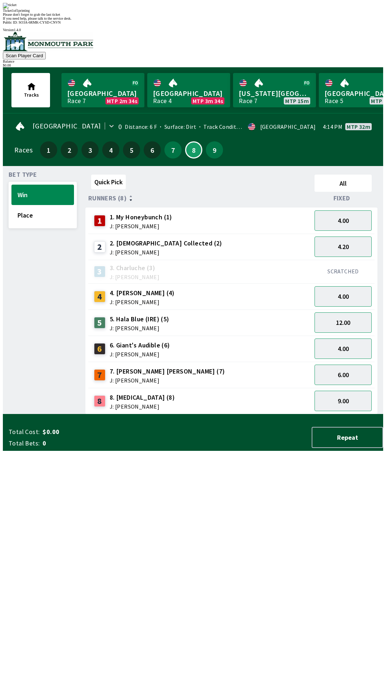
click at [247, 414] on div "Quick Pick All Runners (8) Fixed 1 1. My Honeybunch (1) J: [PERSON_NAME] 4.00 2…" at bounding box center [235, 293] width 298 height 243
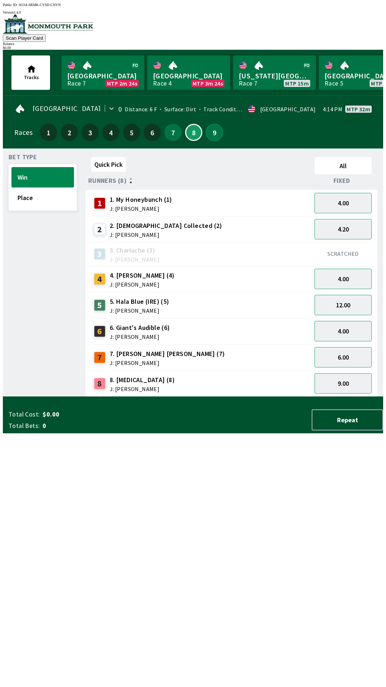
click at [211, 136] on button "9" at bounding box center [214, 132] width 17 height 17
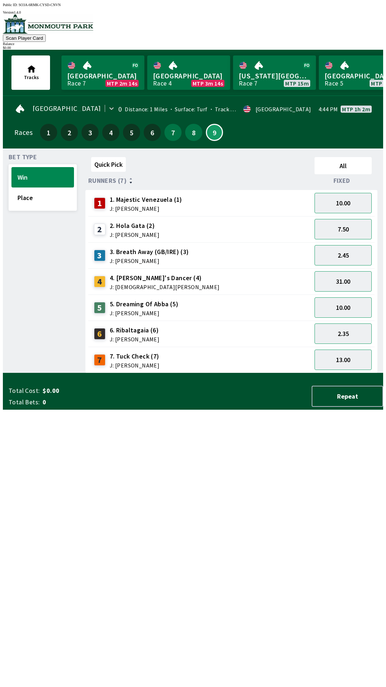
click at [165, 286] on div "4 4. [PERSON_NAME]'s Dancer (4) J: [PERSON_NAME]" at bounding box center [200, 281] width 224 height 26
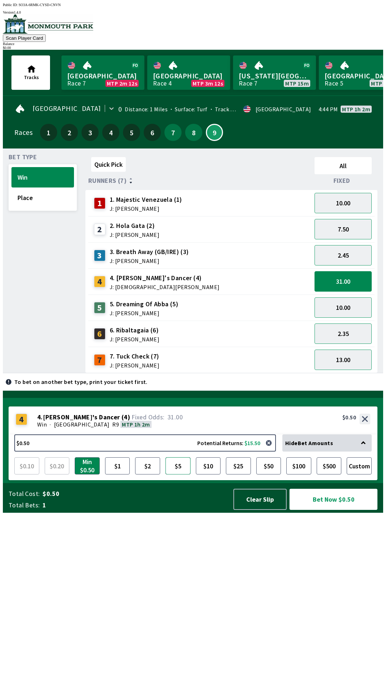
click at [181, 474] on button "$5" at bounding box center [178, 465] width 25 height 17
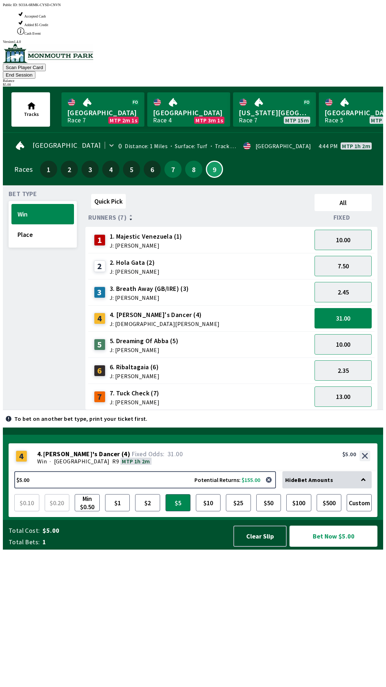
click at [331, 547] on button "Bet Now $5.00" at bounding box center [334, 536] width 88 height 21
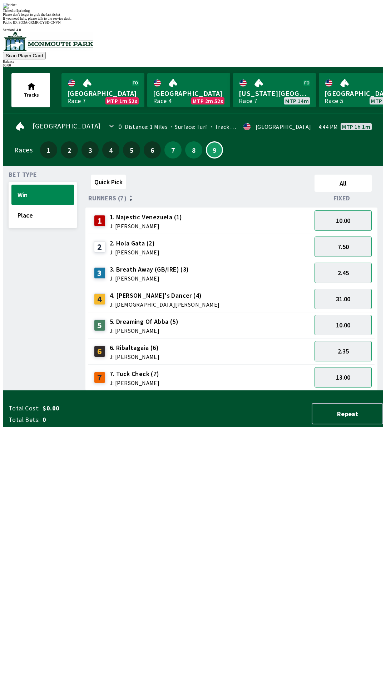
click at [165, 20] on div "Ticket 1 of 1 printing Please don't forget to grab the last ticket If you need …" at bounding box center [193, 12] width 381 height 18
click at [135, 391] on div "Quick Pick All Runners (7) Fixed 1 1. Majestic Venezuela (1) J: [PERSON_NAME] 1…" at bounding box center [235, 281] width 298 height 219
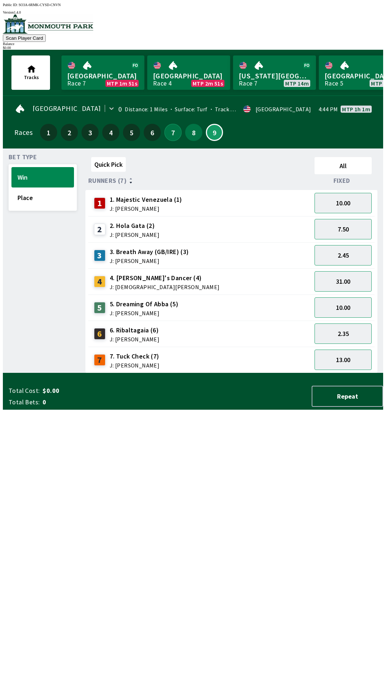
click at [166, 136] on button "7" at bounding box center [173, 132] width 17 height 17
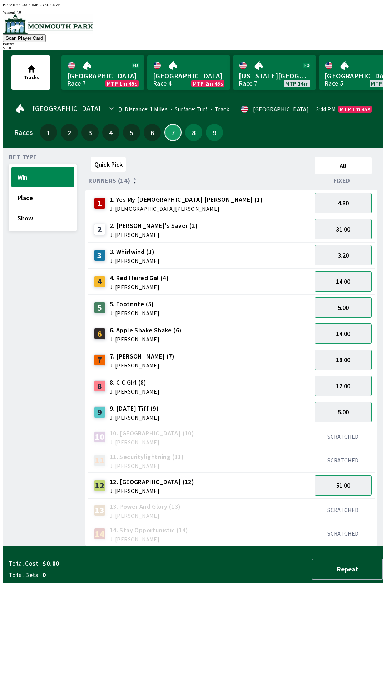
scroll to position [0, 0]
click at [263, 481] on div "12 12. D'oro Road (12) J: [PERSON_NAME]" at bounding box center [200, 485] width 218 height 18
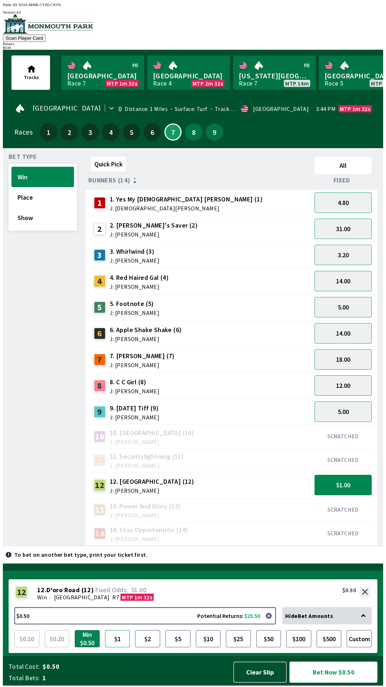
click at [119, 637] on button "$1" at bounding box center [117, 638] width 25 height 17
click at [345, 682] on button "Bet Now $1.00" at bounding box center [334, 671] width 88 height 21
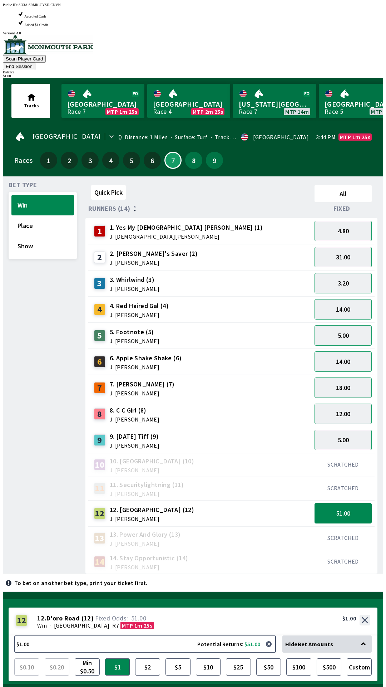
click at [345, 687] on button "Bet Now $1.00" at bounding box center [334, 700] width 88 height 21
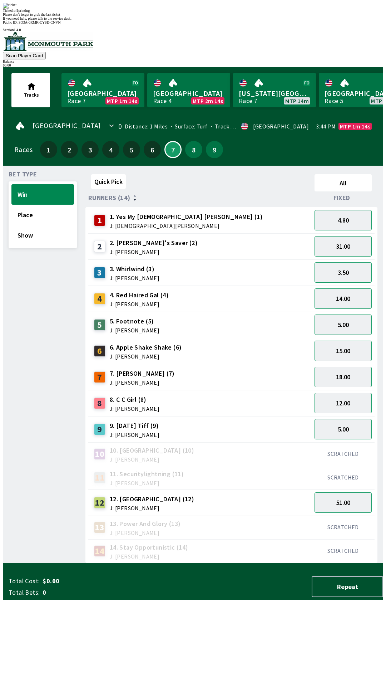
click at [210, 445] on div "10 10. Wonderfulvenezuela (10) J: [PERSON_NAME]" at bounding box center [200, 454] width 218 height 18
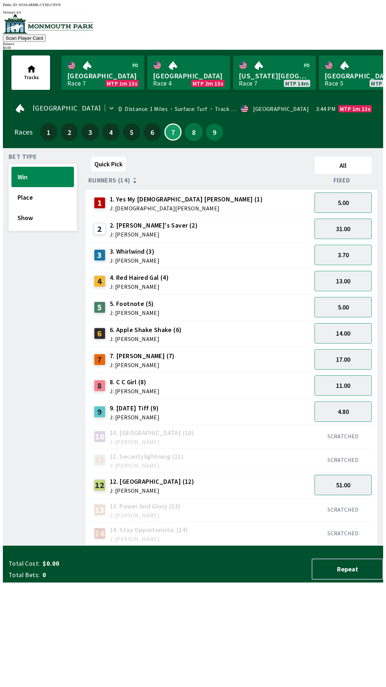
click at [187, 130] on button "8" at bounding box center [193, 131] width 17 height 17
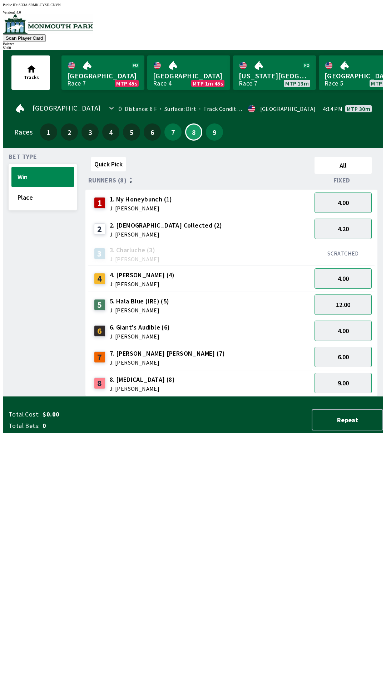
click at [165, 133] on div "7" at bounding box center [173, 131] width 17 height 17
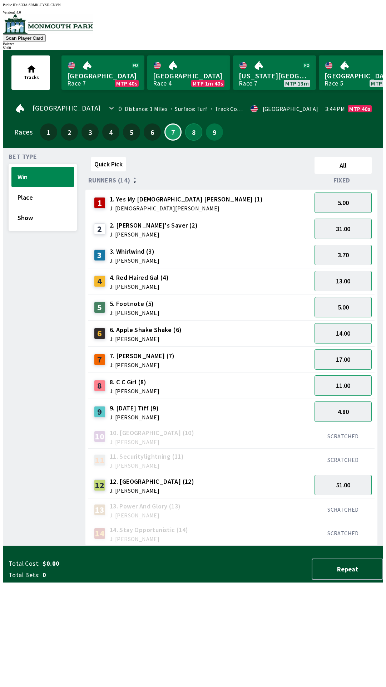
click at [196, 128] on button "8" at bounding box center [193, 131] width 17 height 17
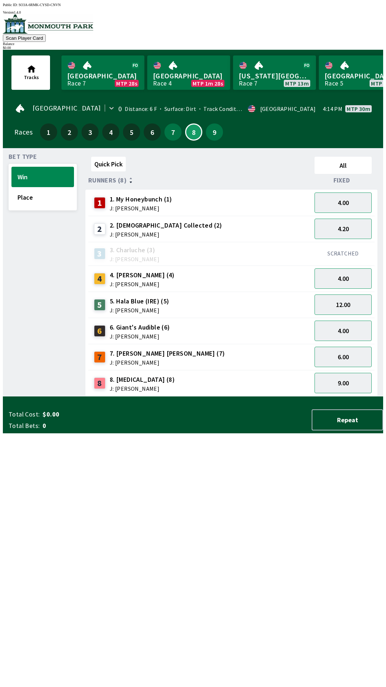
click at [286, 304] on div "5 5. Hala Blue (IRE) (5) J: [PERSON_NAME]" at bounding box center [200, 305] width 218 height 18
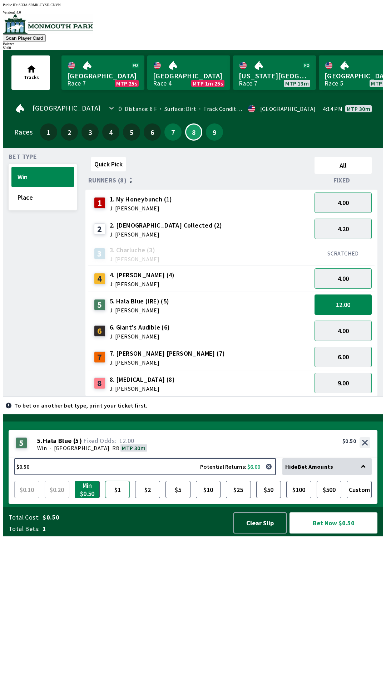
click at [122, 498] on button "$1" at bounding box center [117, 489] width 25 height 17
click at [353, 333] on button "4.00" at bounding box center [343, 331] width 57 height 20
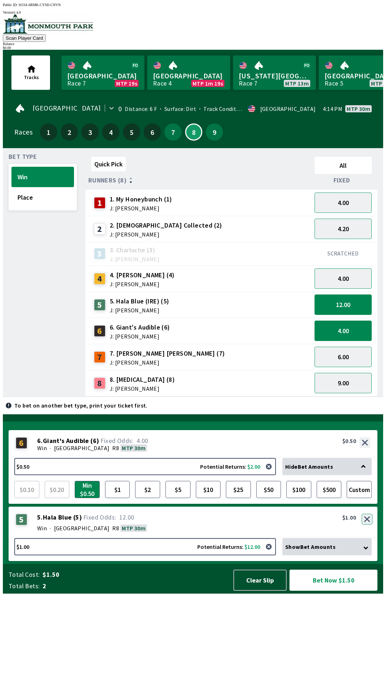
click at [369, 524] on button "button" at bounding box center [367, 519] width 11 height 11
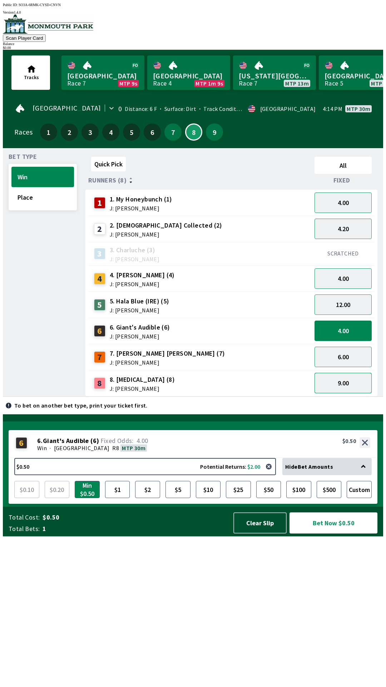
click at [352, 384] on button "9.00" at bounding box center [343, 383] width 57 height 20
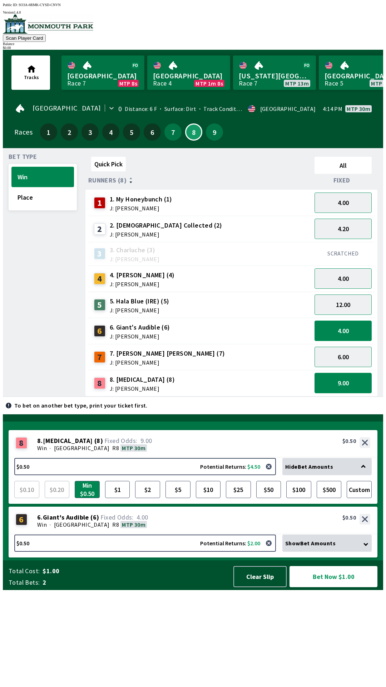
click at [348, 325] on button "4.00" at bounding box center [343, 331] width 57 height 20
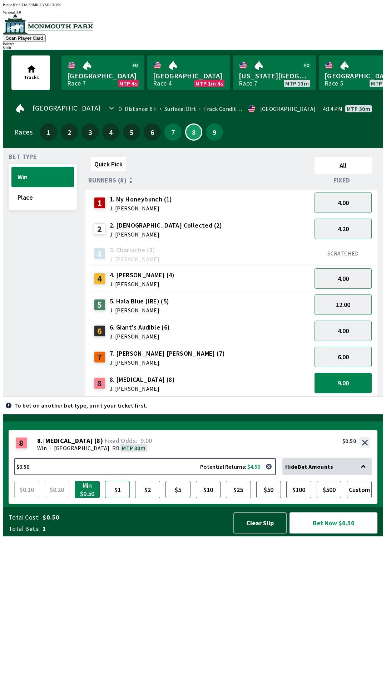
click at [117, 498] on button "$1" at bounding box center [117, 489] width 25 height 17
click at [354, 303] on button "12.00" at bounding box center [343, 304] width 57 height 20
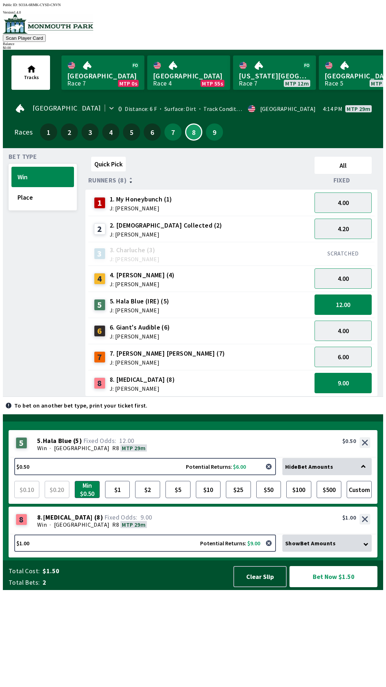
click at [270, 474] on button "button" at bounding box center [269, 466] width 14 height 14
click at [271, 474] on button "button" at bounding box center [269, 466] width 14 height 14
click at [353, 301] on button "12.00" at bounding box center [343, 304] width 57 height 20
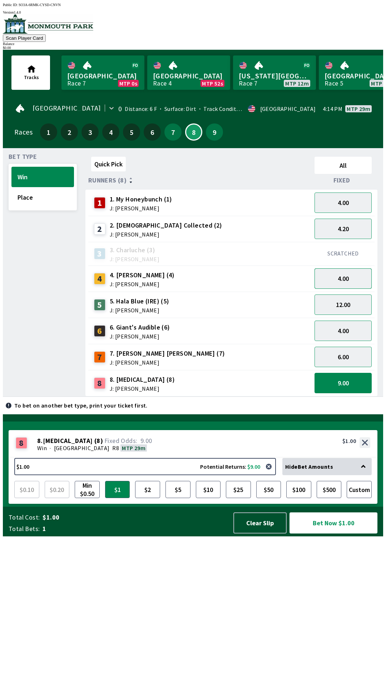
click at [351, 270] on button "4.00" at bounding box center [343, 278] width 57 height 20
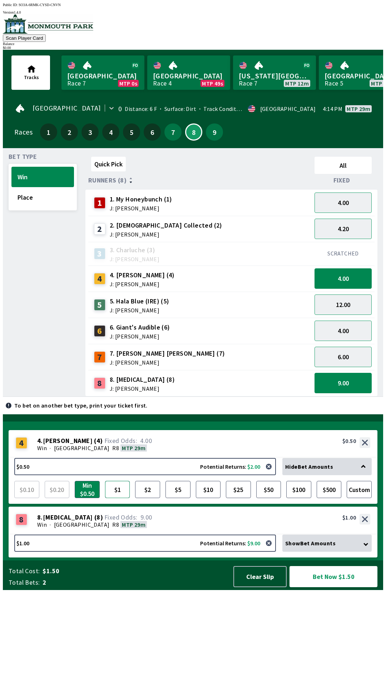
click at [121, 498] on button "$1" at bounding box center [117, 489] width 25 height 17
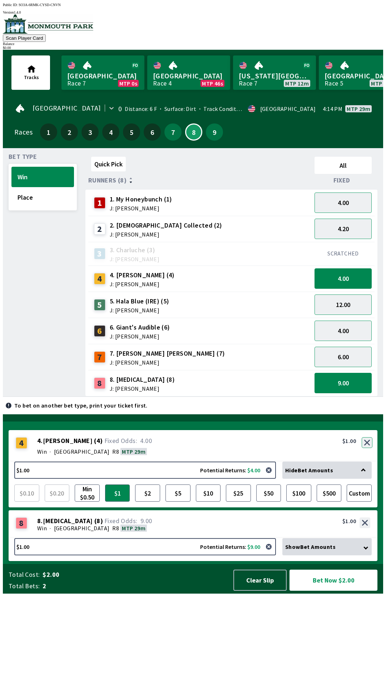
click at [367, 448] on button "button" at bounding box center [367, 442] width 11 height 11
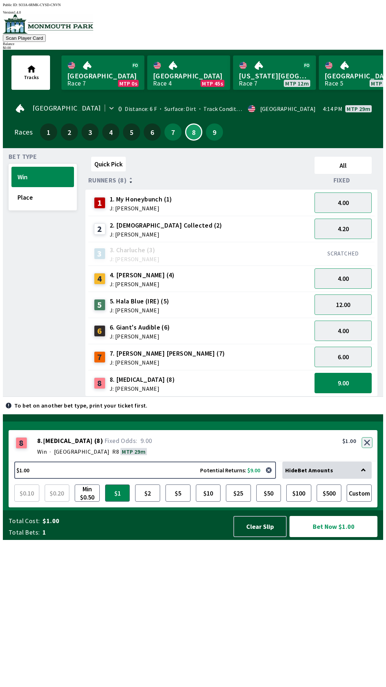
click at [367, 448] on button "button" at bounding box center [367, 442] width 11 height 11
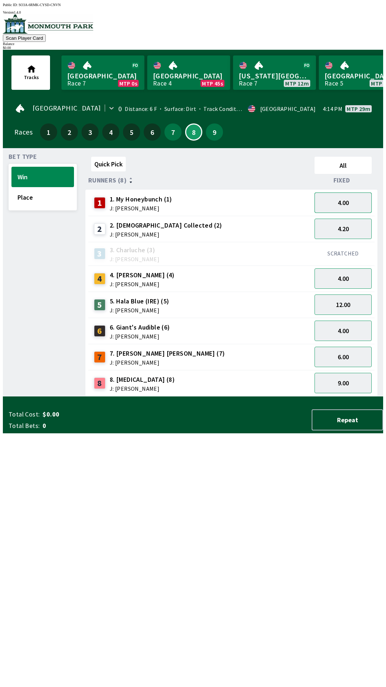
click at [360, 200] on button "4.00" at bounding box center [343, 202] width 57 height 20
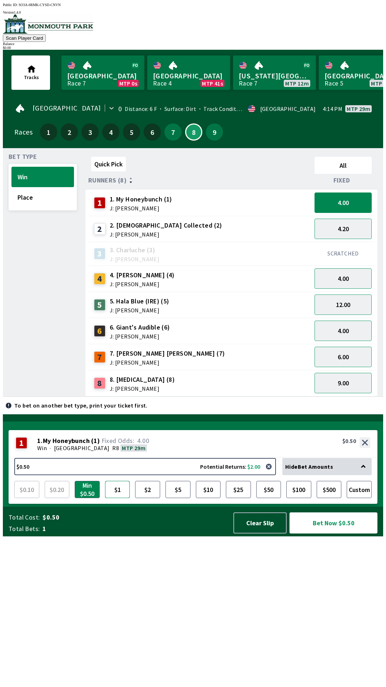
click at [117, 498] on button "$1" at bounding box center [117, 489] width 25 height 17
click at [354, 347] on button "6.00" at bounding box center [343, 357] width 57 height 20
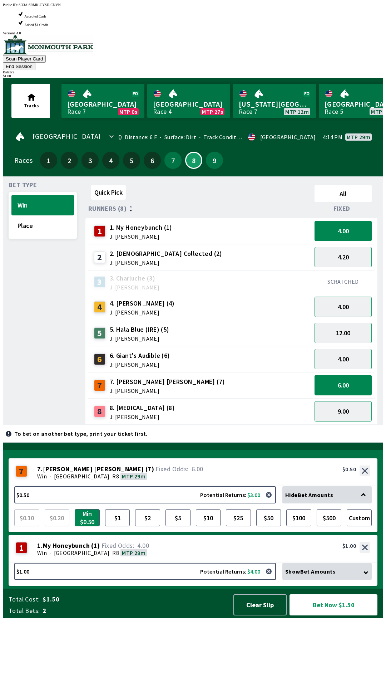
click at [344, 615] on button "Bet Now $1.50" at bounding box center [334, 604] width 88 height 21
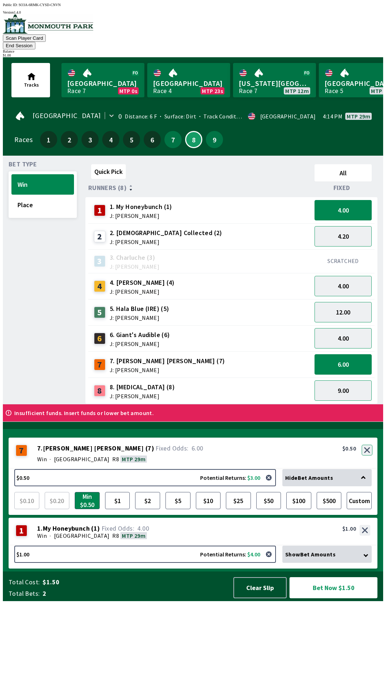
click at [368, 455] on button "button" at bounding box center [367, 450] width 11 height 11
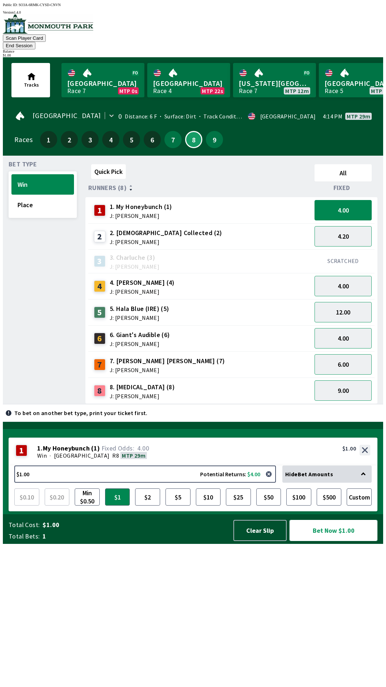
click at [347, 541] on button "Bet Now $1.00" at bounding box center [334, 530] width 88 height 21
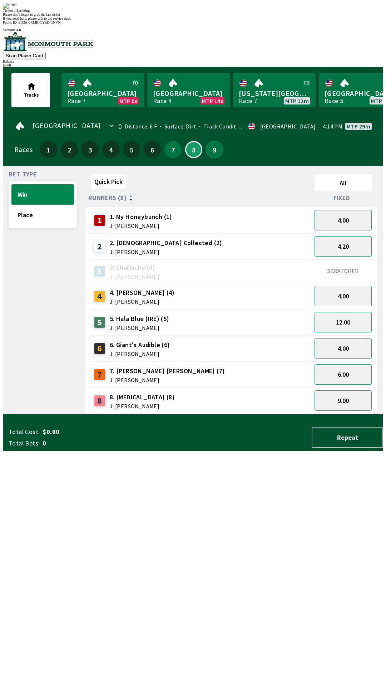
click at [215, 141] on button "9" at bounding box center [214, 149] width 17 height 17
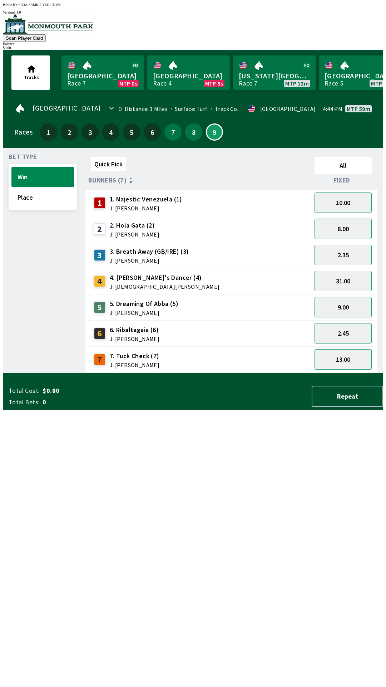
click at [237, 228] on div "2 2. [PERSON_NAME] (2) J: [PERSON_NAME]" at bounding box center [200, 229] width 218 height 18
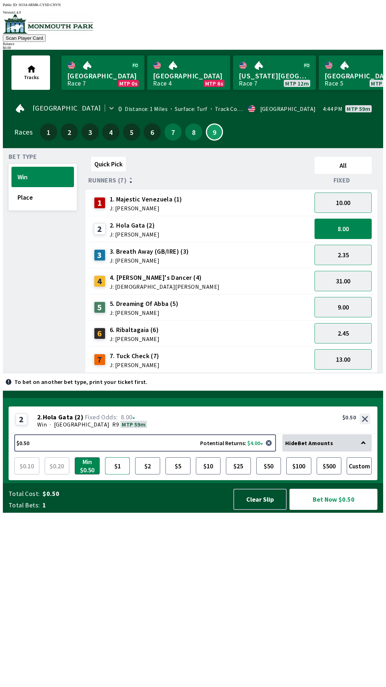
click at [120, 474] on button "$1" at bounding box center [117, 465] width 25 height 17
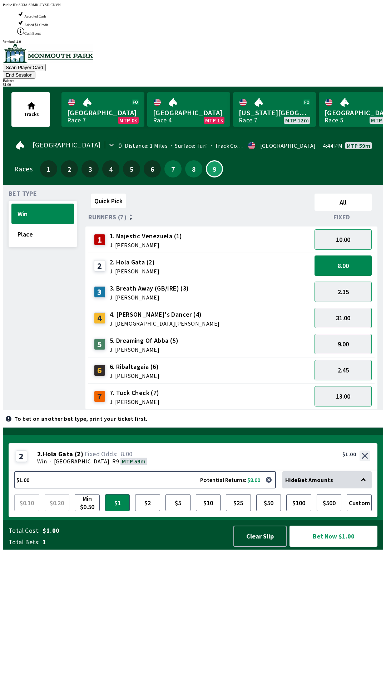
click at [355, 547] on button "Bet Now $1.00" at bounding box center [334, 536] width 88 height 21
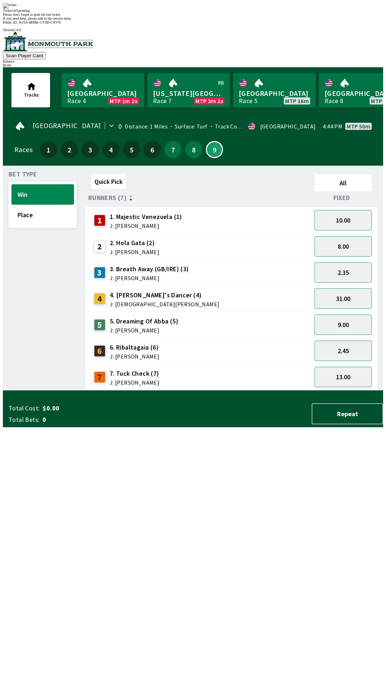
click at [118, 16] on div "Please don't forget to grab the last ticket" at bounding box center [193, 15] width 381 height 4
click at [117, 20] on div "Ticket 1 of 1 printing Please don't forget to grab the last ticket If you need …" at bounding box center [193, 12] width 381 height 18
click at [109, 20] on div "Ticket 1 of 1 printing Please don't forget to grab the last ticket If you need …" at bounding box center [193, 12] width 381 height 18
click at [243, 390] on div "Quick Pick All Runners (7) Fixed 1 1. Majestic Venezuela (1) J: [PERSON_NAME] 1…" at bounding box center [235, 280] width 298 height 219
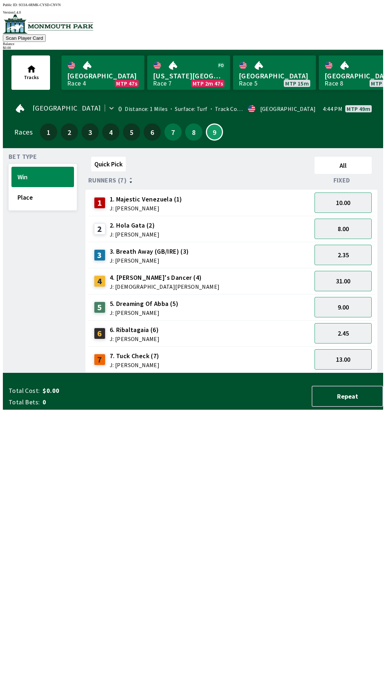
click at [241, 373] on div "Quick Pick All Runners (7) Fixed 1 1. Majestic Venezuela (1) J: [PERSON_NAME] 1…" at bounding box center [235, 263] width 298 height 219
click at [43, 201] on button "Place" at bounding box center [42, 197] width 63 height 20
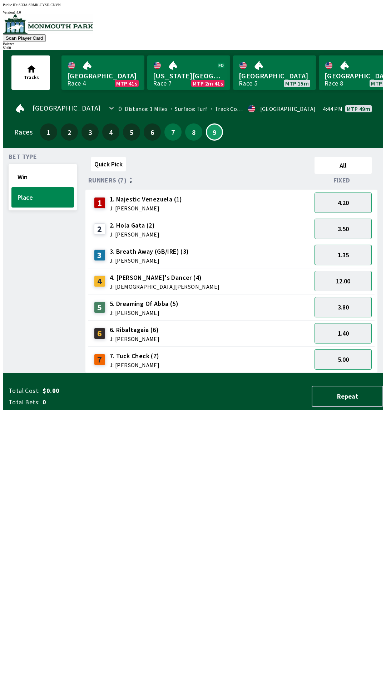
click at [354, 258] on button "1.35" at bounding box center [343, 255] width 57 height 20
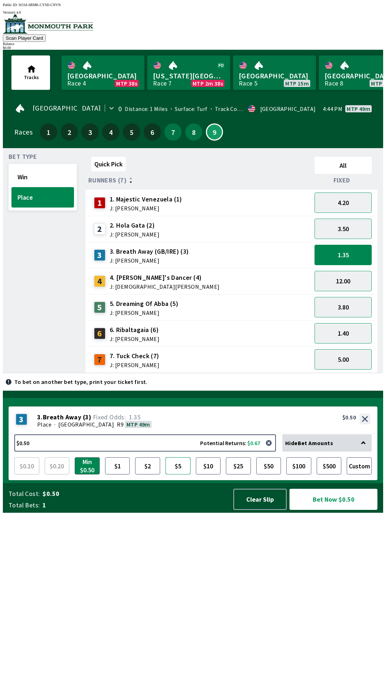
click at [174, 474] on button "$5" at bounding box center [178, 465] width 25 height 17
click at [329, 510] on button "Bet Now $5.00" at bounding box center [334, 499] width 88 height 21
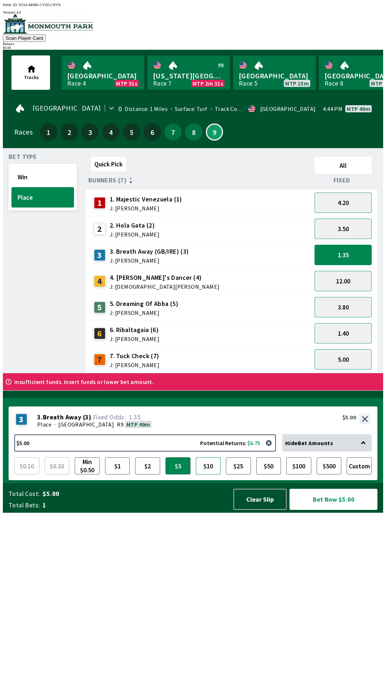
click at [210, 474] on button "$10" at bounding box center [208, 465] width 25 height 17
click at [332, 510] on button "Bet Now $10.00" at bounding box center [334, 499] width 88 height 21
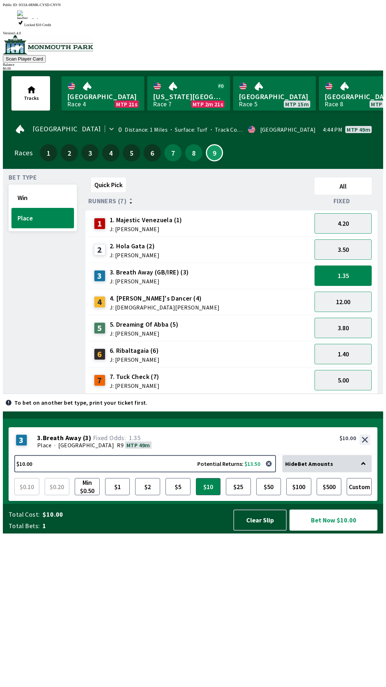
click at [346, 531] on button "Bet Now $10.00" at bounding box center [334, 519] width 88 height 21
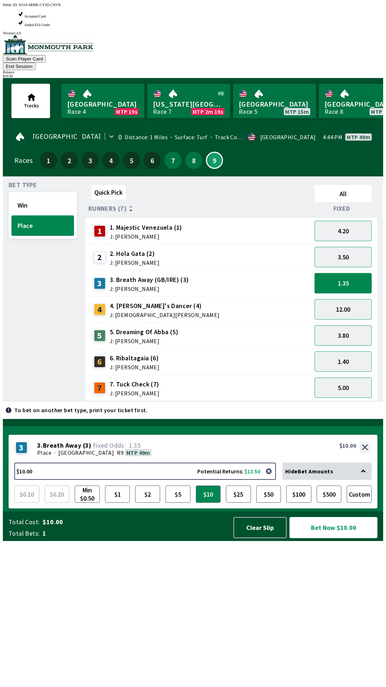
click at [324, 538] on button "Bet Now $10.00" at bounding box center [334, 527] width 88 height 21
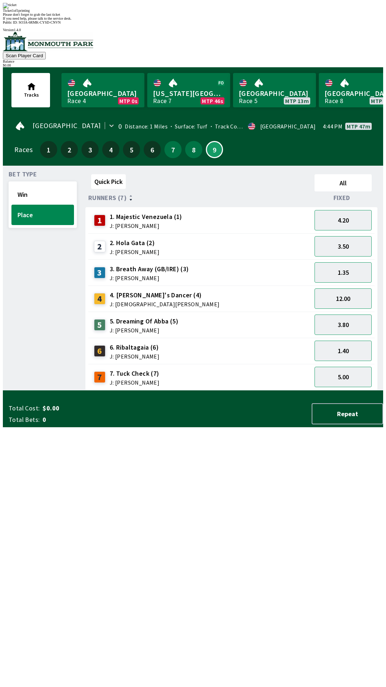
click at [72, 20] on span "If you need help, please talk to the service desk." at bounding box center [37, 18] width 69 height 4
click at [212, 390] on div "Quick Pick All Runners (7) Fixed 1 1. Majestic Venezuela (1) J: [PERSON_NAME] 4…" at bounding box center [235, 280] width 298 height 219
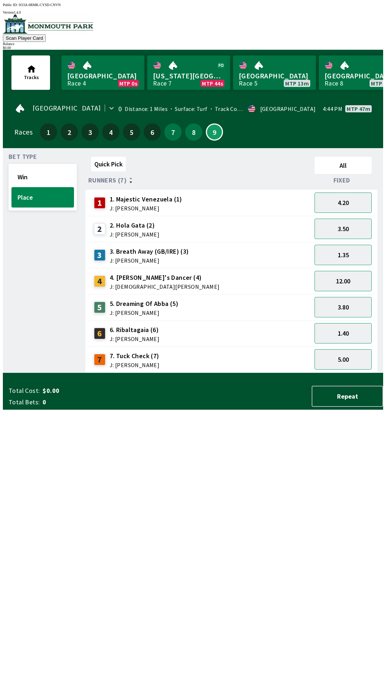
click at [210, 373] on div "Quick Pick All Runners (7) Fixed 1 1. Majestic Venezuela (1) J: [PERSON_NAME] 4…" at bounding box center [235, 263] width 298 height 219
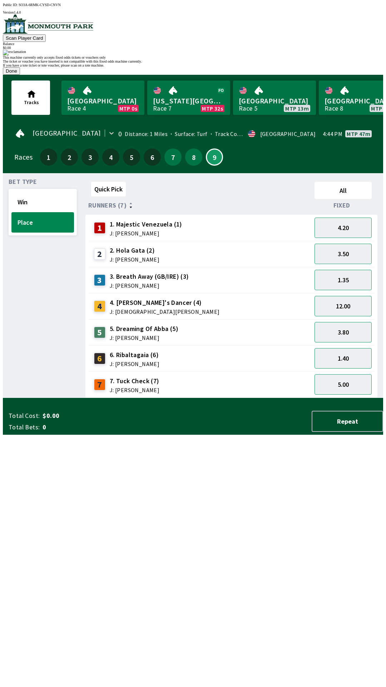
click at [20, 75] on button "Done" at bounding box center [11, 71] width 17 height 8
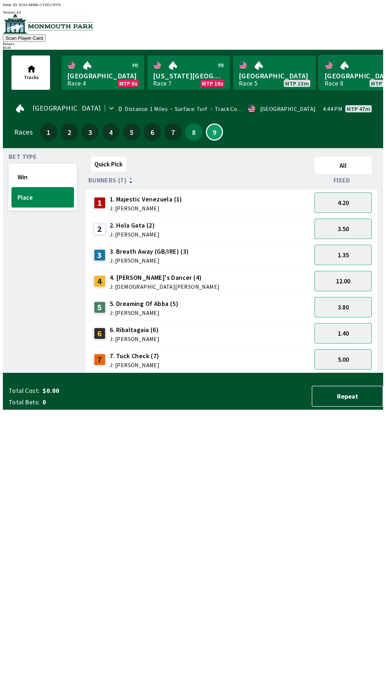
click at [343, 64] on link "[GEOGRAPHIC_DATA] Race 8 MTP 17m" at bounding box center [360, 72] width 83 height 34
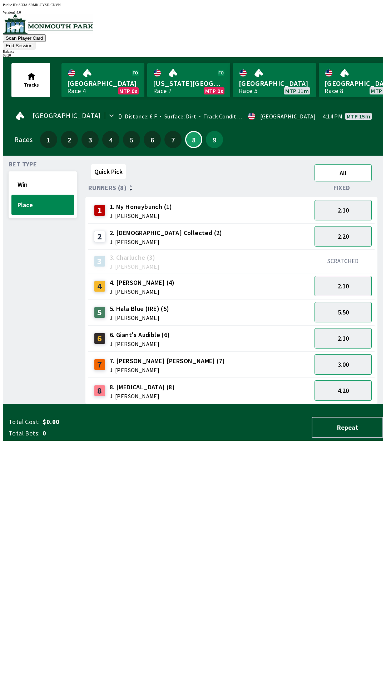
click at [345, 164] on button "All" at bounding box center [343, 172] width 57 height 17
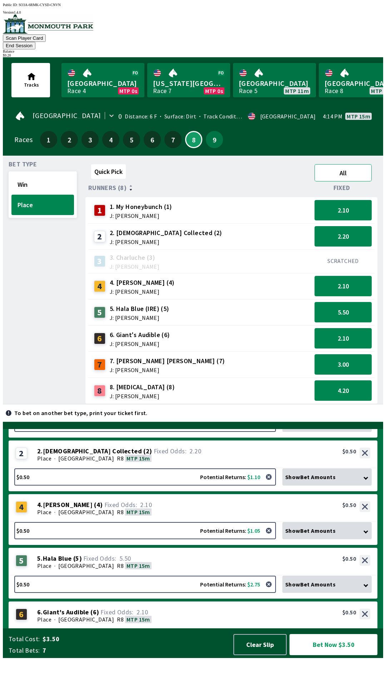
scroll to position [185, 0]
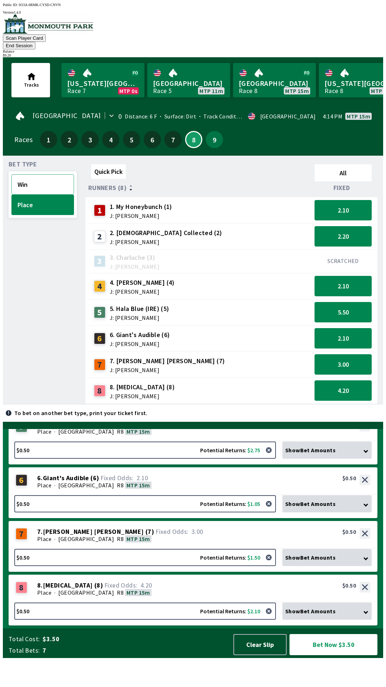
click at [28, 177] on button "Win" at bounding box center [42, 184] width 63 height 20
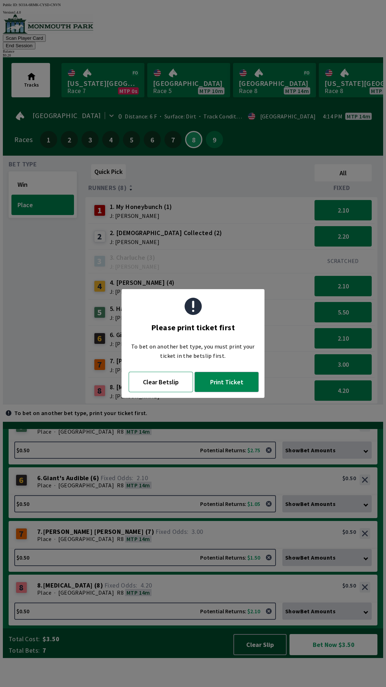
click at [166, 388] on button "Clear Betslip" at bounding box center [161, 382] width 64 height 20
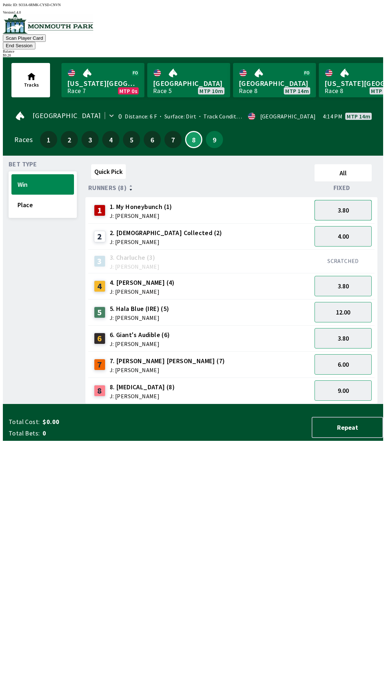
click at [345, 200] on button "3.80" at bounding box center [343, 210] width 57 height 20
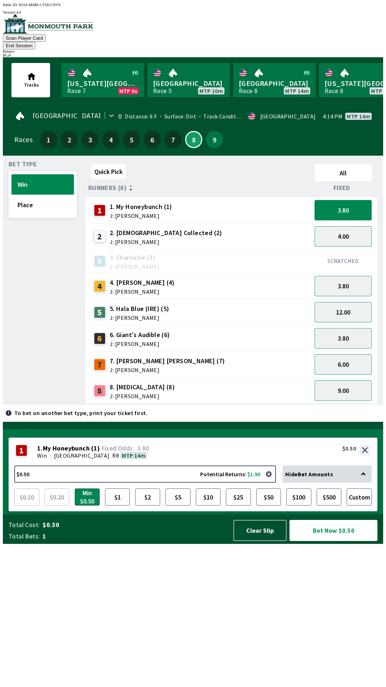
scroll to position [0, 0]
click at [179, 483] on button "$0.50 Potential Returns: $1.90" at bounding box center [145, 473] width 262 height 17
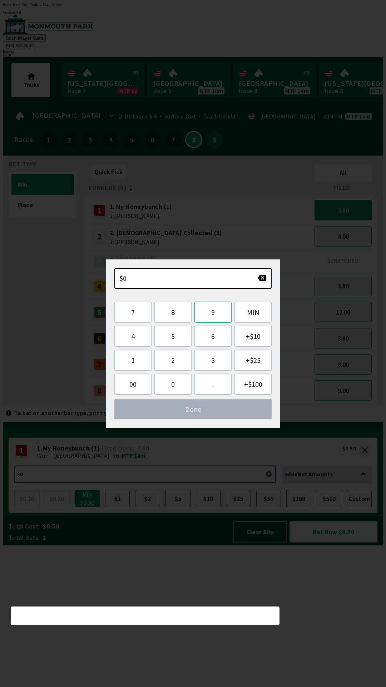
click at [218, 313] on button "9" at bounding box center [213, 312] width 37 height 21
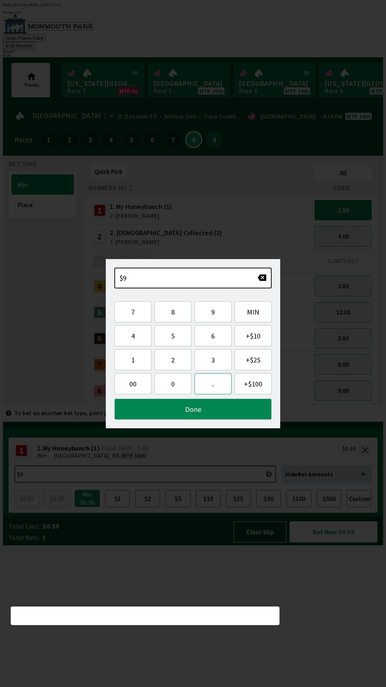
click at [218, 388] on button "." at bounding box center [213, 383] width 37 height 21
click at [170, 361] on button "2" at bounding box center [173, 359] width 37 height 21
click at [171, 341] on button "5" at bounding box center [173, 335] width 37 height 21
click at [208, 412] on button "Done" at bounding box center [192, 409] width 157 height 21
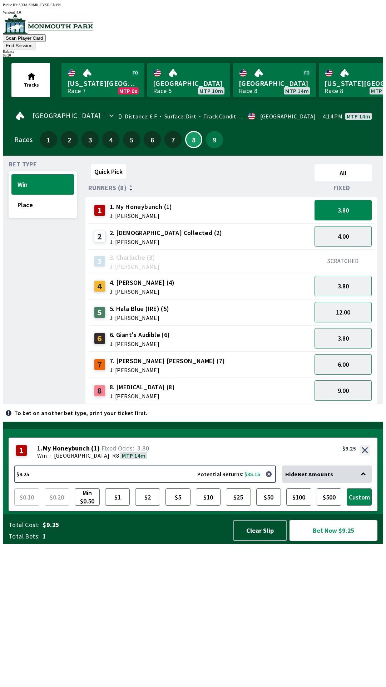
click at [337, 541] on button "Bet Now $9.25" at bounding box center [334, 530] width 88 height 21
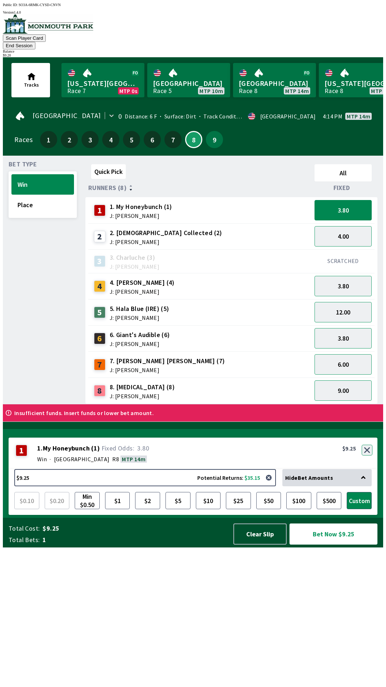
click at [365, 455] on button "button" at bounding box center [367, 450] width 11 height 11
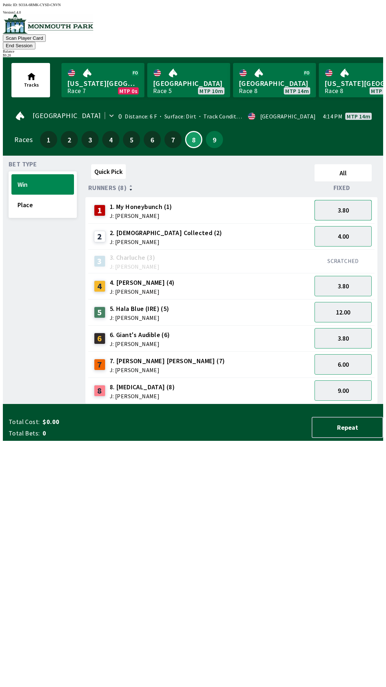
click at [349, 200] on button "3.80" at bounding box center [343, 210] width 57 height 20
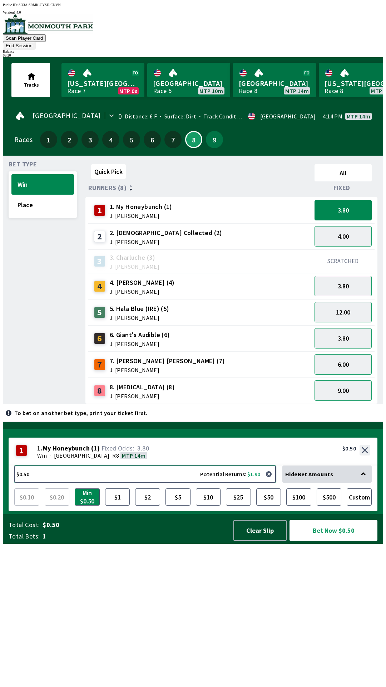
click at [240, 483] on button "$0.50 Potential Returns: $1.90" at bounding box center [145, 473] width 262 height 17
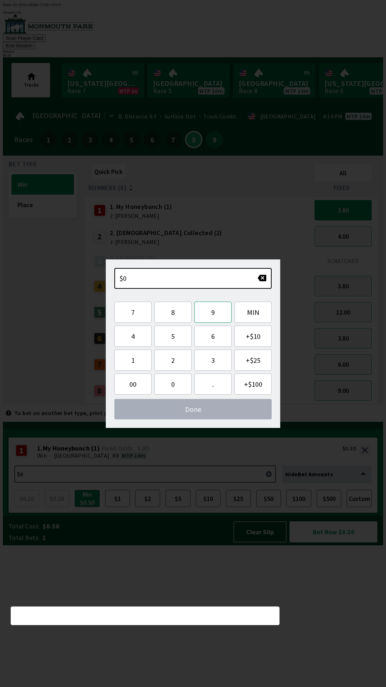
click at [217, 313] on button "9" at bounding box center [213, 312] width 37 height 21
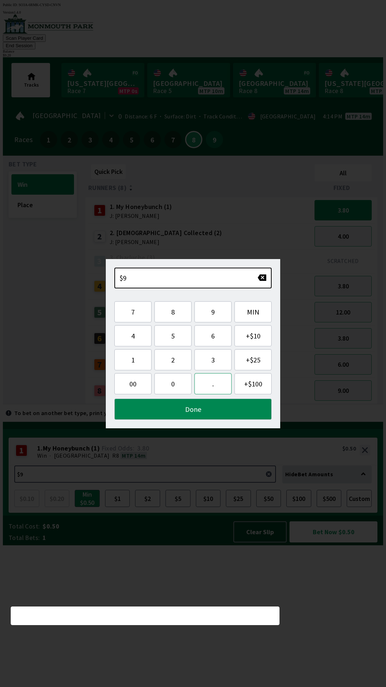
click at [214, 385] on button "." at bounding box center [213, 383] width 37 height 21
click at [175, 363] on button "2" at bounding box center [173, 359] width 37 height 21
click at [175, 340] on button "5" at bounding box center [173, 335] width 37 height 21
click at [195, 412] on button "Done" at bounding box center [192, 409] width 157 height 21
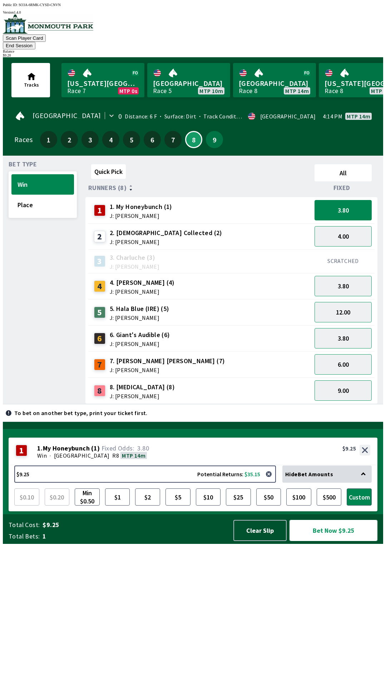
click at [344, 541] on button "Bet Now $9.25" at bounding box center [334, 530] width 88 height 21
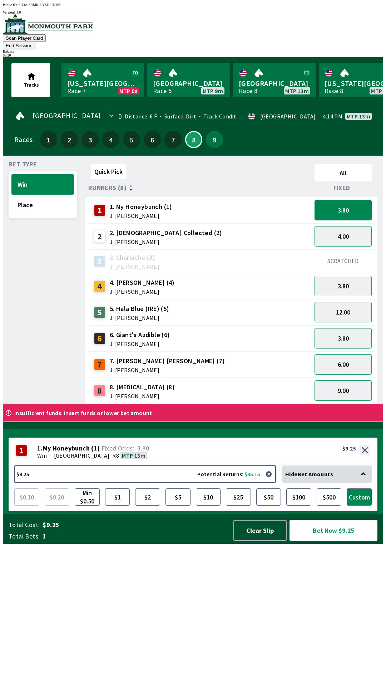
click at [61, 483] on button "$9.25 Potential Returns: $35.15" at bounding box center [145, 473] width 262 height 17
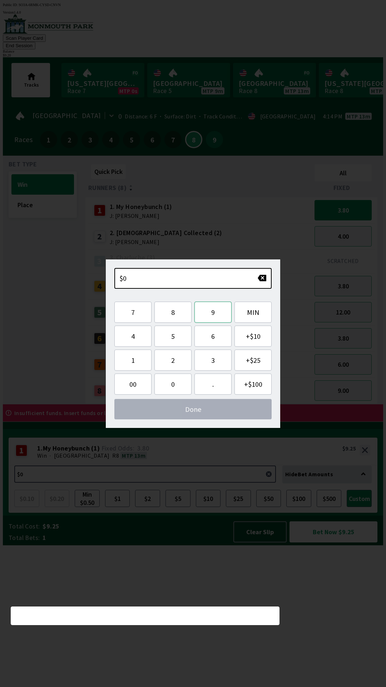
click at [216, 314] on button "9" at bounding box center [213, 312] width 37 height 21
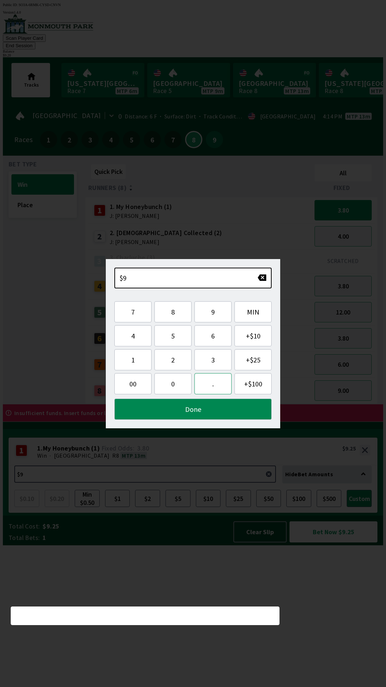
click at [210, 386] on button "." at bounding box center [213, 383] width 37 height 21
click at [176, 359] on button "2" at bounding box center [173, 359] width 37 height 21
click at [176, 383] on button "0" at bounding box center [173, 383] width 37 height 21
click at [205, 409] on button "Done" at bounding box center [192, 409] width 157 height 21
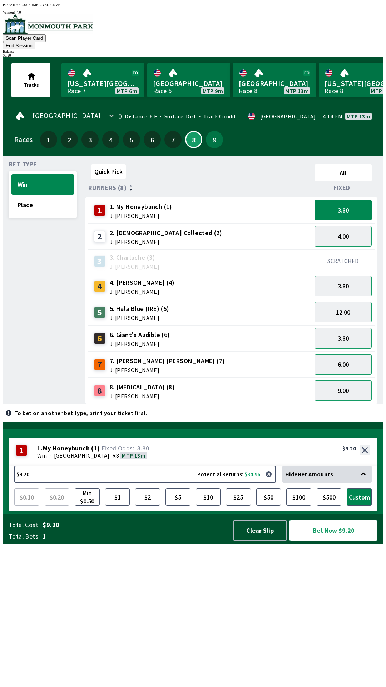
click at [349, 541] on button "Bet Now $9.20" at bounding box center [334, 530] width 88 height 21
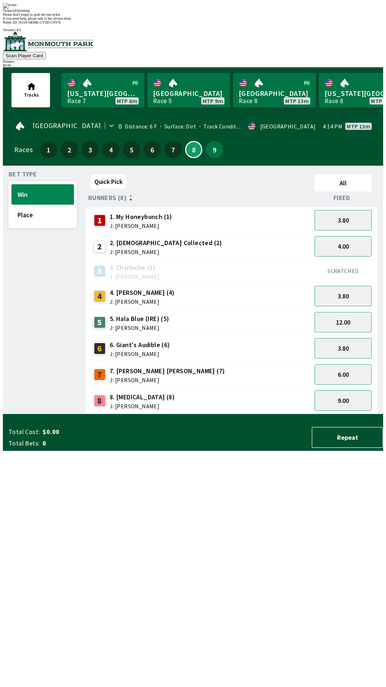
click at [239, 414] on div "Quick Pick All Runners (8) Fixed 1 1. My Honeybunch (1) J: [PERSON_NAME] 3.80 2…" at bounding box center [235, 292] width 298 height 243
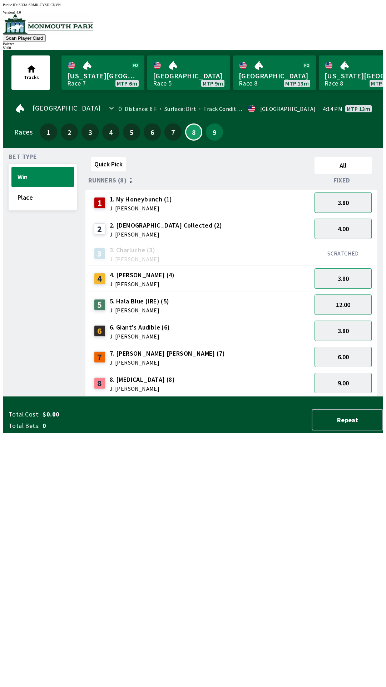
click at [354, 199] on button "3.80" at bounding box center [343, 202] width 57 height 20
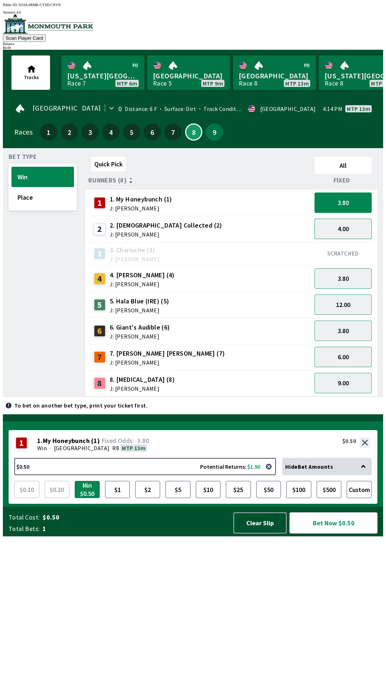
click at [352, 228] on button "4.00" at bounding box center [343, 229] width 57 height 20
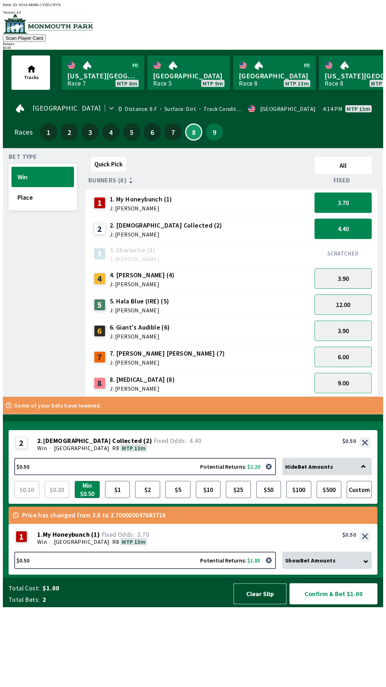
click at [257, 604] on button "Clear Slip" at bounding box center [260, 593] width 53 height 21
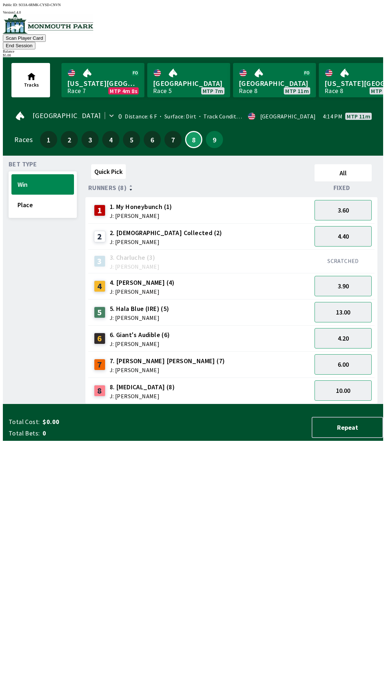
click at [162, 277] on div "4 4. [PERSON_NAME] (4) J: [PERSON_NAME]" at bounding box center [200, 286] width 218 height 18
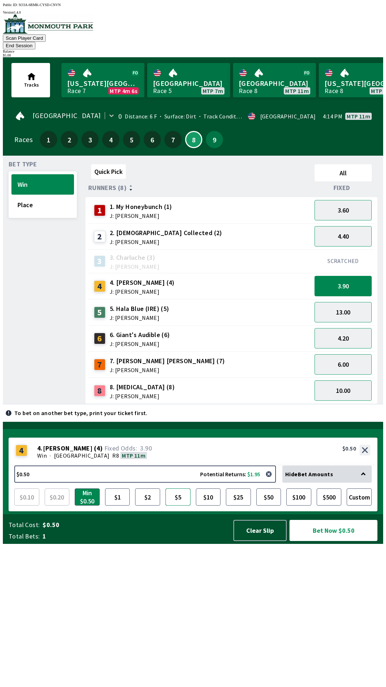
click at [178, 506] on button "$5" at bounding box center [178, 496] width 25 height 17
click at [328, 541] on button "Bet Now $5.00" at bounding box center [334, 530] width 88 height 21
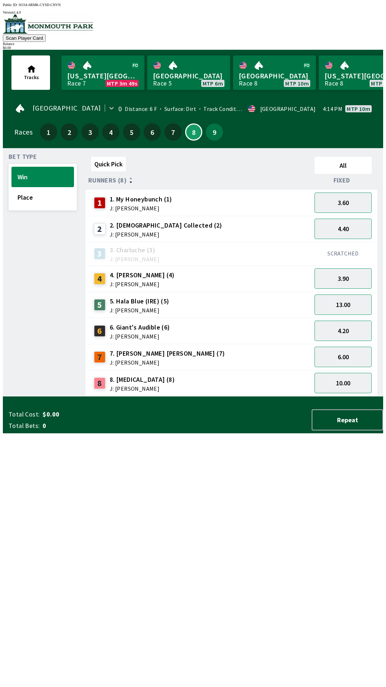
click at [271, 396] on div "Quick Pick All Runners (8) Fixed 1 1. My Honeybunch (1) J: [PERSON_NAME] 3.60 2…" at bounding box center [235, 275] width 298 height 243
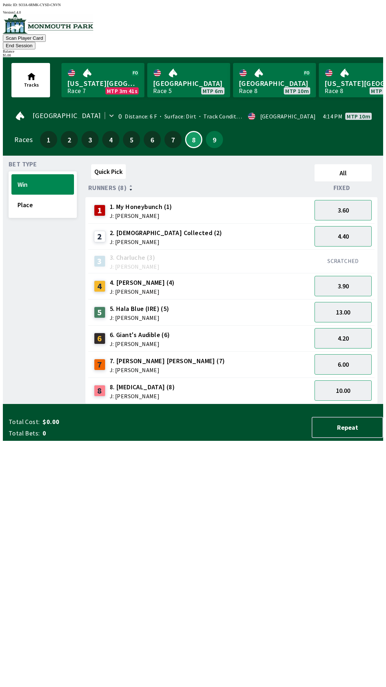
click at [145, 325] on div "6 6. Giant's Audible (6) J: [PERSON_NAME]" at bounding box center [200, 338] width 224 height 26
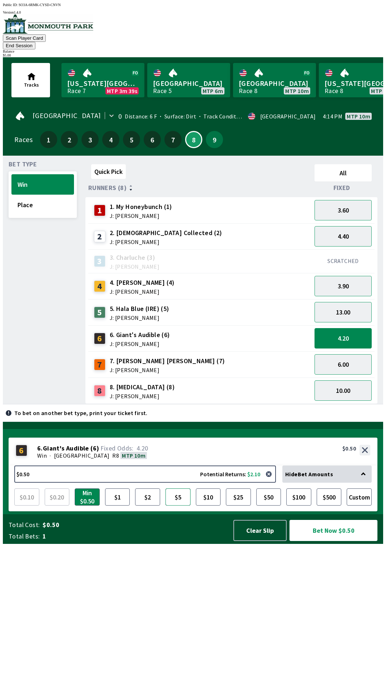
click at [171, 506] on button "$5" at bounding box center [178, 496] width 25 height 17
click at [345, 541] on button "Bet Now $5.00" at bounding box center [334, 530] width 88 height 21
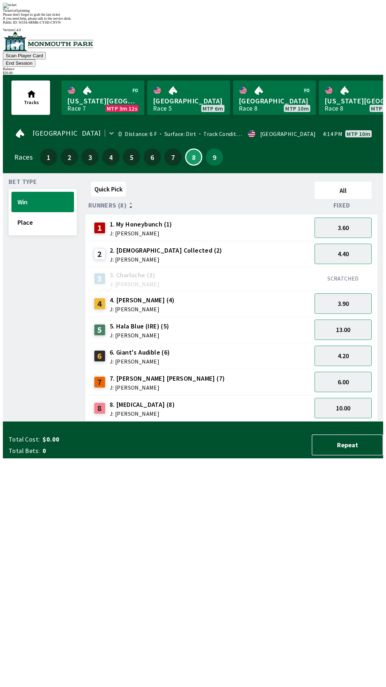
click at [306, 421] on div "Quick Pick All Runners (8) Fixed 1 1. My Honeybunch (1) J: [PERSON_NAME] 3.60 2…" at bounding box center [235, 300] width 298 height 243
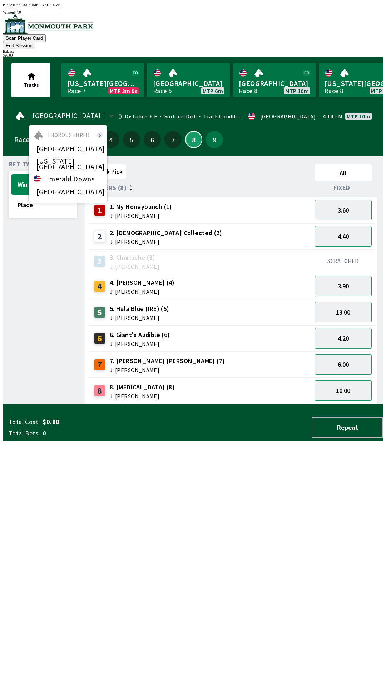
click at [191, 131] on button "8" at bounding box center [193, 139] width 17 height 17
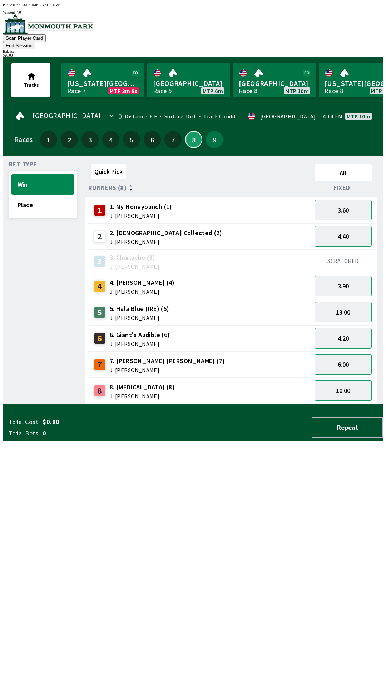
click at [191, 133] on button "8" at bounding box center [193, 139] width 17 height 17
click at [207, 131] on button "9" at bounding box center [214, 139] width 17 height 17
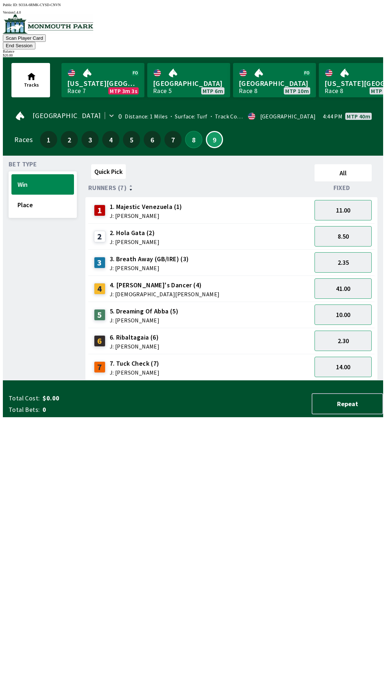
click at [191, 131] on button "8" at bounding box center [193, 139] width 17 height 17
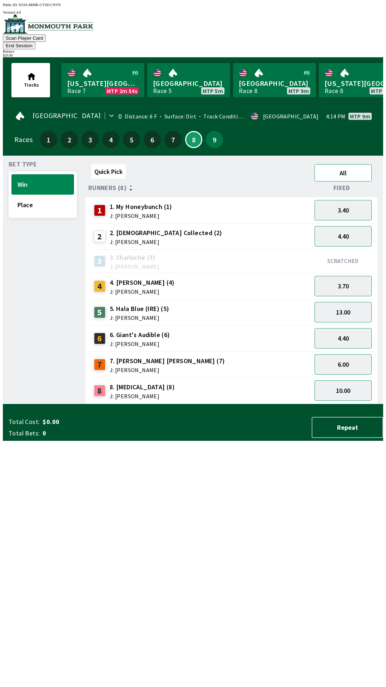
click at [361, 164] on button "All" at bounding box center [343, 172] width 57 height 17
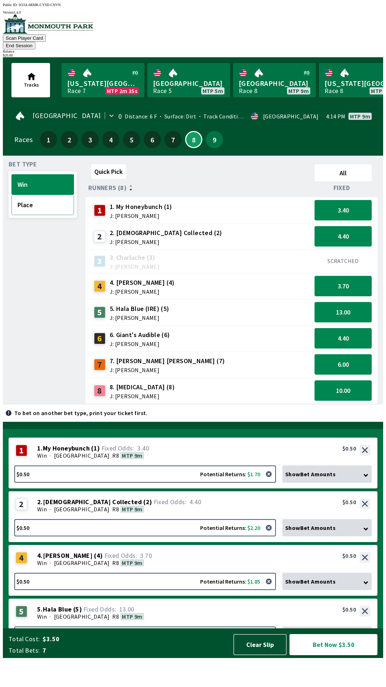
click at [44, 196] on button "Place" at bounding box center [42, 205] width 63 height 20
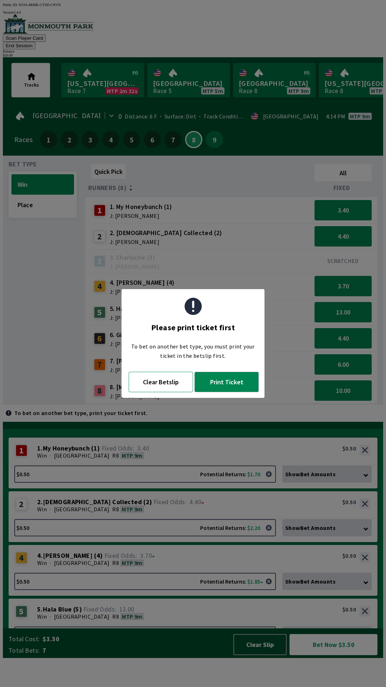
click at [160, 380] on button "Clear Betslip" at bounding box center [161, 382] width 64 height 20
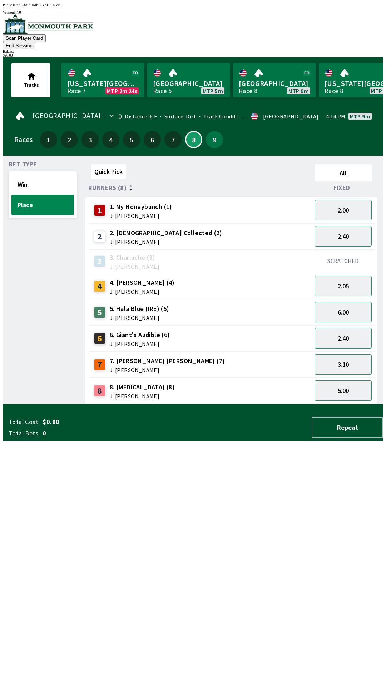
click at [35, 42] on button "End Session" at bounding box center [19, 46] width 33 height 8
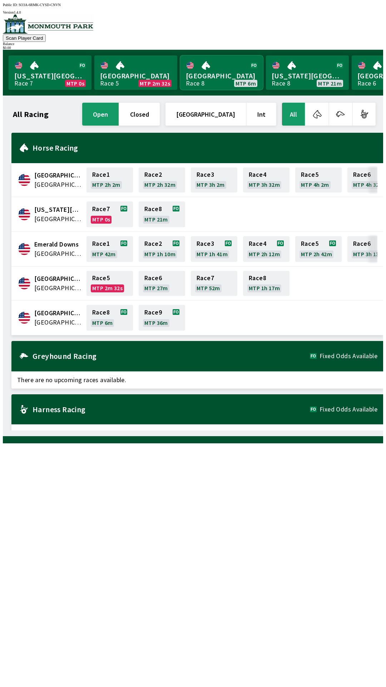
click at [214, 70] on link "[GEOGRAPHIC_DATA] Race 8 MTP 6m" at bounding box center [221, 72] width 83 height 34
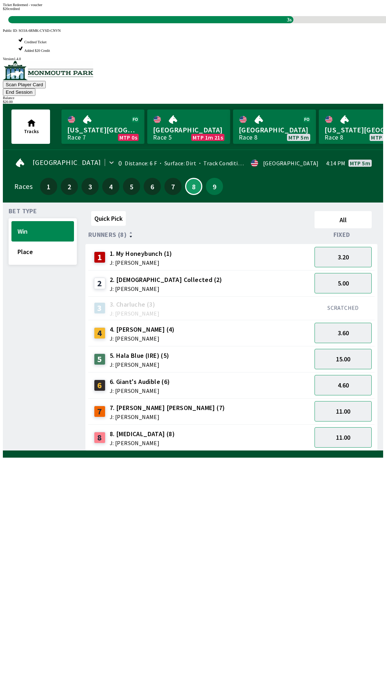
click at [274, 451] on div "Quick Pick All Runners (8) Fixed 1 1. My Honeybunch (1) J: [PERSON_NAME] 3.20 2…" at bounding box center [235, 329] width 298 height 243
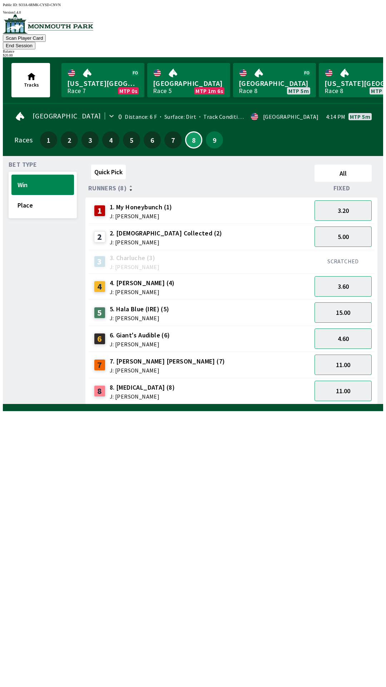
click at [224, 330] on div "6 6. Giant's Audible (6) J: [PERSON_NAME]" at bounding box center [200, 339] width 218 height 18
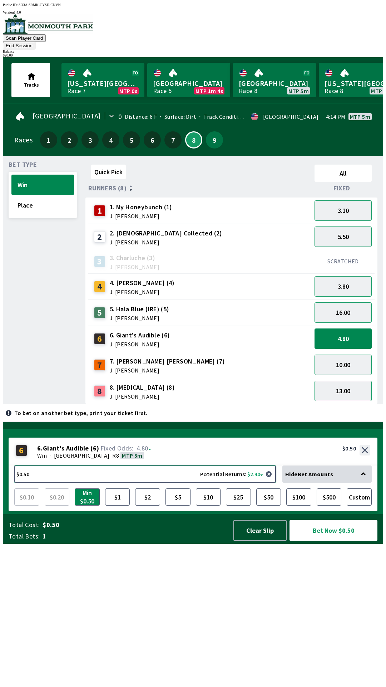
click at [170, 483] on button "$0.50 Potential Returns: $2.40" at bounding box center [145, 473] width 262 height 17
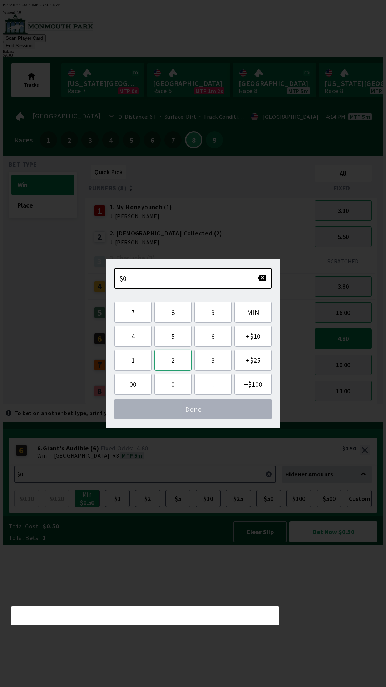
click at [171, 362] on button "2" at bounding box center [173, 360] width 37 height 21
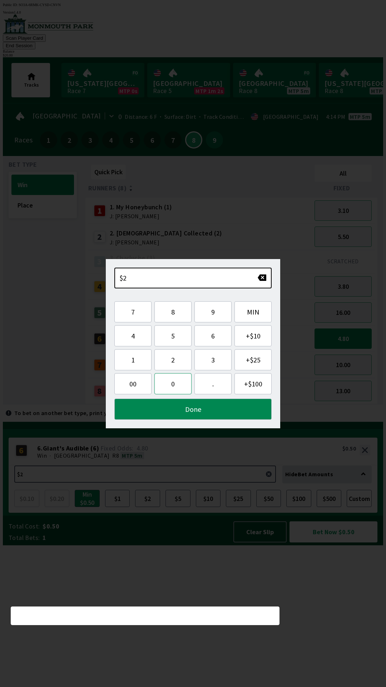
click at [171, 382] on button "0" at bounding box center [173, 383] width 37 height 21
click at [195, 411] on button "Done" at bounding box center [192, 409] width 157 height 21
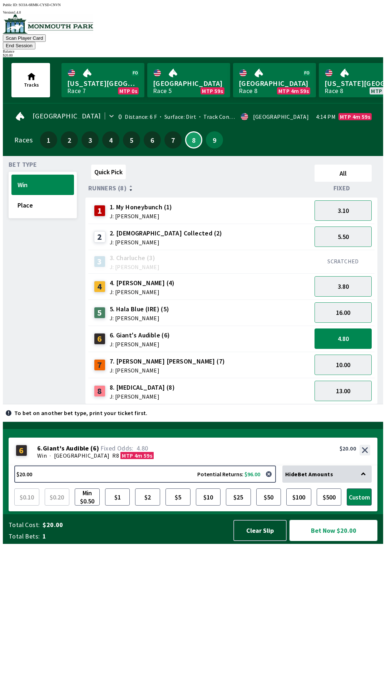
click at [324, 541] on button "Bet Now $20.00" at bounding box center [334, 530] width 88 height 21
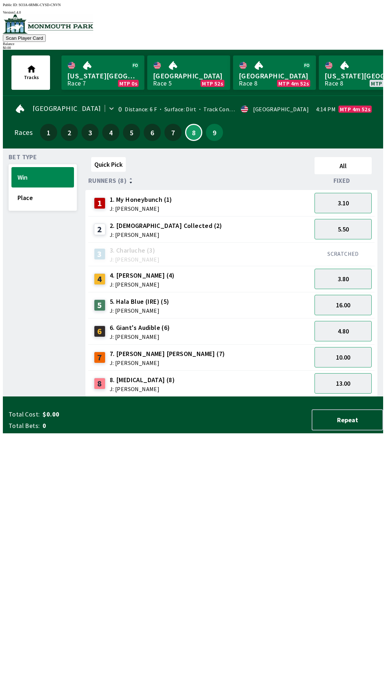
click at [312, 397] on div "Quick Pick All Runners (8) Fixed 1 1. My Honeybunch (1) J: [PERSON_NAME] 3.10 2…" at bounding box center [235, 275] width 298 height 243
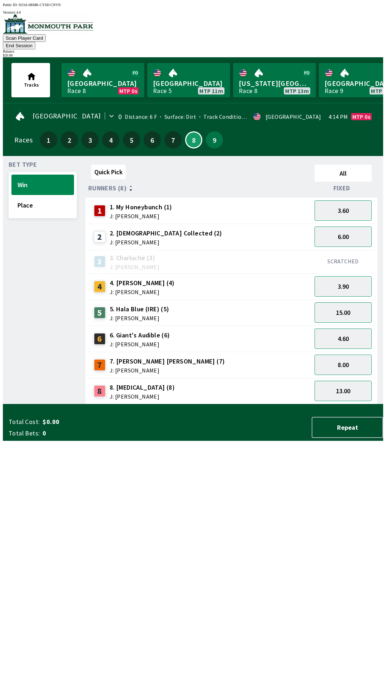
click at [148, 304] on span "5. Hala Blue (IRE) (5)" at bounding box center [140, 308] width 60 height 9
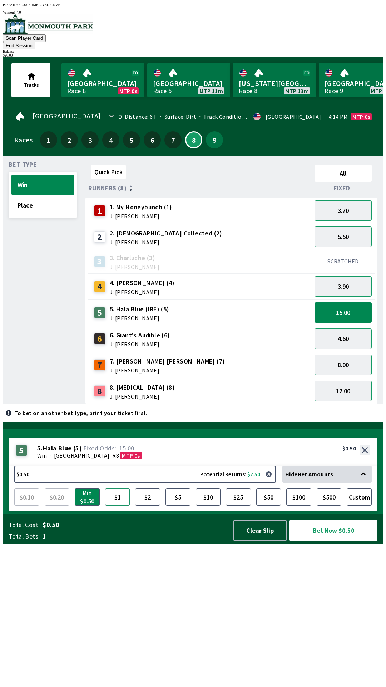
click at [118, 506] on button "$1" at bounding box center [117, 496] width 25 height 17
click at [180, 506] on button "$5" at bounding box center [178, 496] width 25 height 17
click at [327, 541] on button "Bet Now $5.00" at bounding box center [334, 530] width 88 height 21
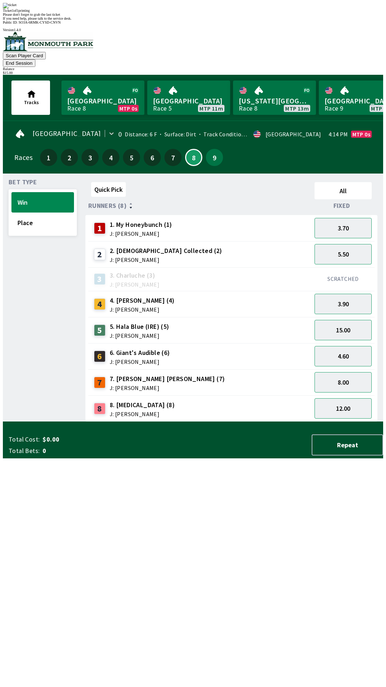
click at [274, 422] on div "Quick Pick All Runners (8) Fixed 1 1. My Honeybunch (1) J: [PERSON_NAME] 3.70 2…" at bounding box center [235, 300] width 298 height 243
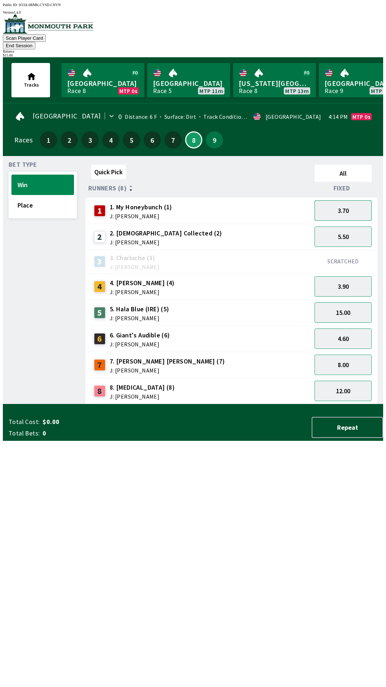
click at [360, 203] on button "3.70" at bounding box center [343, 210] width 57 height 20
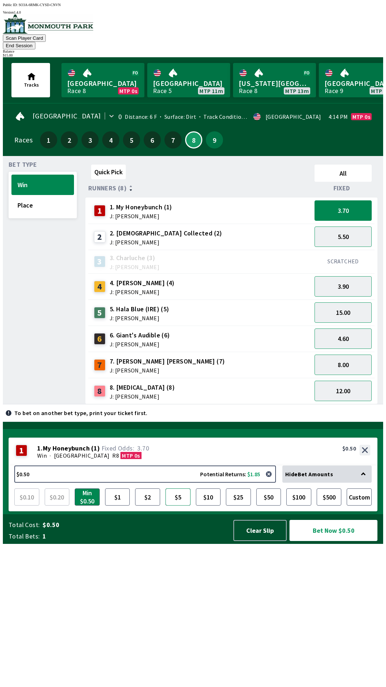
click at [180, 506] on button "$5" at bounding box center [178, 496] width 25 height 17
click at [211, 506] on button "$10" at bounding box center [208, 496] width 25 height 17
click at [183, 506] on button "$5" at bounding box center [178, 496] width 25 height 17
click at [322, 541] on button "Bet Now $5.00" at bounding box center [334, 530] width 88 height 21
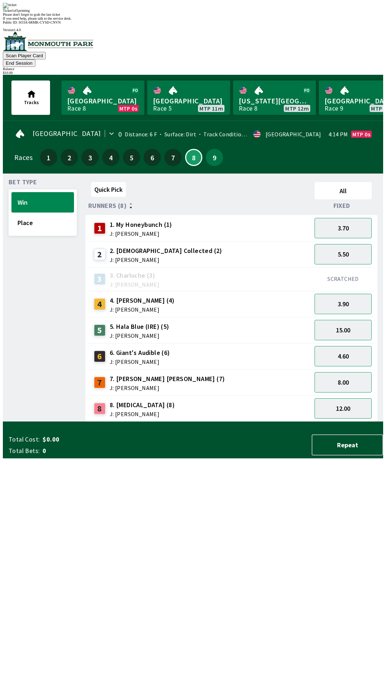
click at [280, 422] on div "Quick Pick All Runners (8) Fixed 1 1. My Honeybunch (1) J: [PERSON_NAME] 3.70 2…" at bounding box center [235, 300] width 298 height 243
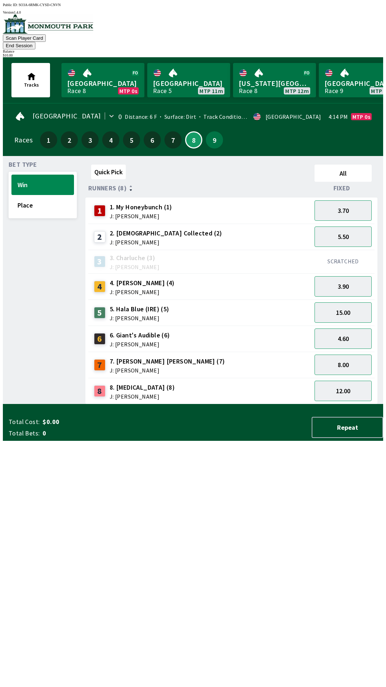
click at [257, 382] on div "8 8. [MEDICAL_DATA] (8) J: [PERSON_NAME]" at bounding box center [200, 391] width 218 height 18
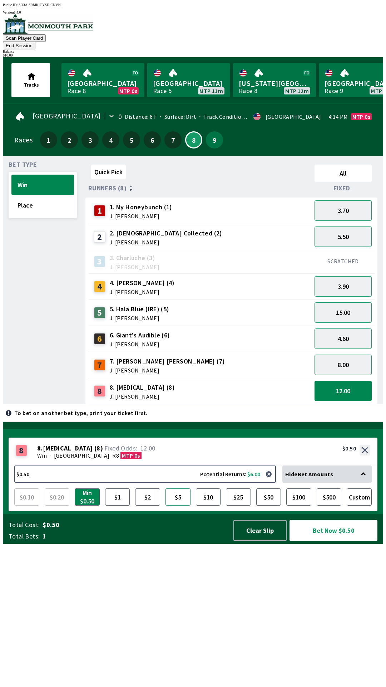
click at [177, 506] on button "$5" at bounding box center [178, 496] width 25 height 17
click at [327, 541] on button "Bet Now $5.00" at bounding box center [334, 530] width 88 height 21
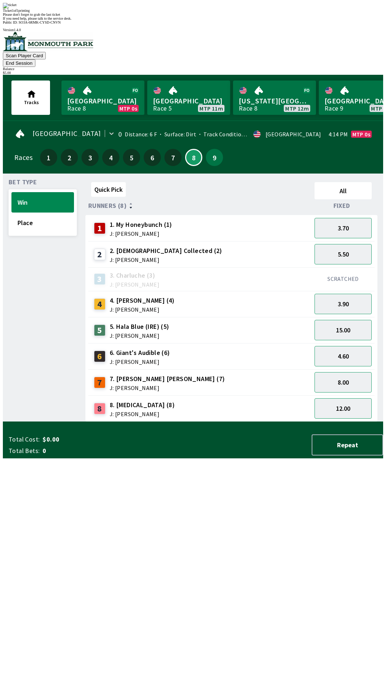
click at [262, 422] on div "Quick Pick All Runners (8) Fixed 1 1. My Honeybunch (1) J: [PERSON_NAME] 3.70 2…" at bounding box center [235, 300] width 298 height 243
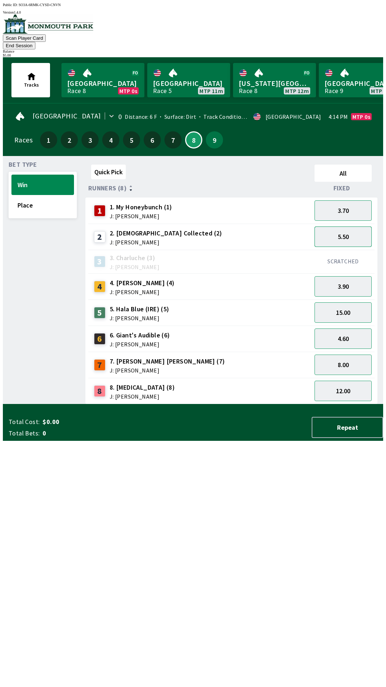
click at [358, 228] on button "5.50" at bounding box center [343, 236] width 57 height 20
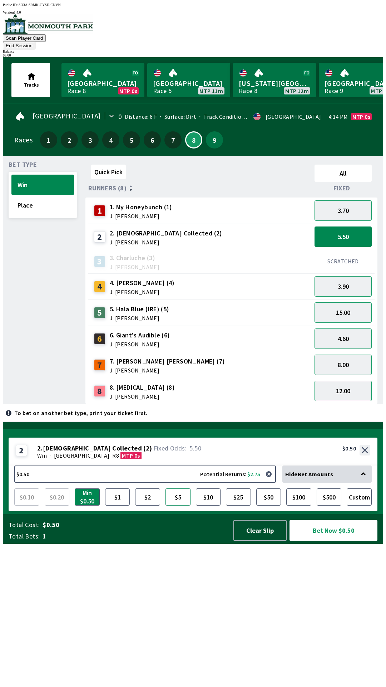
click at [182, 506] on button "$5" at bounding box center [178, 496] width 25 height 17
click at [328, 541] on button "Bet Now $5.00" at bounding box center [334, 530] width 88 height 21
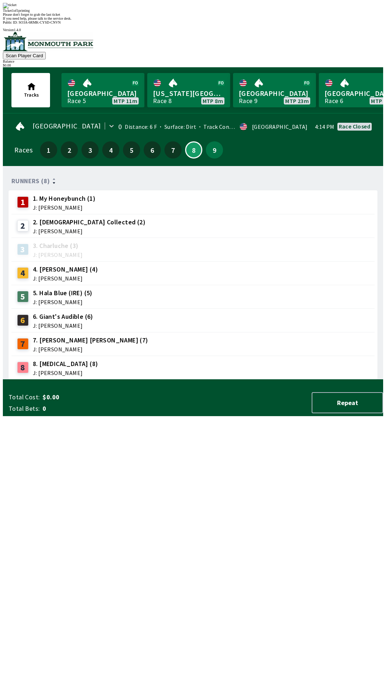
click at [243, 13] on div "Ticket 1 of 1 printing" at bounding box center [193, 11] width 381 height 4
click at [228, 13] on div "Ticket 1 of 1 printing" at bounding box center [193, 11] width 381 height 4
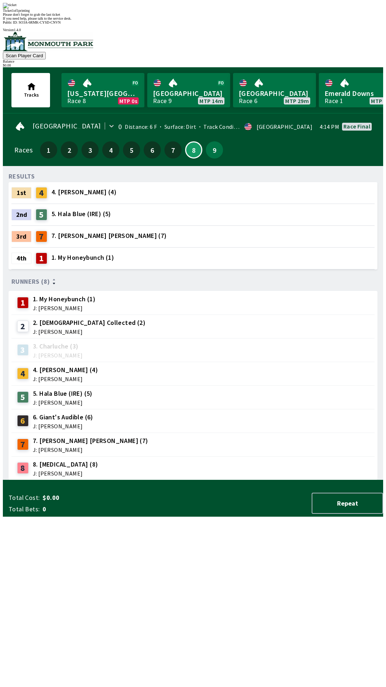
click at [196, 16] on div "Please don't forget to grab the last ticket" at bounding box center [193, 15] width 381 height 4
click at [202, 480] on div "RESULTS 1st 4 4. [PERSON_NAME] (4) 2nd 5 5. Hala Blue (IRE) (5) 3rd 7 7. [PERSO…" at bounding box center [196, 326] width 375 height 308
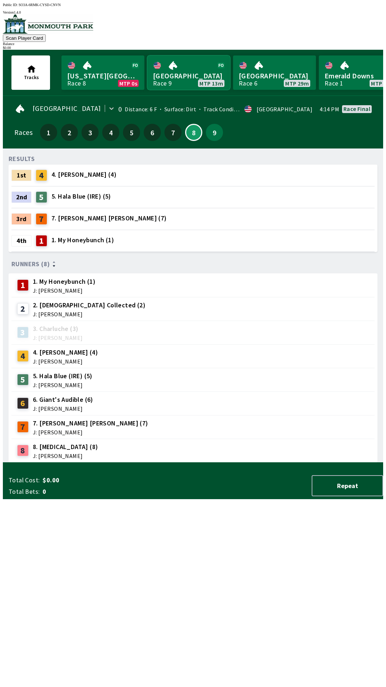
click at [183, 55] on link "[GEOGRAPHIC_DATA] Race 9 MTP 13m" at bounding box center [188, 72] width 83 height 34
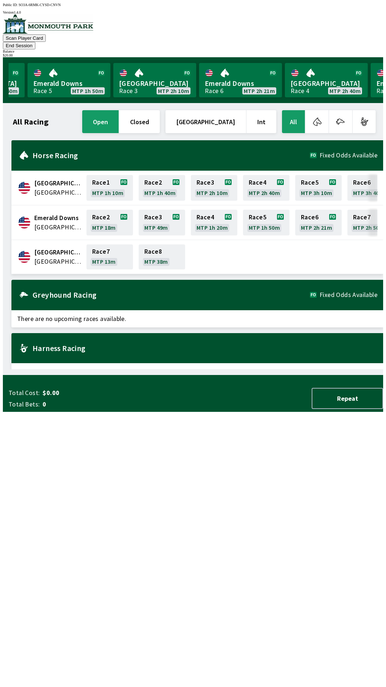
scroll to position [0, 647]
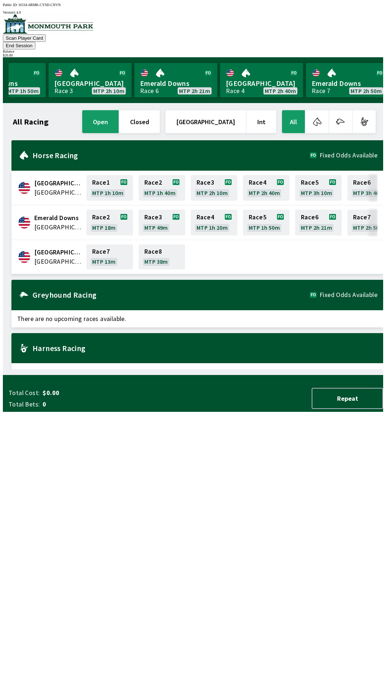
click at [35, 42] on button "End Session" at bounding box center [19, 46] width 33 height 8
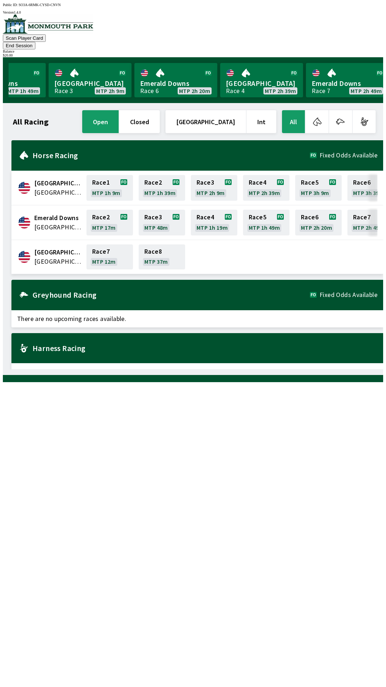
click at [35, 42] on button "End Session" at bounding box center [19, 46] width 33 height 8
